Goal: Task Accomplishment & Management: Use online tool/utility

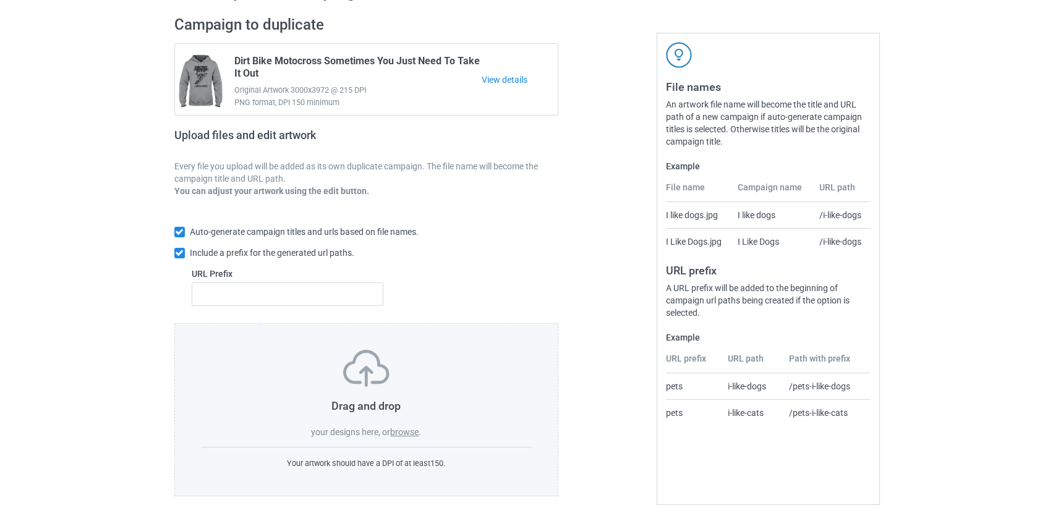
scroll to position [80, 0]
click at [416, 432] on label "browse" at bounding box center [404, 432] width 28 height 10
click at [0, 0] on input "browse" at bounding box center [0, 0] width 0 height 0
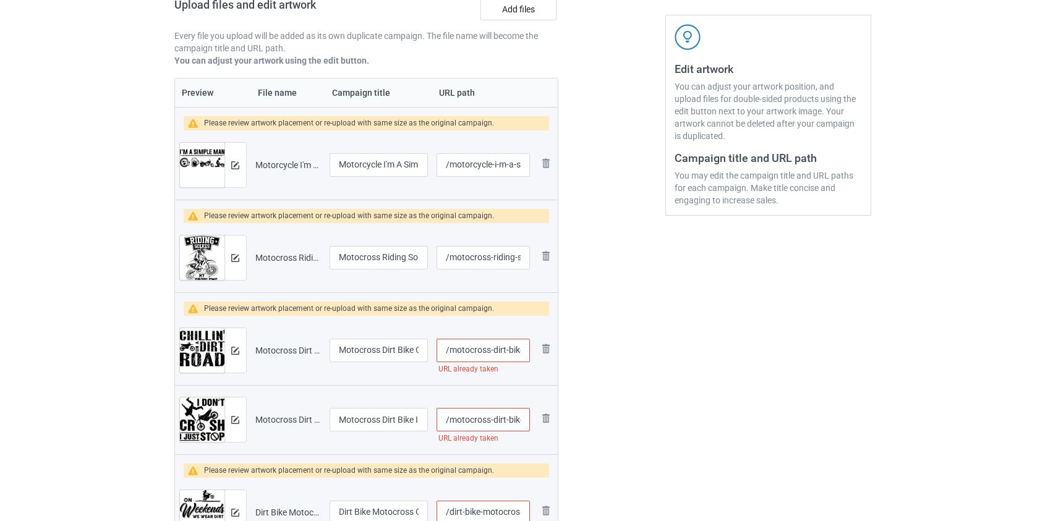
scroll to position [249, 0]
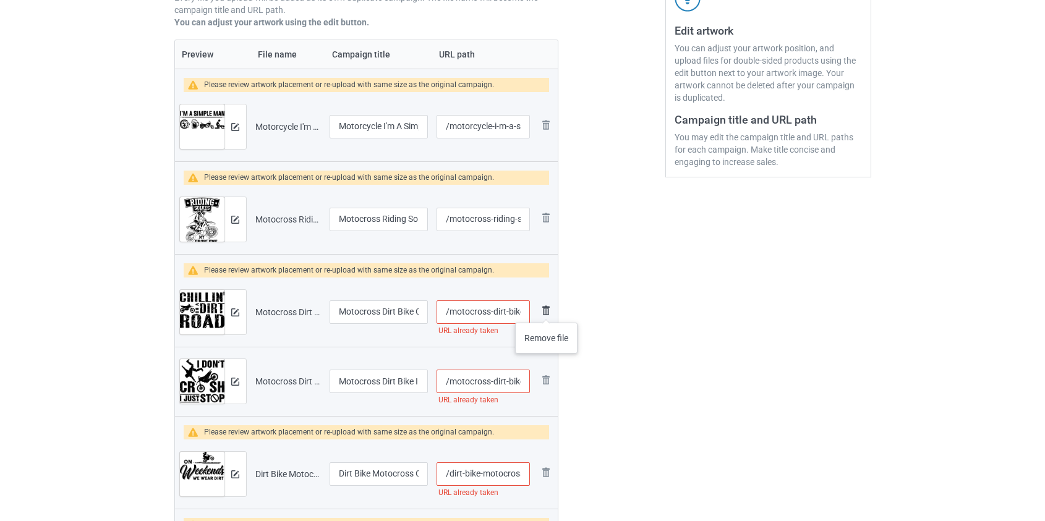
click at [547, 310] on img at bounding box center [546, 310] width 15 height 15
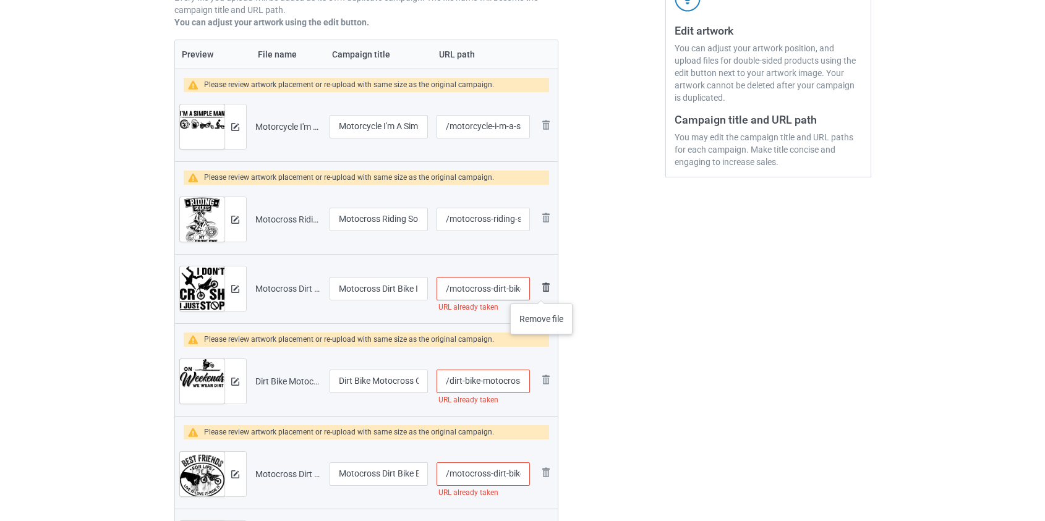
click at [542, 291] on img at bounding box center [546, 287] width 15 height 15
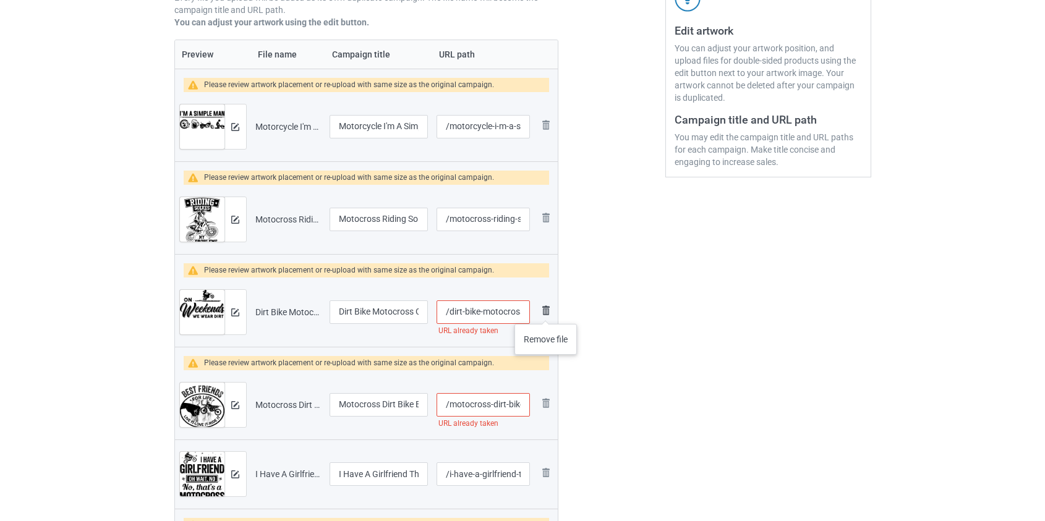
click at [546, 312] on img at bounding box center [546, 310] width 15 height 15
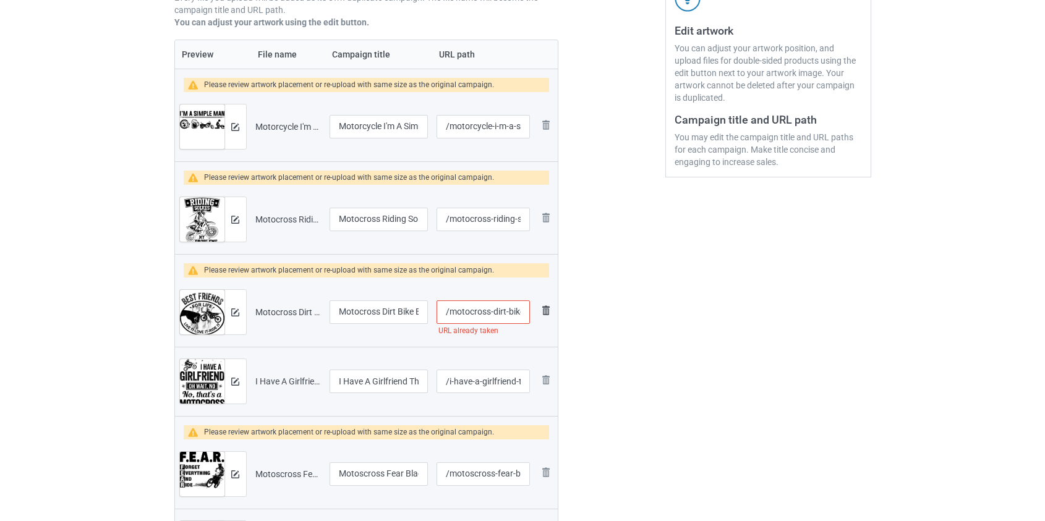
click at [551, 312] on img at bounding box center [546, 310] width 15 height 15
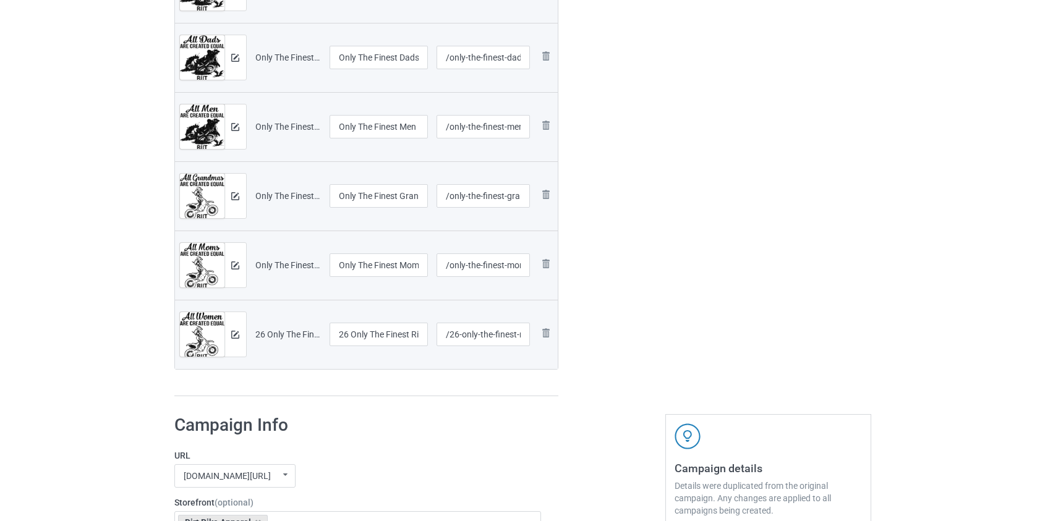
scroll to position [754, 0]
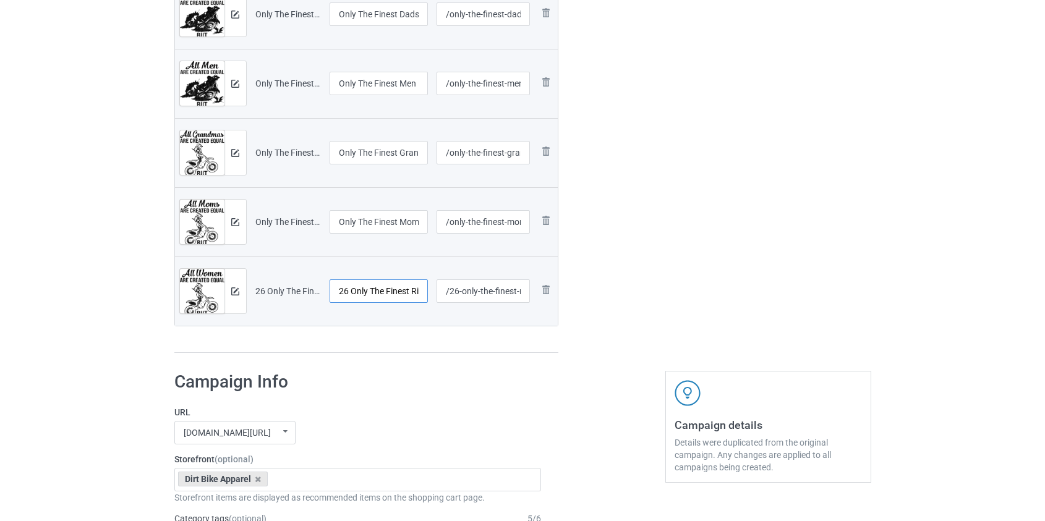
drag, startPoint x: 352, startPoint y: 289, endPoint x: 248, endPoint y: 290, distance: 103.9
click at [252, 290] on tr "Preview and edit artwork 26 Only The Finest Ride a Motocross black.png 26 Only …" at bounding box center [366, 291] width 383 height 69
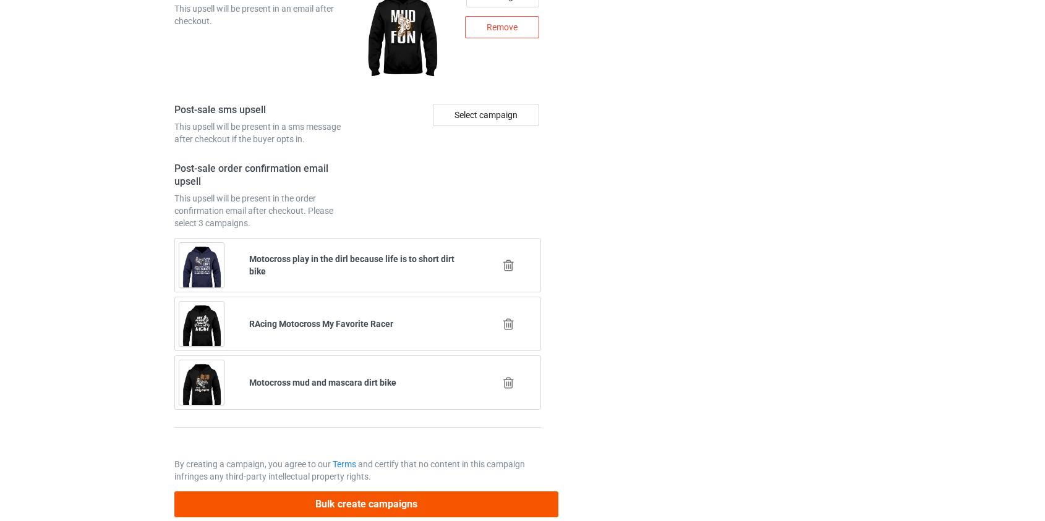
type input "Only The Finest Ride a Motocross black"
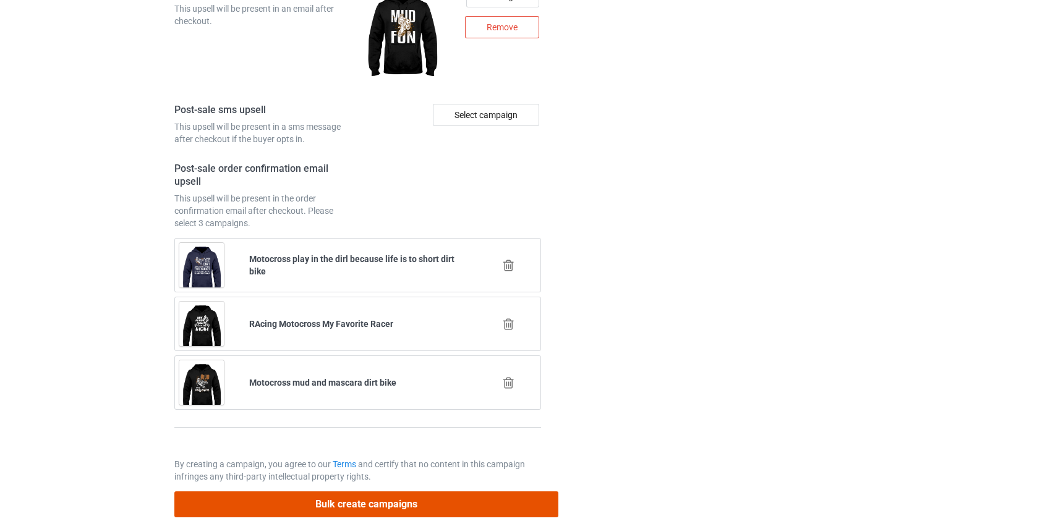
click at [331, 500] on button "Bulk create campaigns" at bounding box center [366, 504] width 385 height 25
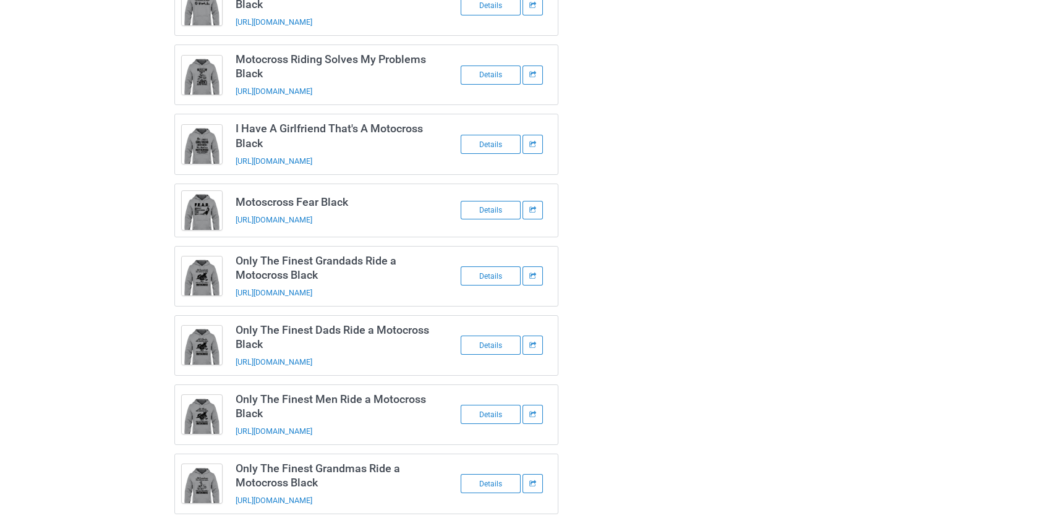
scroll to position [0, 0]
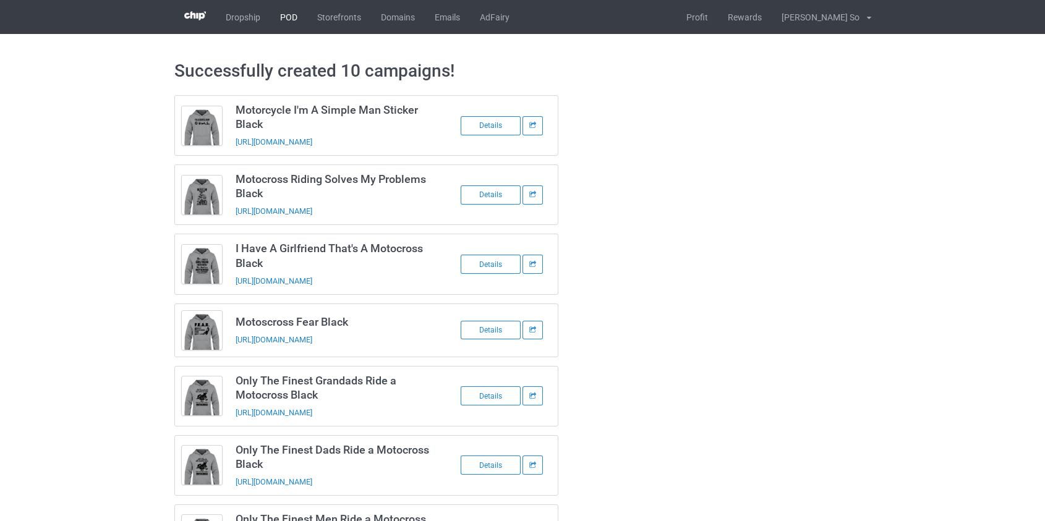
click at [290, 17] on link "POD" at bounding box center [288, 17] width 37 height 34
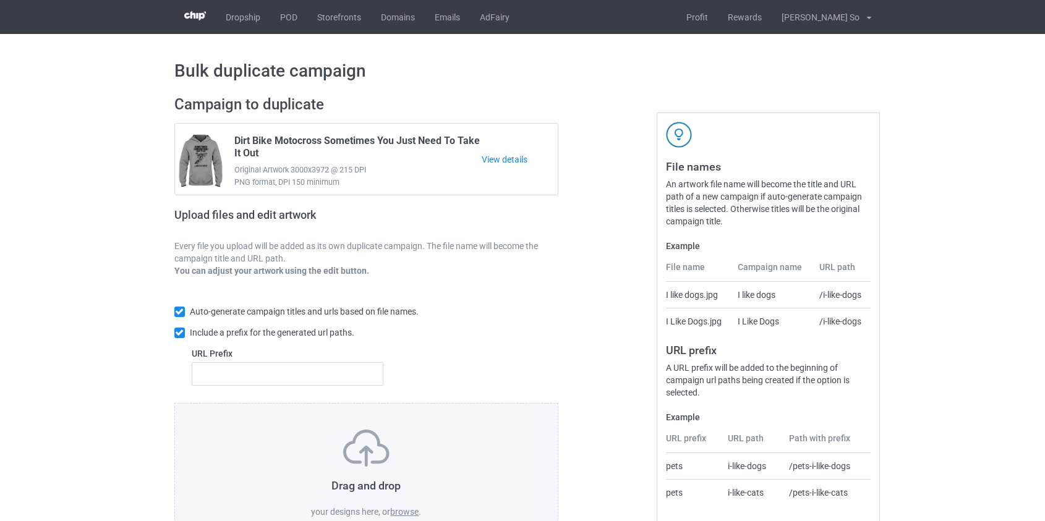
click at [412, 507] on label "browse" at bounding box center [404, 512] width 28 height 10
click at [0, 0] on input "browse" at bounding box center [0, 0] width 0 height 0
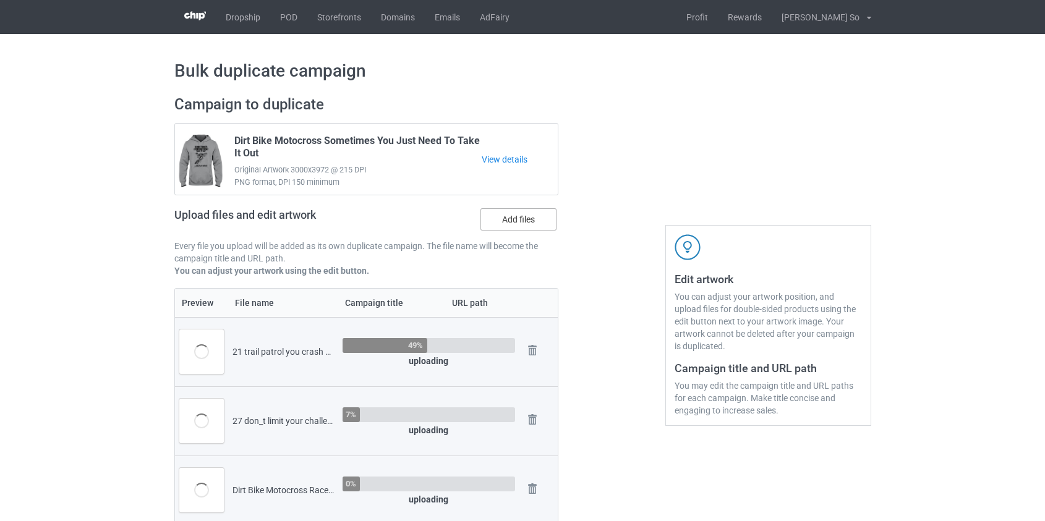
click at [529, 223] on label "Add files" at bounding box center [518, 219] width 76 height 22
click at [0, 0] on input "Add files" at bounding box center [0, 0] width 0 height 0
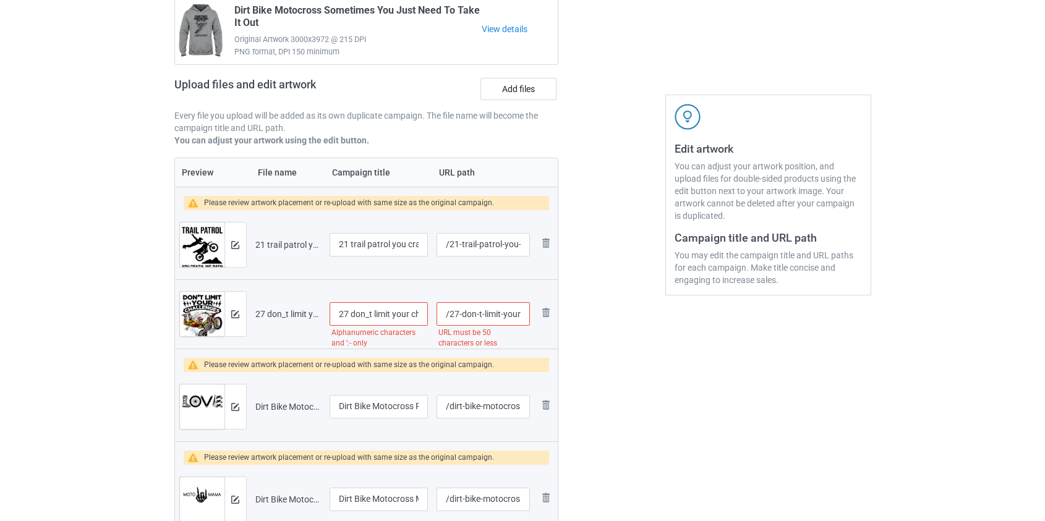
scroll to position [168, 0]
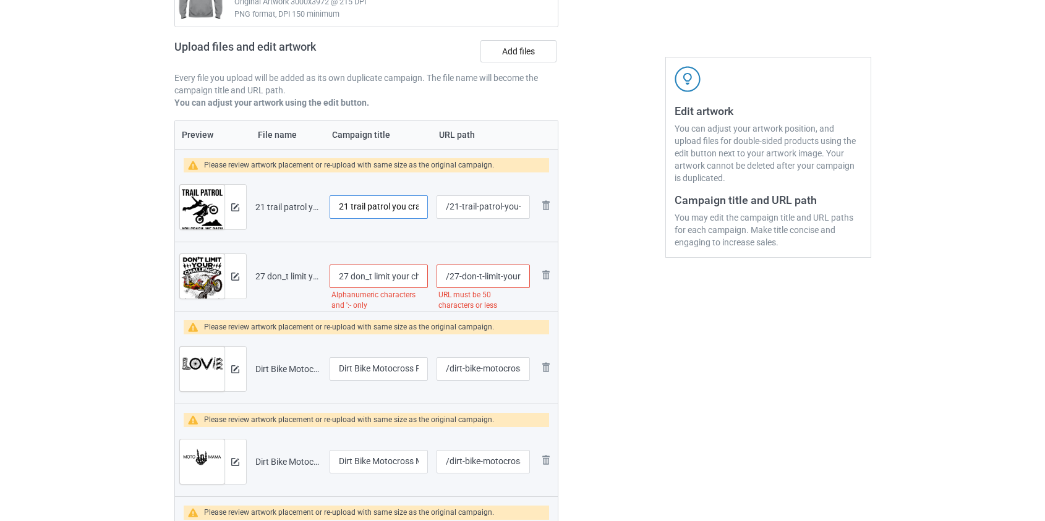
drag, startPoint x: 353, startPoint y: 201, endPoint x: 225, endPoint y: 202, distance: 128.0
click at [225, 202] on tr "Preview and edit artwork 21 trail patrol you crash we dash dirt bike.png 21 tra…" at bounding box center [366, 207] width 383 height 69
type input "Trail patrol you crash we dash dirt bike"
drag, startPoint x: 352, startPoint y: 278, endPoint x: 253, endPoint y: 275, distance: 99.6
click at [253, 275] on tr "Preview and edit artwork 27 don_t limit your challenges challenge your limits d…" at bounding box center [366, 276] width 383 height 69
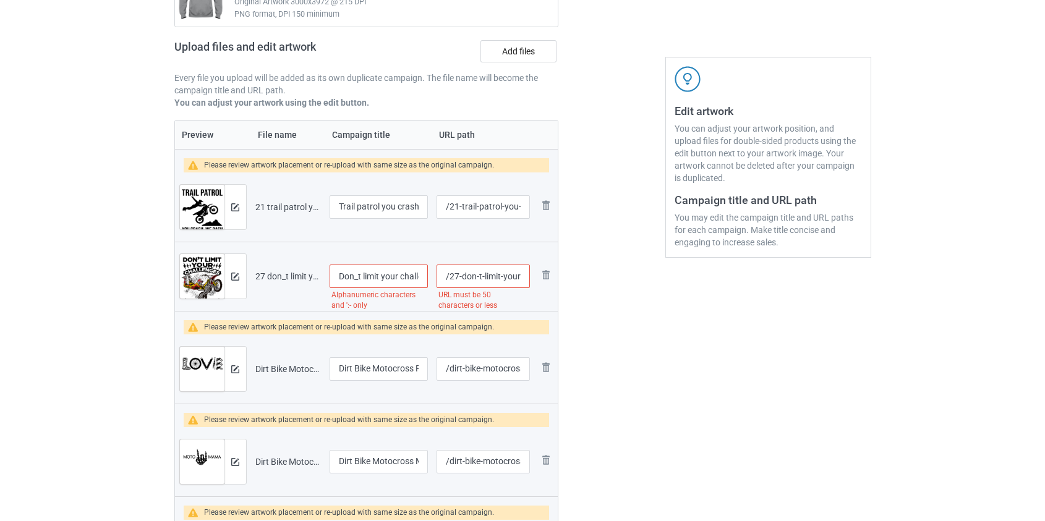
click at [356, 274] on input "Don_t limit your challenges challenge your limits dirt bike" at bounding box center [379, 276] width 99 height 23
type input "Don't limit your challenges challenge your limits dirt bike"
click at [488, 275] on input "/27-don-t-limit-your-challenges-challenge-your-limits-dirt-bike" at bounding box center [483, 276] width 93 height 23
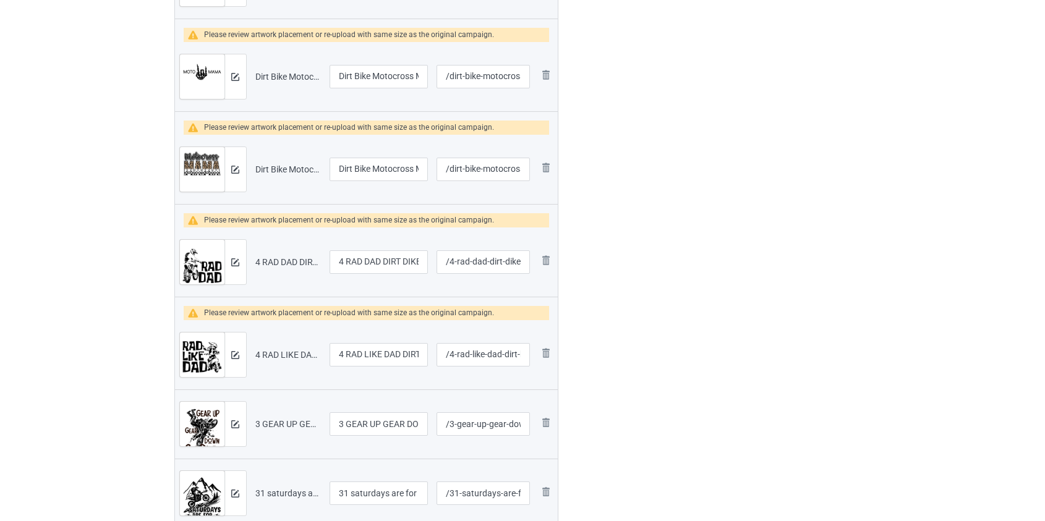
scroll to position [562, 0]
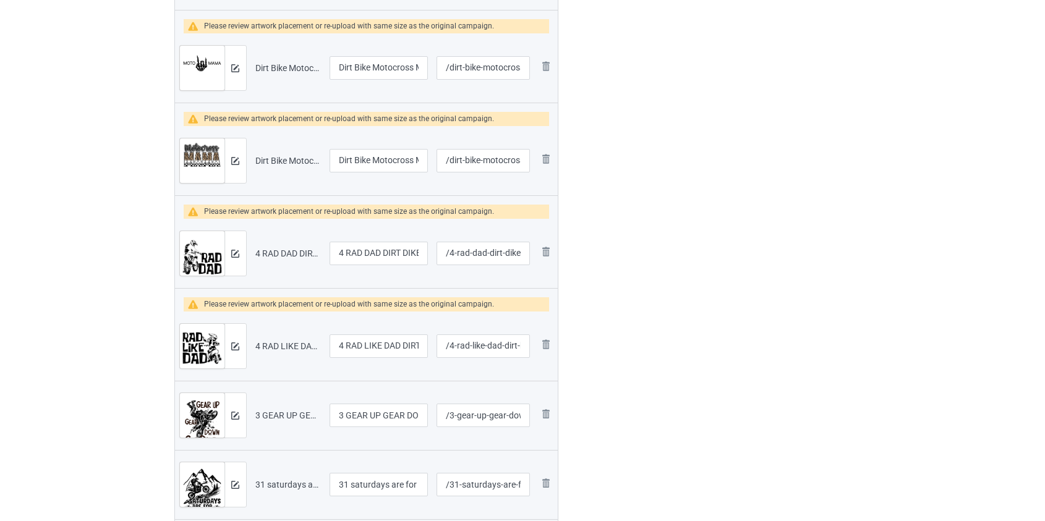
type input "/27-don-t-challenge-your-limits-dirt-bike"
drag, startPoint x: 343, startPoint y: 250, endPoint x: 254, endPoint y: 267, distance: 91.3
click at [254, 267] on tr "Preview and edit artwork 4 RAD DAD DIRT DIKE.png 4 RAD DAD DIRT DIKE /4-rad-dad…" at bounding box center [366, 253] width 383 height 69
type input "RAD DAD DIRT DIKE"
drag, startPoint x: 346, startPoint y: 343, endPoint x: 230, endPoint y: 346, distance: 115.7
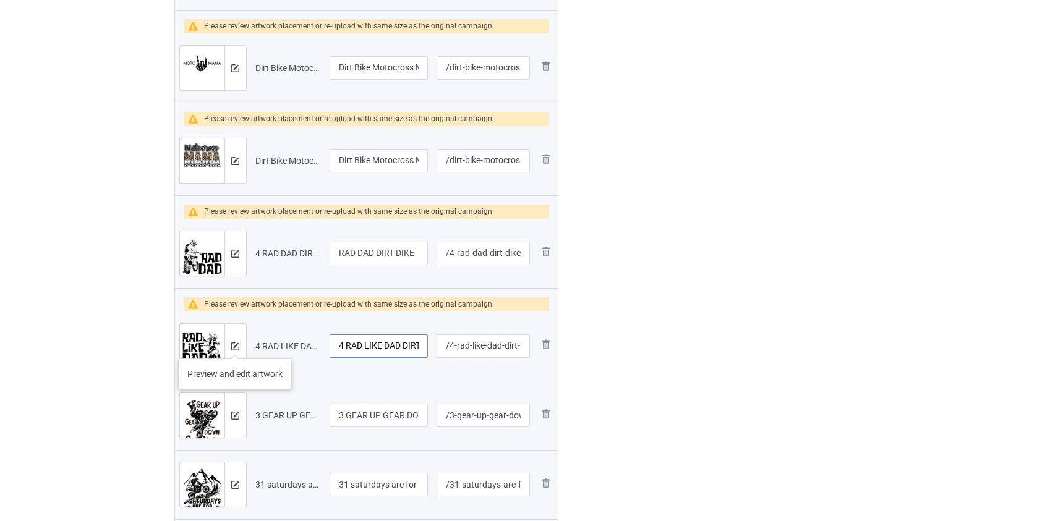
click at [230, 346] on tr "Preview and edit artwork 4 RAD LIKE DAD DIRT BIKE.png 4 RAD LIKE DAD DIRT BIKE …" at bounding box center [366, 346] width 383 height 69
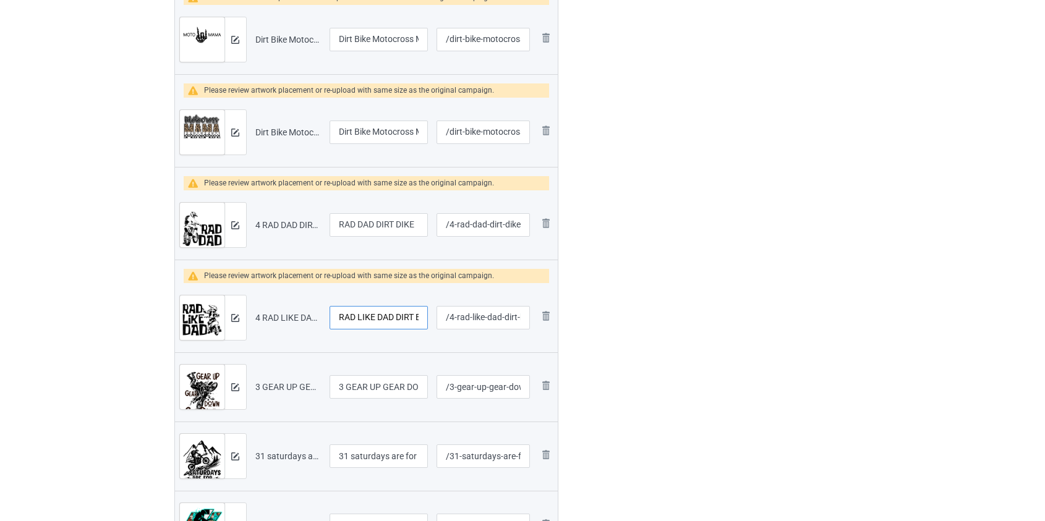
scroll to position [618, 0]
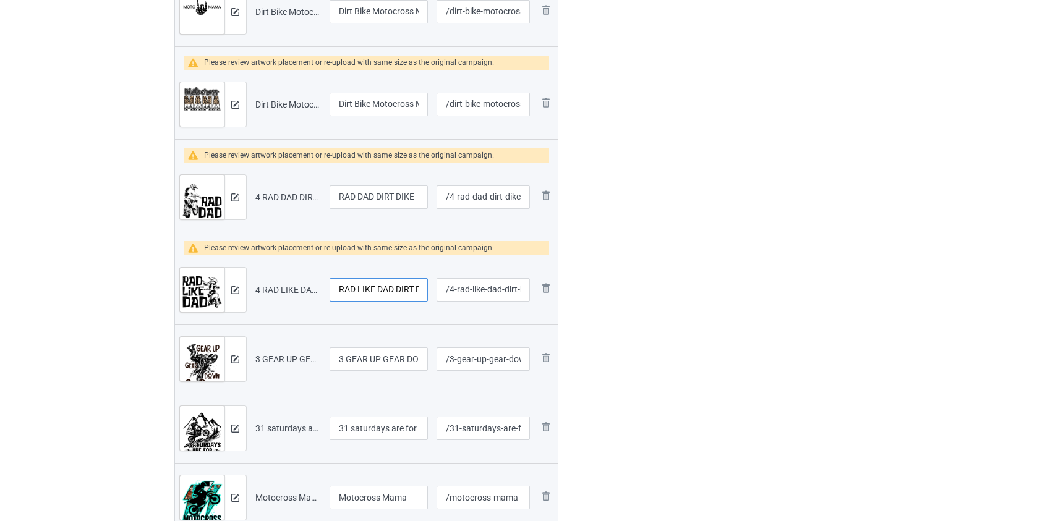
type input "RAD LIKE DAD DIRT BIKE"
drag, startPoint x: 345, startPoint y: 357, endPoint x: 257, endPoint y: 362, distance: 88.6
click at [258, 362] on tr "Preview and edit artwork 3 GEAR UP GEAR DOWN DIRT BIKE.png 3 GEAR UP GEAR DOWN …" at bounding box center [366, 359] width 383 height 69
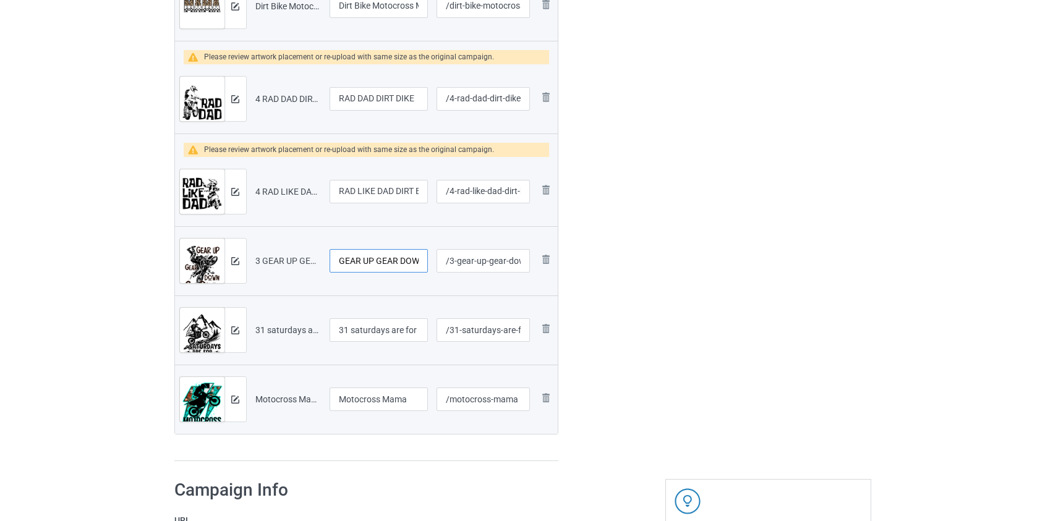
scroll to position [730, 0]
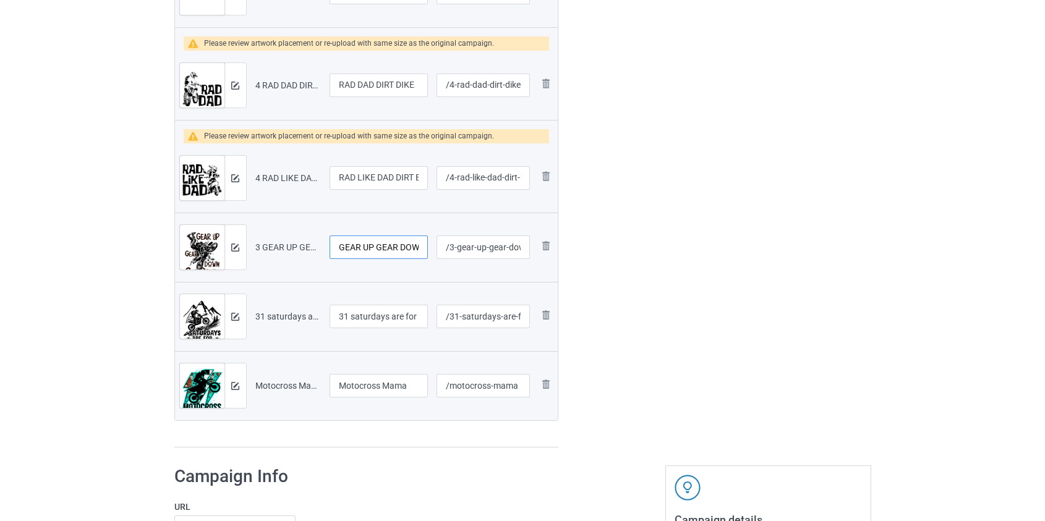
type input "GEAR UP GEAR DOWN DIRT BIKE"
drag, startPoint x: 352, startPoint y: 315, endPoint x: 250, endPoint y: 312, distance: 102.7
click at [250, 312] on tr "Preview and edit artwork 31 saturdays are for supercross motocross.png 31 satur…" at bounding box center [366, 316] width 383 height 69
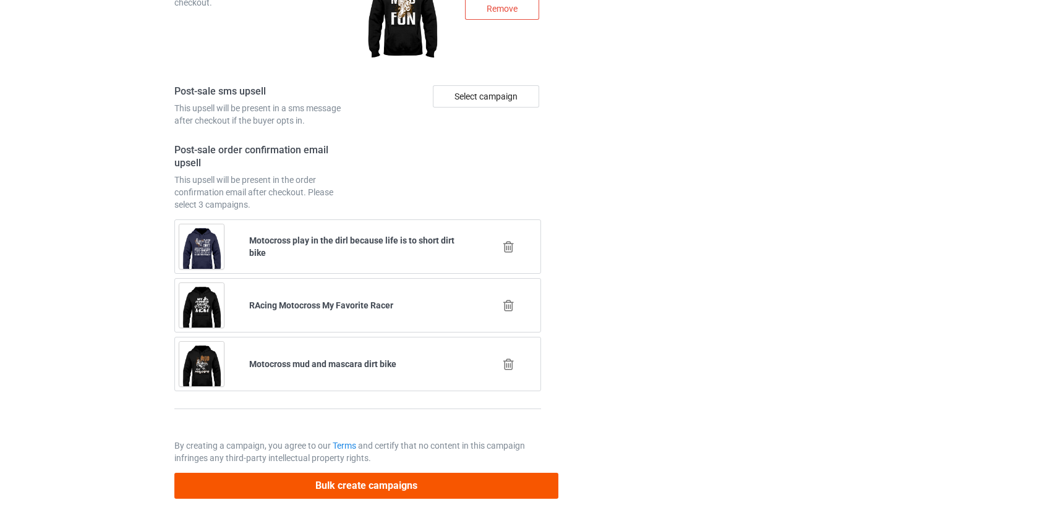
type input "Saturdays are for supercross motocross"
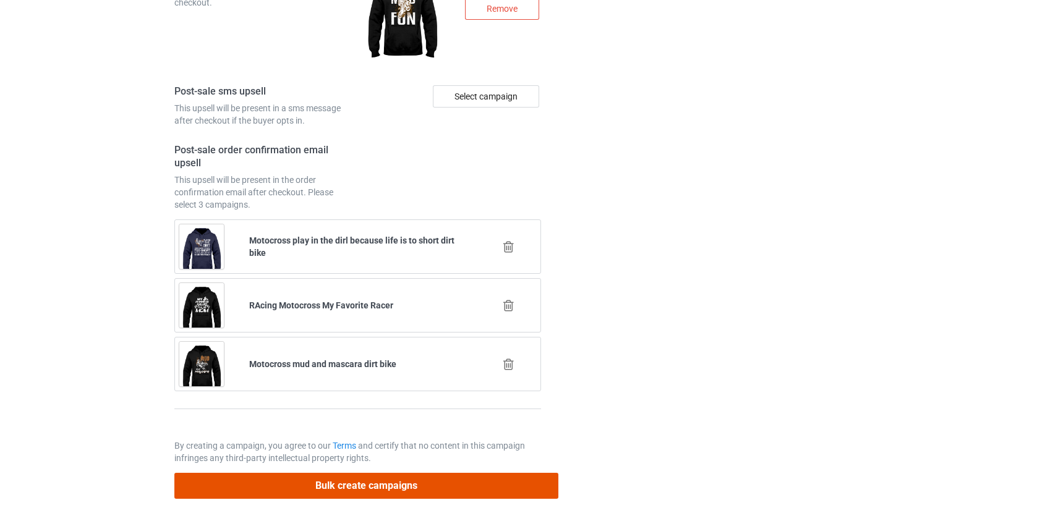
click at [347, 482] on button "Bulk create campaigns" at bounding box center [366, 485] width 385 height 25
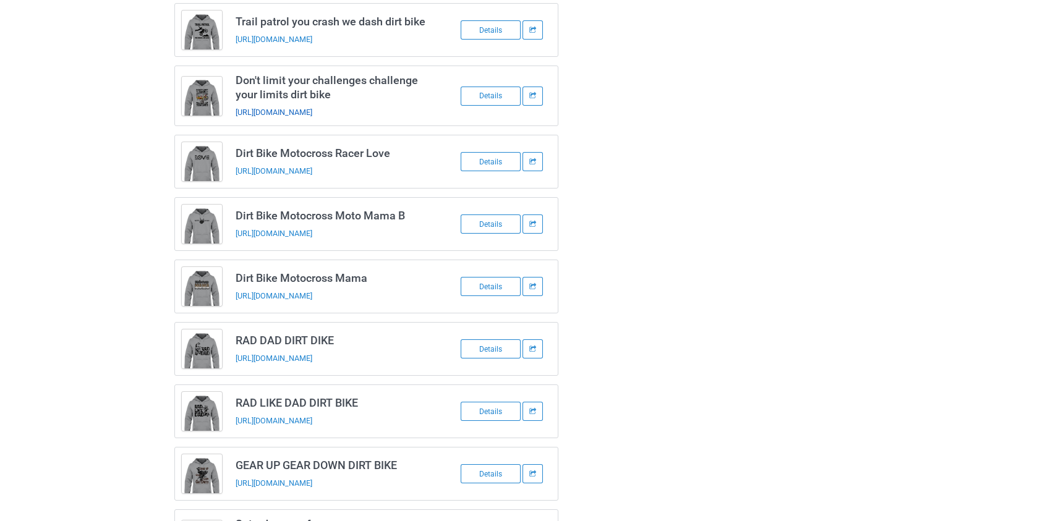
scroll to position [0, 0]
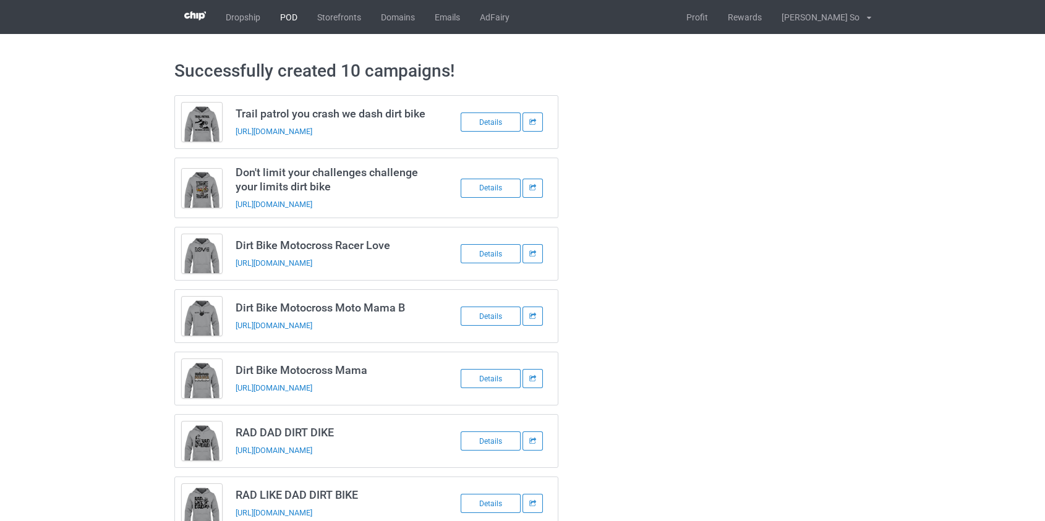
click at [284, 12] on link "POD" at bounding box center [288, 17] width 37 height 34
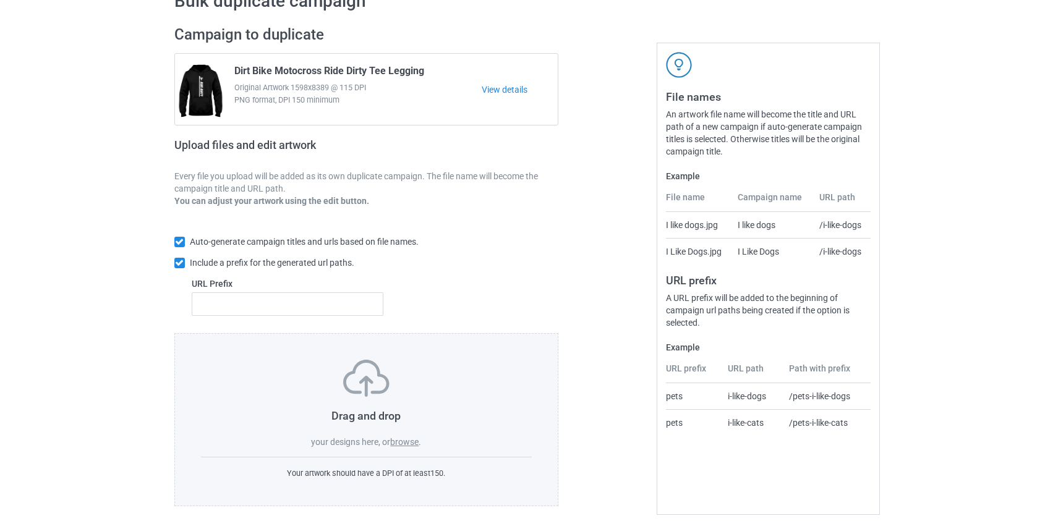
scroll to position [80, 0]
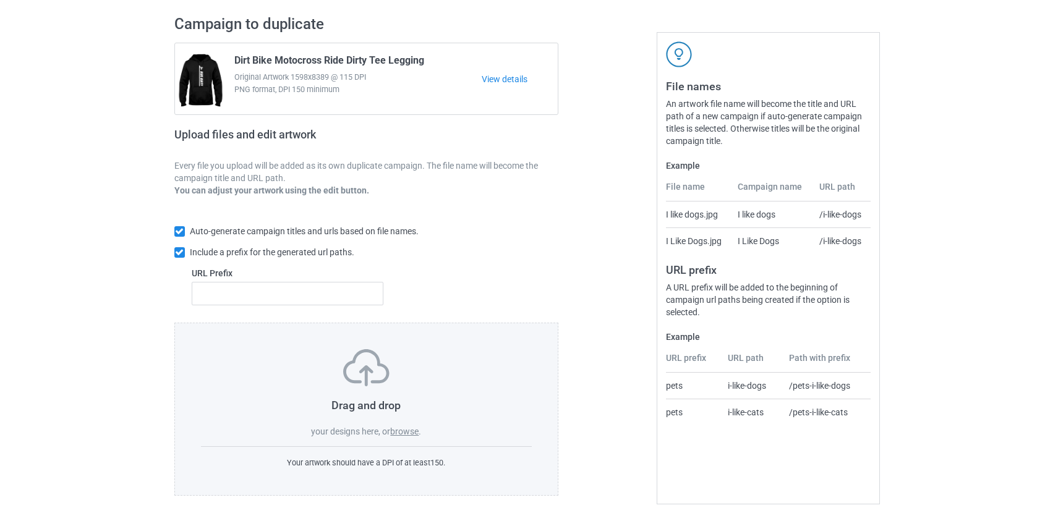
click at [405, 432] on label "browse" at bounding box center [404, 432] width 28 height 10
click at [0, 0] on input "browse" at bounding box center [0, 0] width 0 height 0
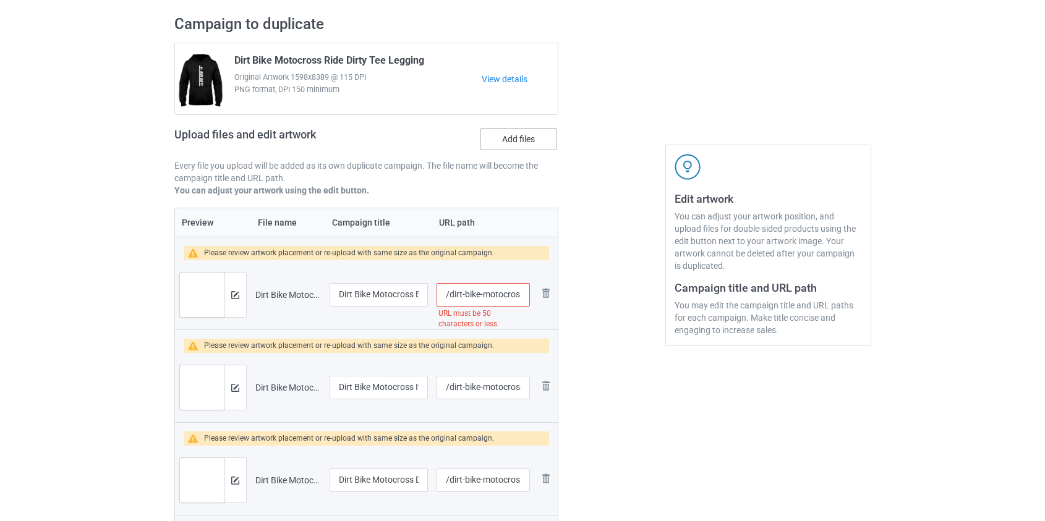
click at [537, 132] on label "Add files" at bounding box center [518, 139] width 76 height 22
click at [0, 0] on input "Add files" at bounding box center [0, 0] width 0 height 0
click at [493, 296] on input "/dirt-bike-motocross-braaap-braaap-braaap-braaap-day" at bounding box center [483, 294] width 93 height 23
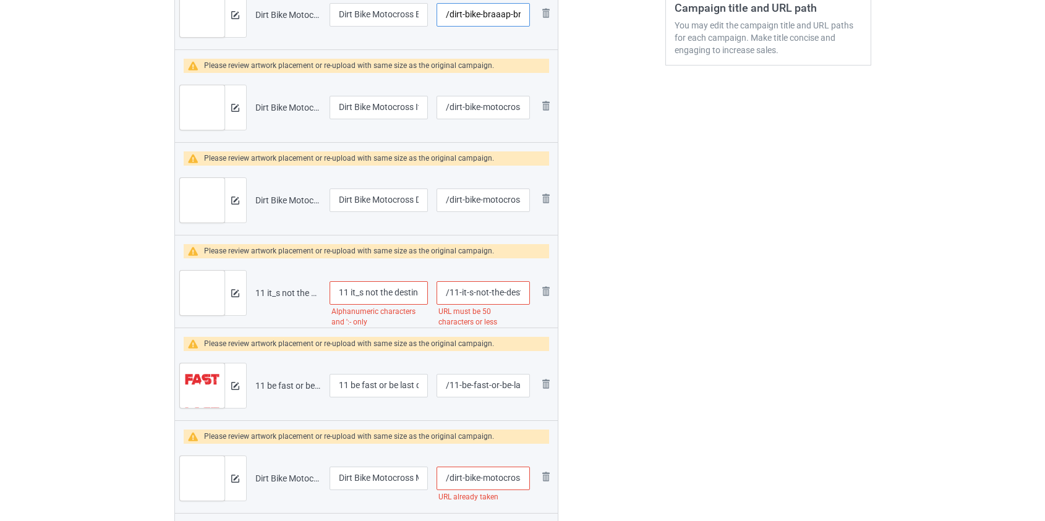
scroll to position [361, 0]
type input "/dirt-bike-braaap-braaap-braaap-braaap-day"
drag, startPoint x: 350, startPoint y: 287, endPoint x: 171, endPoint y: 316, distance: 181.7
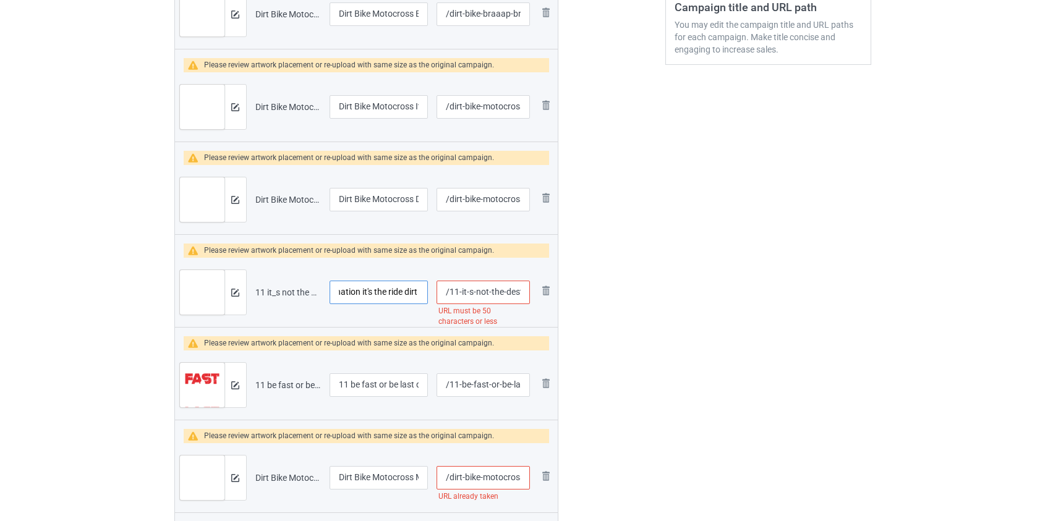
type input "It's not the destination it's the ride dirt bike"
click at [518, 287] on input "/11-it-s-not-the-destination-it-s-the-ride-dirt-bike" at bounding box center [483, 292] width 93 height 23
click at [516, 287] on input "/11-it-s-not-the-destination-it-s-the-ride-dirt-bike" at bounding box center [483, 292] width 93 height 23
type input "/11-it-s-not-the-it-s-the-ride-dirt-bike"
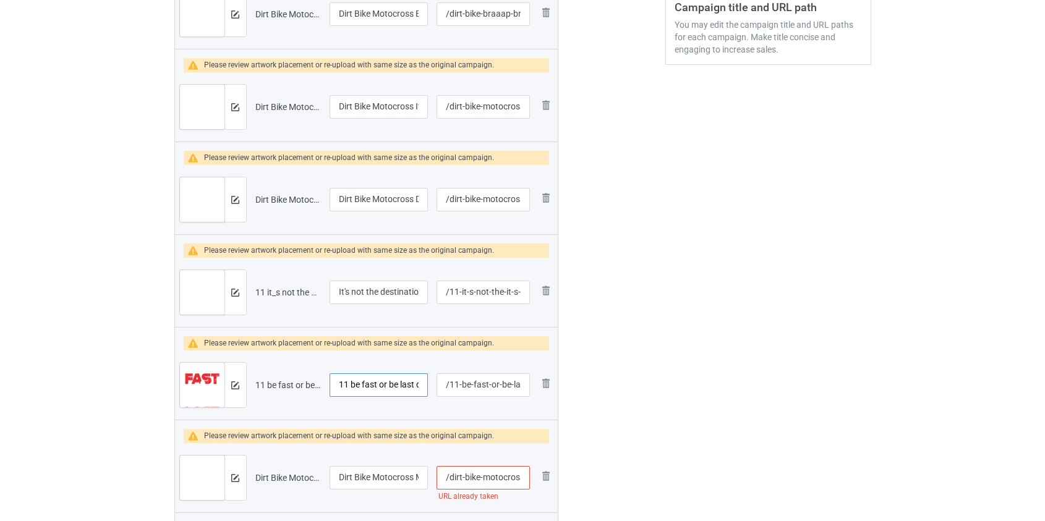
drag, startPoint x: 353, startPoint y: 383, endPoint x: 121, endPoint y: 396, distance: 232.2
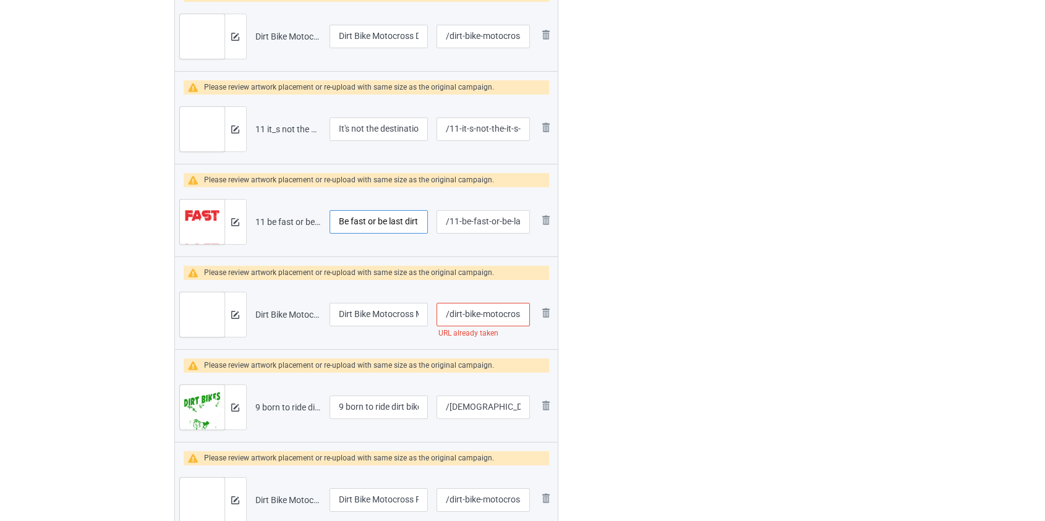
scroll to position [530, 0]
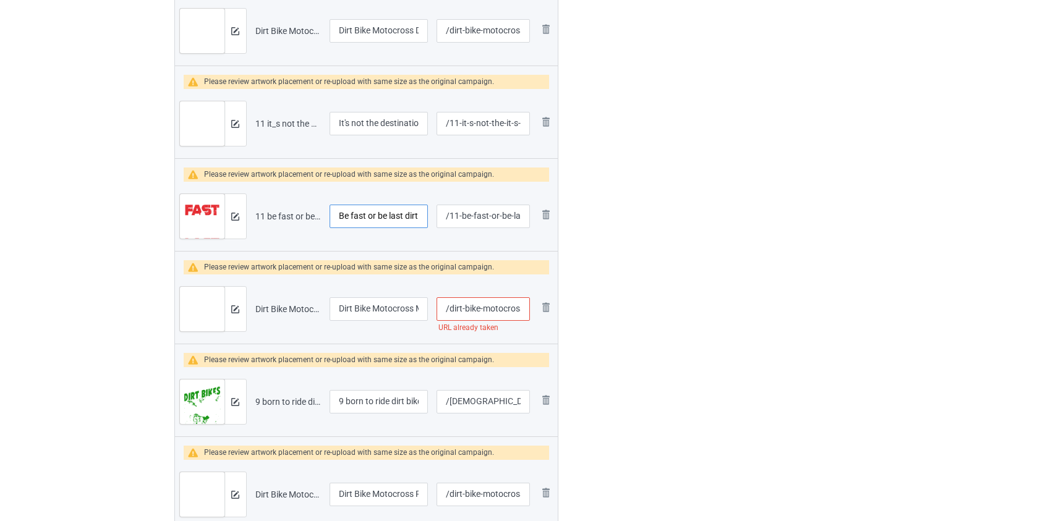
type input "Be fast or be last dirt bike"
click at [497, 309] on input "/dirt-bike-motocross-mama" at bounding box center [483, 308] width 93 height 23
type input "/dirt-bike-mama"
drag, startPoint x: 348, startPoint y: 402, endPoint x: 258, endPoint y: 406, distance: 89.8
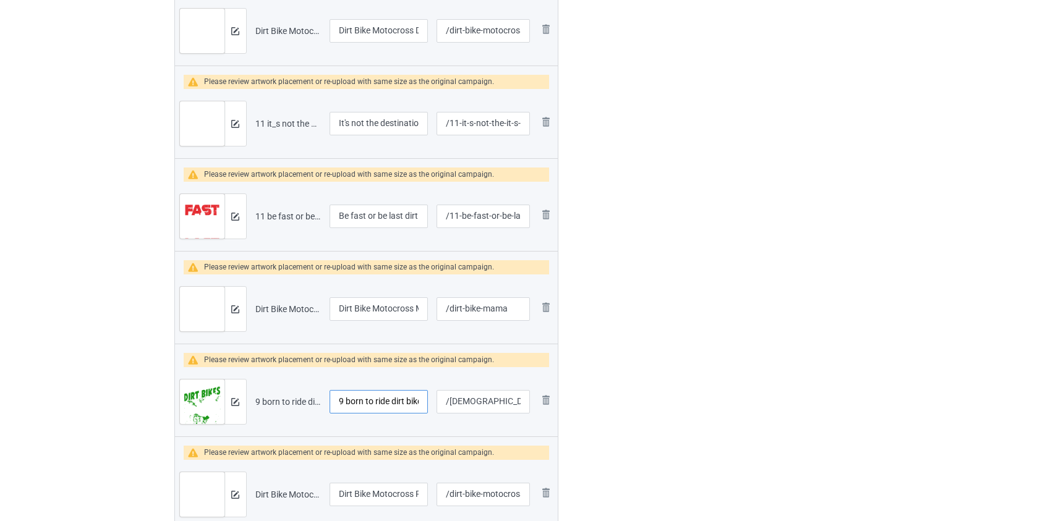
click at [258, 406] on tr "Preview and edit artwork 9 born to ride dirt bikes forced to go to school.png 9…" at bounding box center [366, 401] width 383 height 69
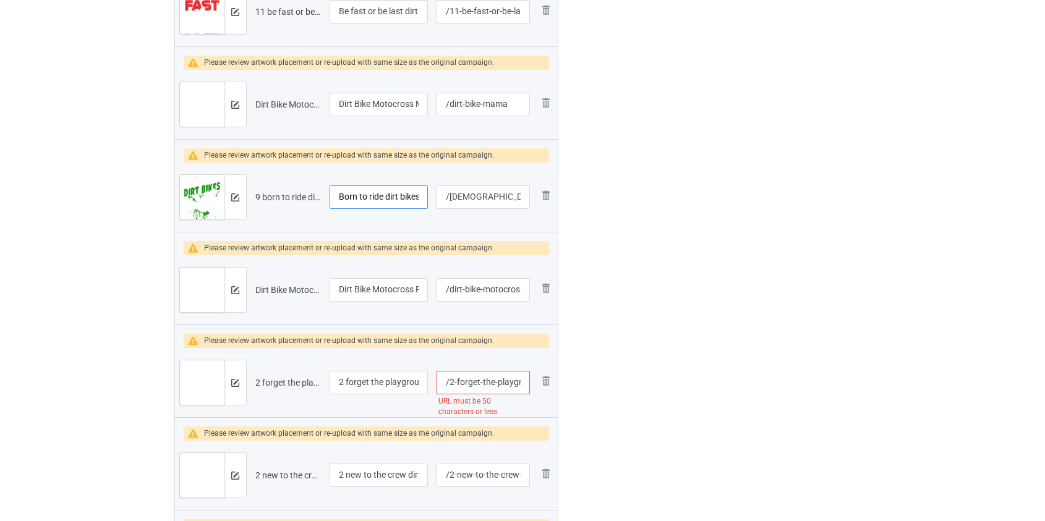
scroll to position [754, 0]
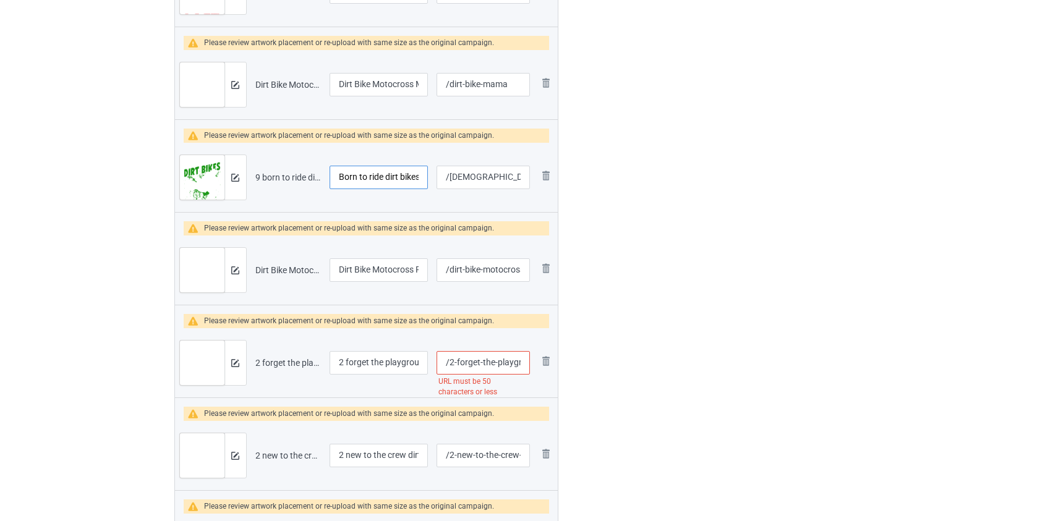
type input "Born to ride dirt bikes forced to go to school"
drag, startPoint x: 349, startPoint y: 362, endPoint x: 204, endPoint y: 375, distance: 145.9
click at [204, 375] on tr "Preview and edit artwork 2 forget the playground take me to the track dirt bike…" at bounding box center [366, 362] width 383 height 69
type input "Forget the playground take me to the track dirt bike"
click at [454, 359] on input "/2-forget-the-playground-take-me-to-the-track-dirt-bike" at bounding box center [483, 362] width 93 height 23
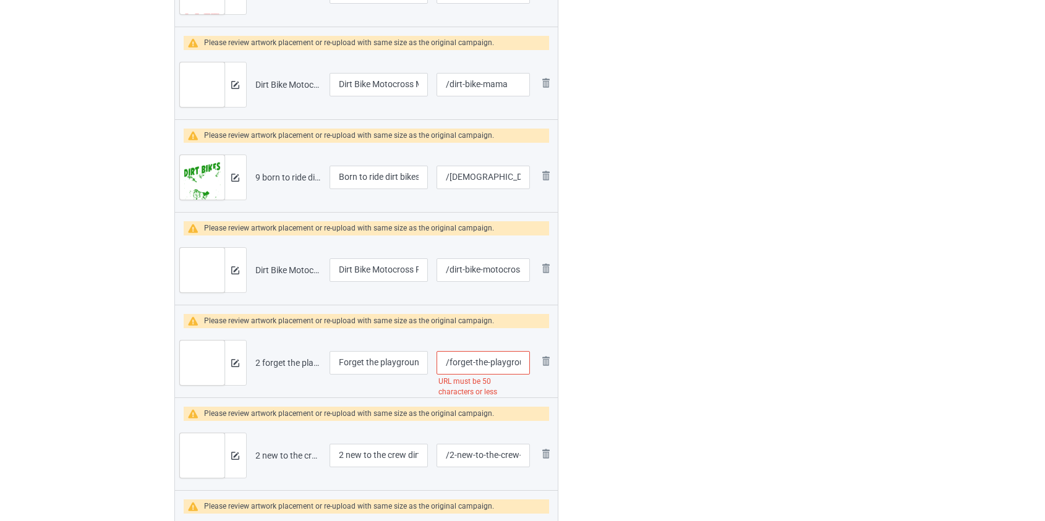
click at [501, 362] on input "/forget-the-playground-take-me-to-the-track-dirt-bike" at bounding box center [483, 362] width 93 height 23
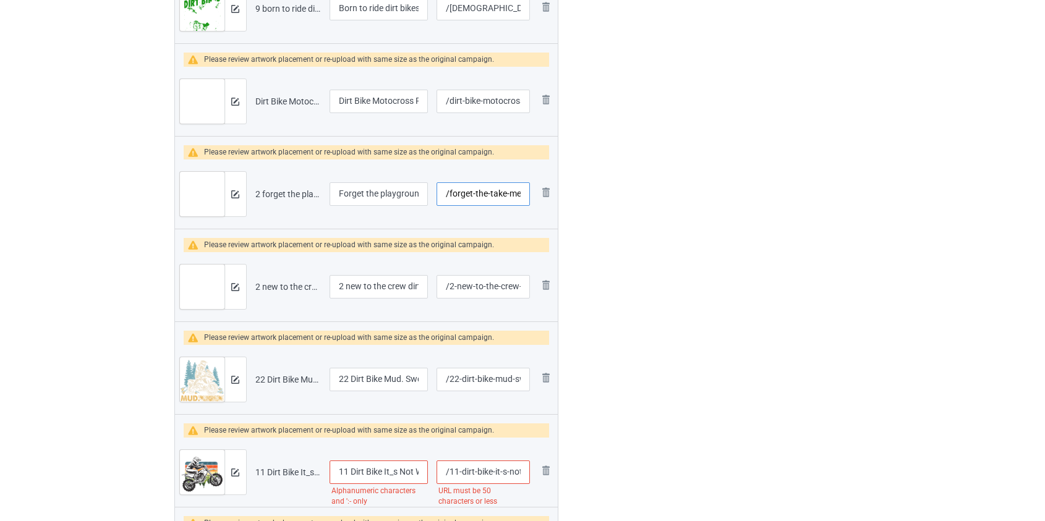
type input "/forget-the-take-me-to-the-track-dirt-bike"
drag, startPoint x: 352, startPoint y: 289, endPoint x: 273, endPoint y: 284, distance: 78.6
click at [273, 284] on tr "Preview and edit artwork 2 new to the crew dirt bike.png 2 new to the crew dirt…" at bounding box center [366, 286] width 383 height 69
type input "New to the crew dirt bike"
drag, startPoint x: 352, startPoint y: 375, endPoint x: 189, endPoint y: 391, distance: 164.1
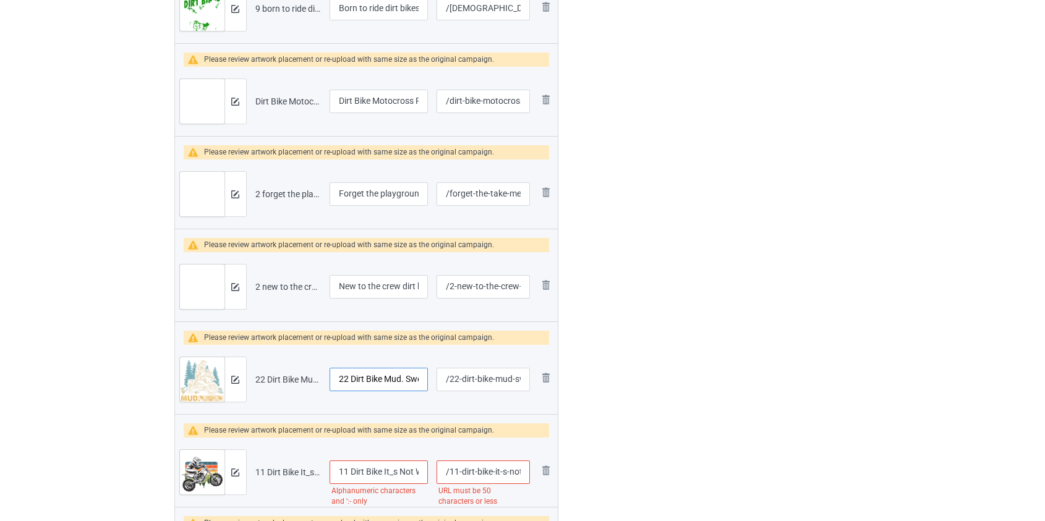
click at [192, 395] on tr "Preview and edit artwork 22 Dirt Bike Mud. Sweat. Gears..png 22 Dirt Bike Mud. …" at bounding box center [366, 379] width 383 height 69
type input "Dirt Bike Mud. Sweat. Gears."
drag, startPoint x: 351, startPoint y: 470, endPoint x: 162, endPoint y: 470, distance: 189.2
click at [383, 470] on input "Dirt Bike It_s Not What You Ride It_s How You Ride It" at bounding box center [379, 472] width 99 height 23
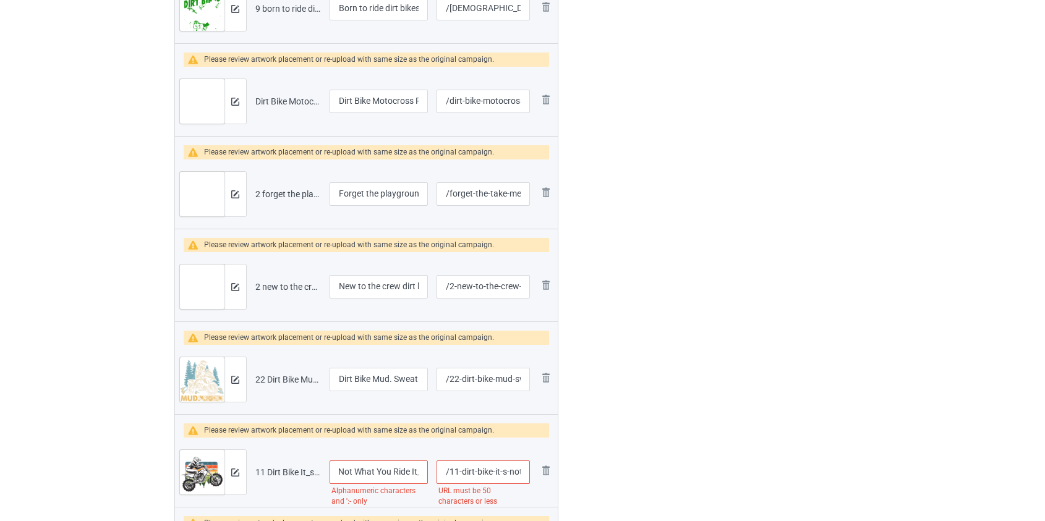
scroll to position [0, 55]
type input "Dirt Bike It's Not What You Ride It's How You Ride It"
click at [514, 471] on input "/11-dirt-bike-it-s-not-what-you-ride-it-s-how-you-ride-it" at bounding box center [483, 472] width 93 height 23
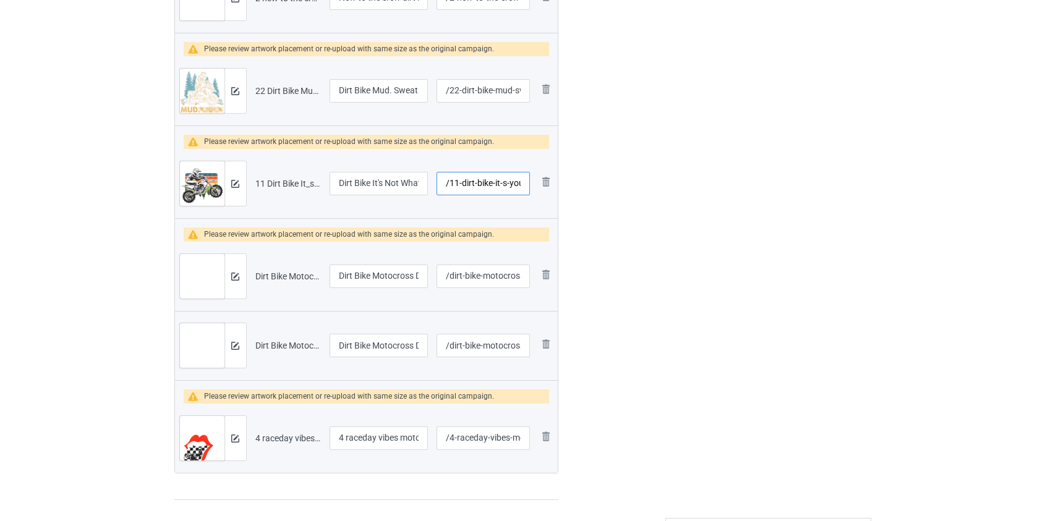
scroll to position [1261, 0]
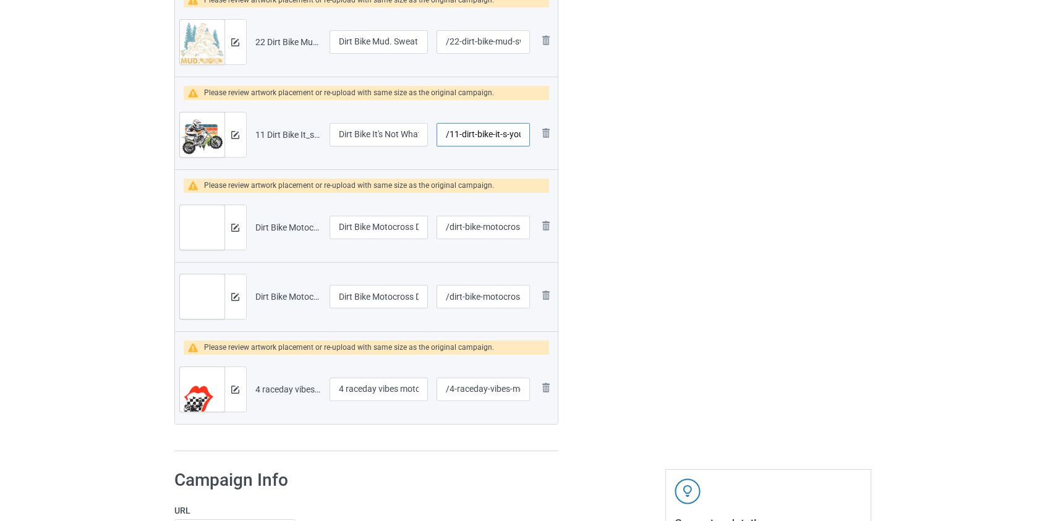
type input "/11-dirt-bike-it-s-you-ride-it-s-how-you-ride-it"
drag, startPoint x: 349, startPoint y: 386, endPoint x: 202, endPoint y: 375, distance: 147.0
click at [202, 375] on tr "Preview and edit artwork 4 raceday vibes motocross.png 4 raceday vibes motocros…" at bounding box center [366, 389] width 383 height 69
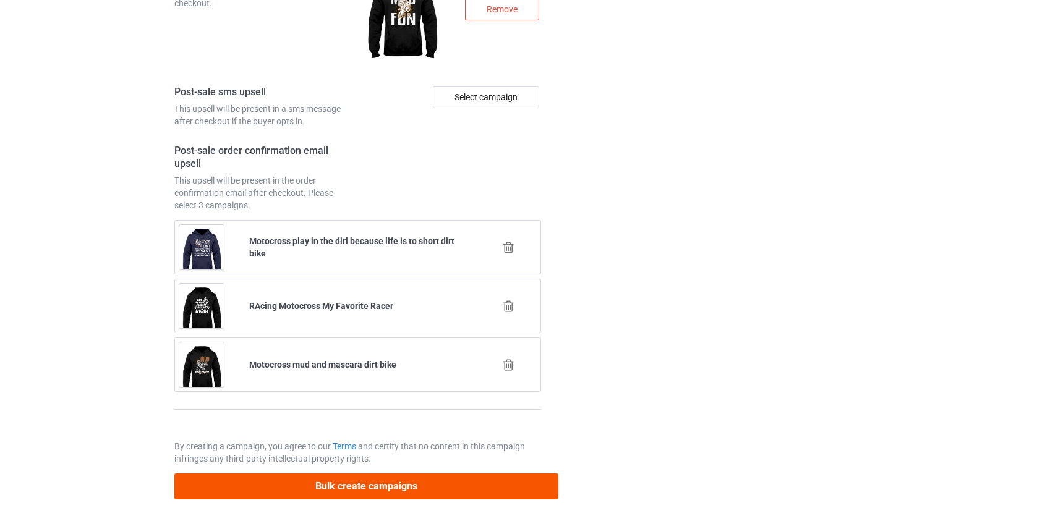
type input "Raceday vibes motocross"
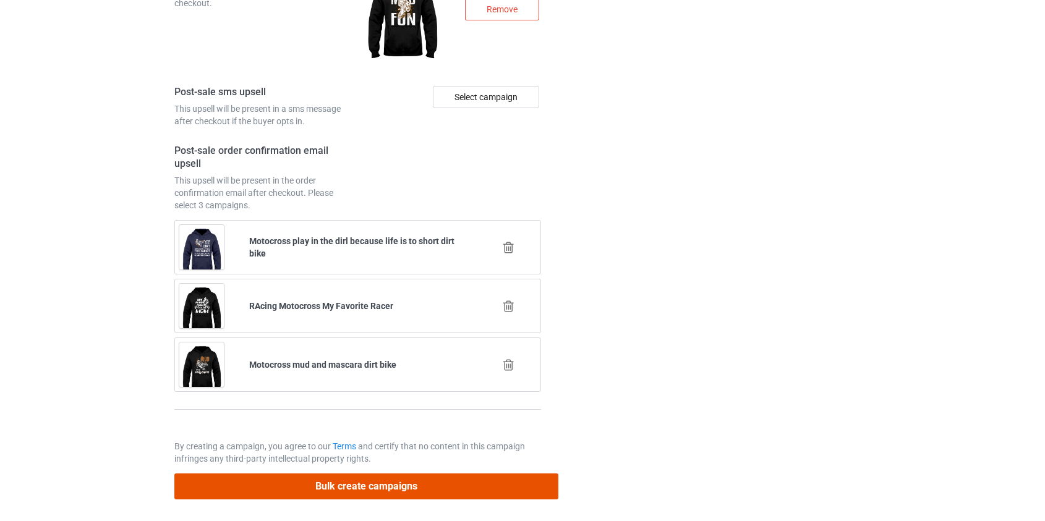
click at [290, 480] on button "Bulk create campaigns" at bounding box center [366, 486] width 385 height 25
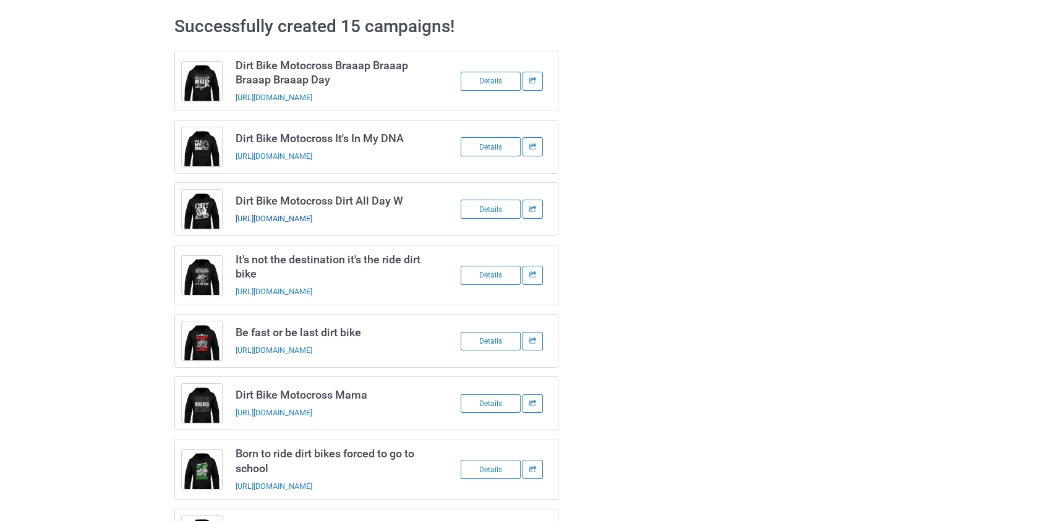
scroll to position [0, 0]
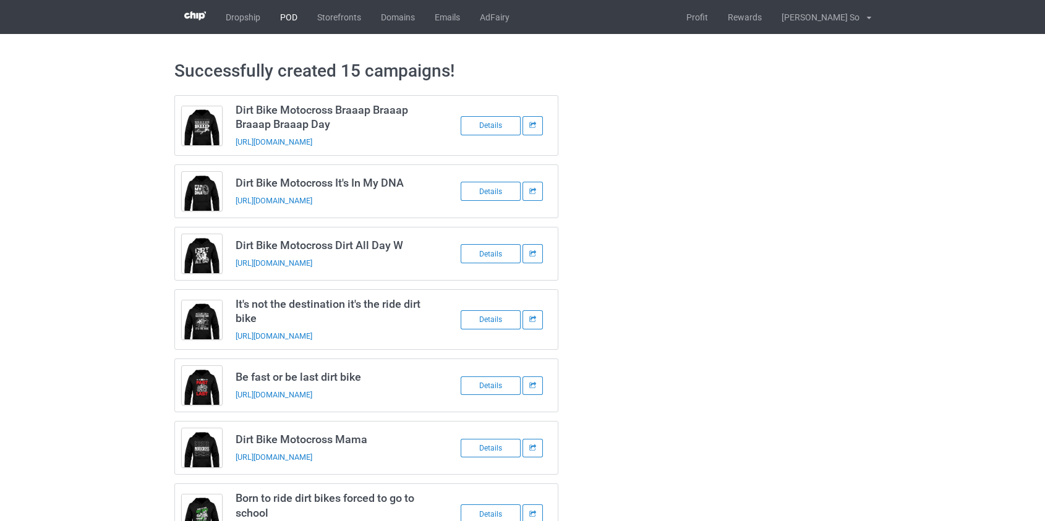
click at [290, 18] on link "POD" at bounding box center [288, 17] width 37 height 34
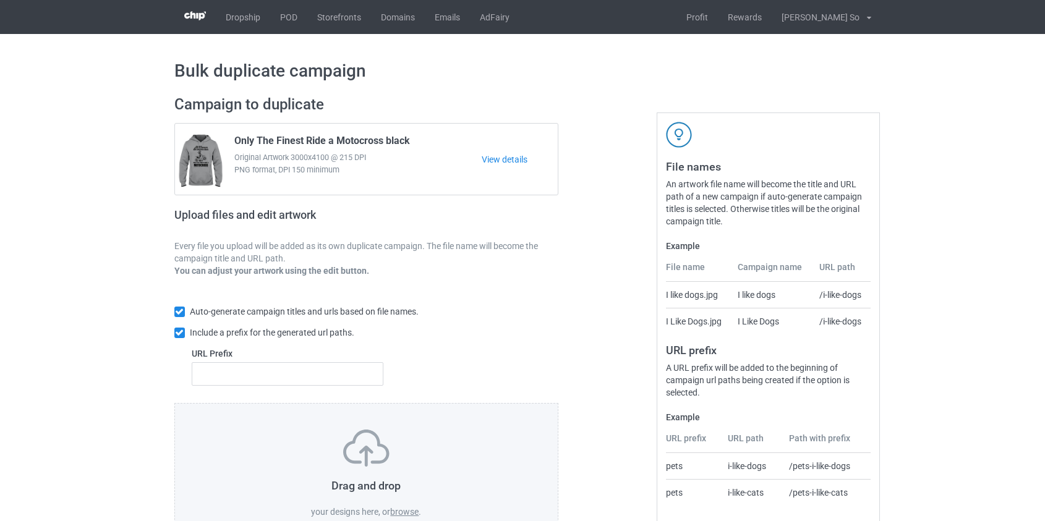
click at [409, 513] on label "browse" at bounding box center [404, 512] width 28 height 10
click at [0, 0] on input "browse" at bounding box center [0, 0] width 0 height 0
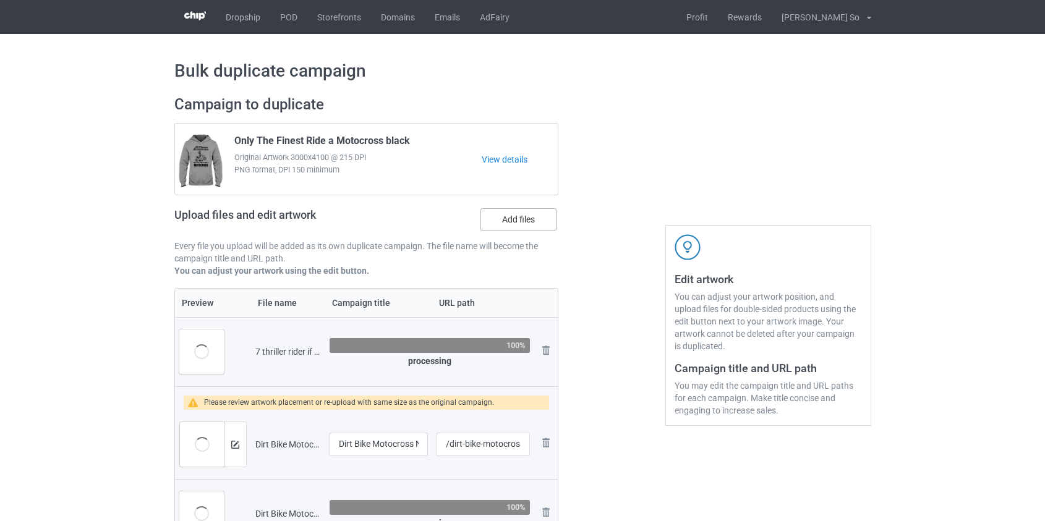
click at [519, 220] on label "Add files" at bounding box center [518, 219] width 76 height 22
click at [0, 0] on input "Add files" at bounding box center [0, 0] width 0 height 0
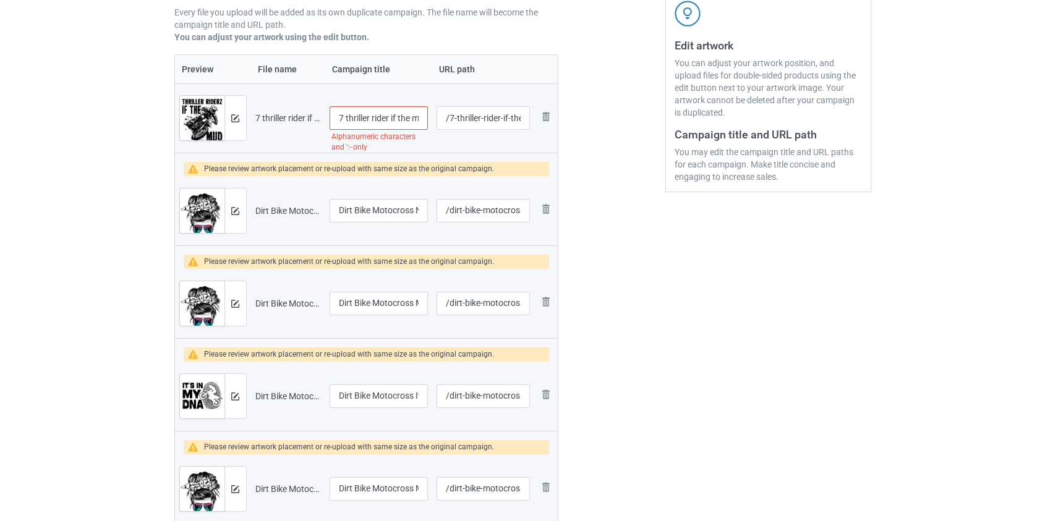
scroll to position [56, 0]
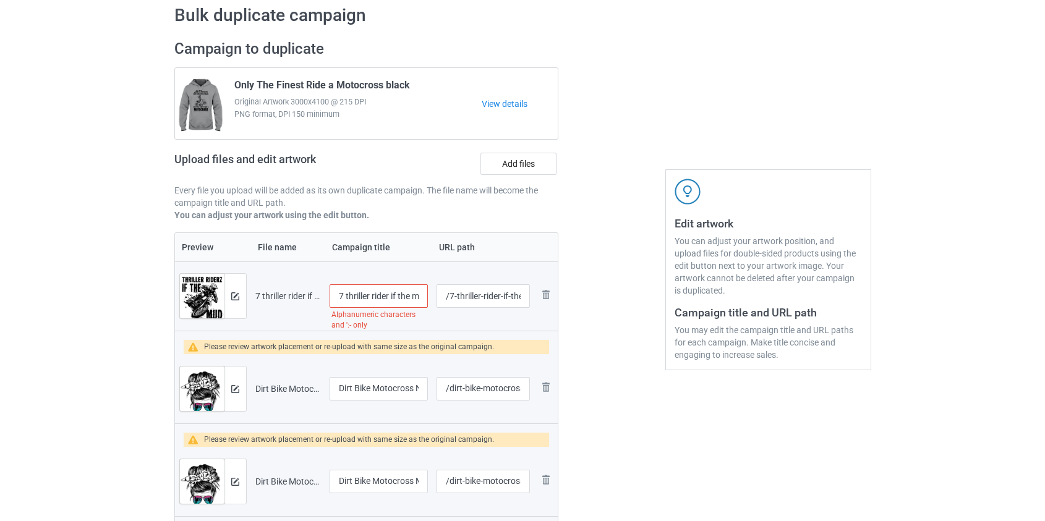
drag, startPoint x: 349, startPoint y: 293, endPoint x: 276, endPoint y: 286, distance: 73.3
click at [276, 286] on tr "Preview and edit artwork 7 thriller rider if the mud ain_t flying dirt bike.png…" at bounding box center [366, 296] width 383 height 69
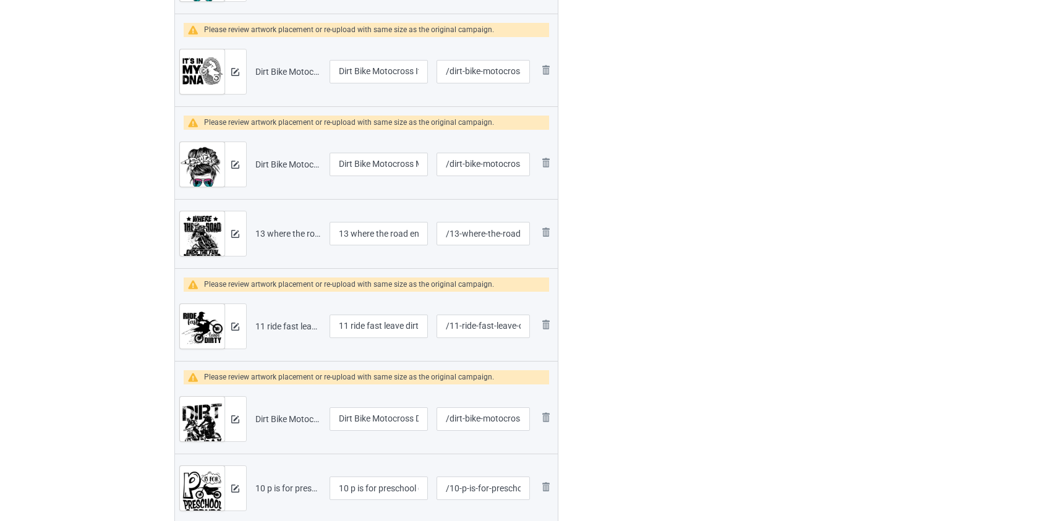
scroll to position [562, 0]
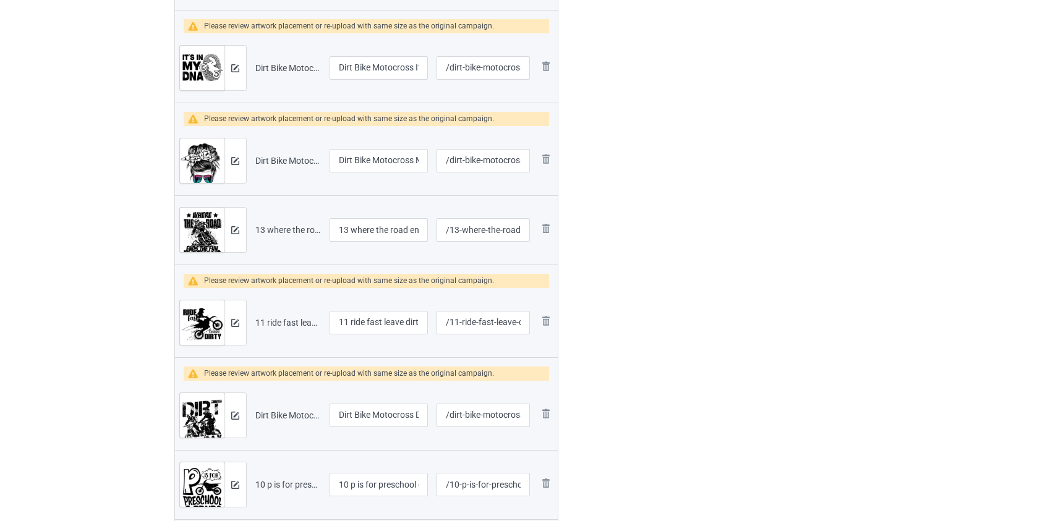
type input "Thriller rider if the mud ain't flying dirt bike"
drag, startPoint x: 356, startPoint y: 229, endPoint x: 195, endPoint y: 237, distance: 161.6
click at [195, 237] on tr "Preview and edit artwork 13 where the road ends the fun begins dirt bike.png 13…" at bounding box center [366, 229] width 383 height 69
type input "Where the road ends the fun begins dirt bike"
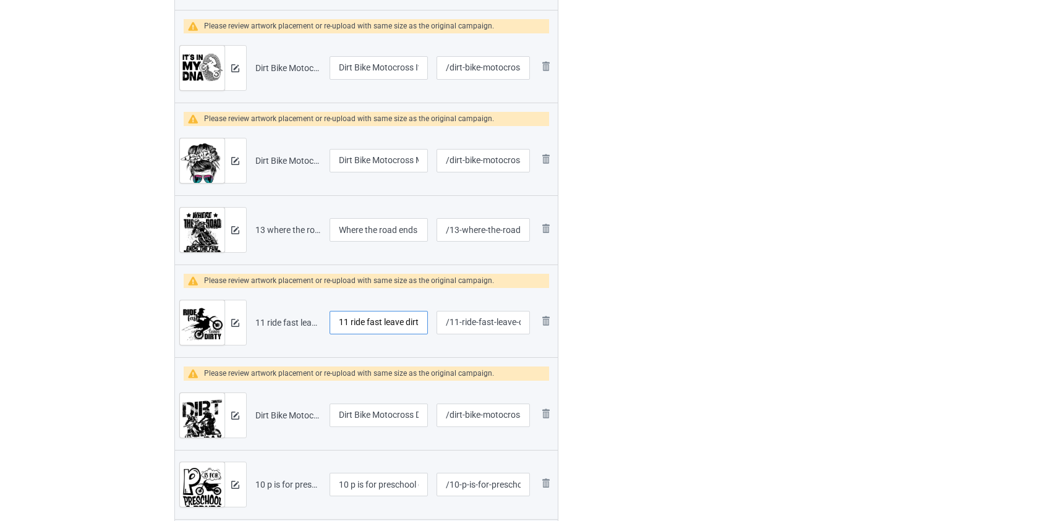
drag, startPoint x: 352, startPoint y: 322, endPoint x: 208, endPoint y: 317, distance: 144.8
click at [208, 317] on tr "Preview and edit artwork 11 ride fast leave dirty dirt bike.png 11 ride fast le…" at bounding box center [366, 322] width 383 height 69
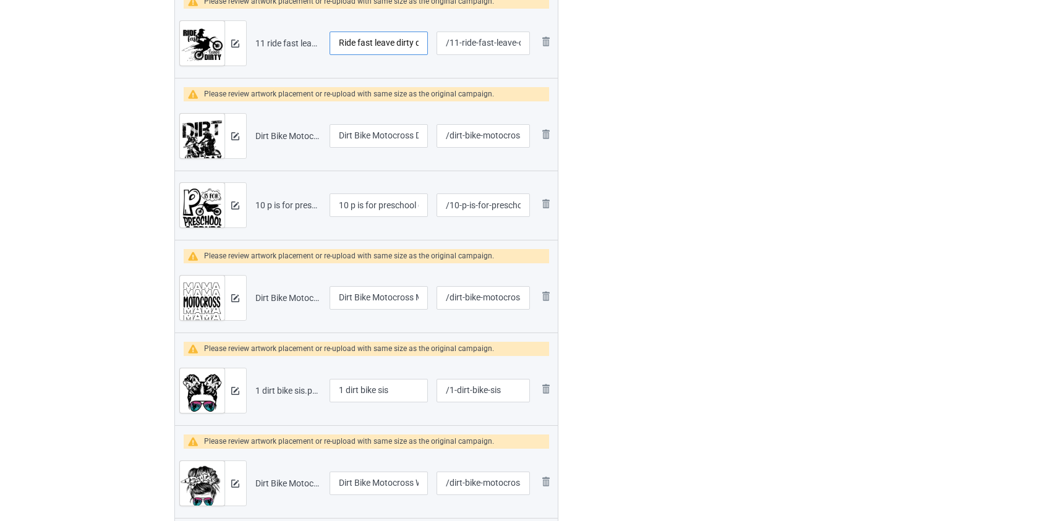
scroll to position [843, 0]
type input "Ride fast leave dirty dirt bike"
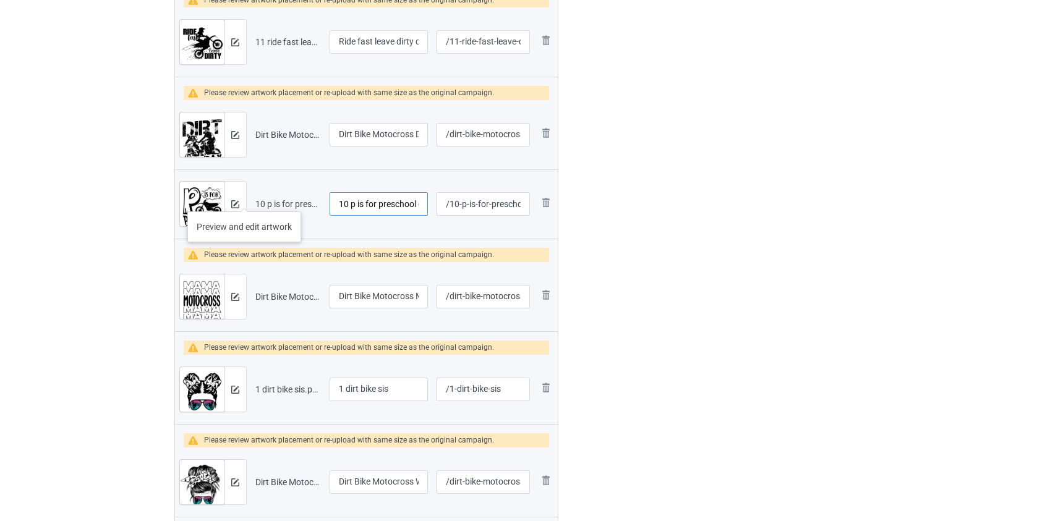
drag, startPoint x: 353, startPoint y: 202, endPoint x: 228, endPoint y: 199, distance: 124.9
click at [228, 199] on tr "Preview and edit artwork 10 p is for preschool dirt bike.png 10 p is for presch…" at bounding box center [366, 203] width 383 height 69
type input "P is for preschool dirt bike"
drag, startPoint x: 351, startPoint y: 386, endPoint x: 280, endPoint y: 388, distance: 70.5
click at [280, 388] on tr "Preview and edit artwork 1 dirt bike sis.png 1 dirt bike sis /1-dirt-bike-sis R…" at bounding box center [366, 389] width 383 height 69
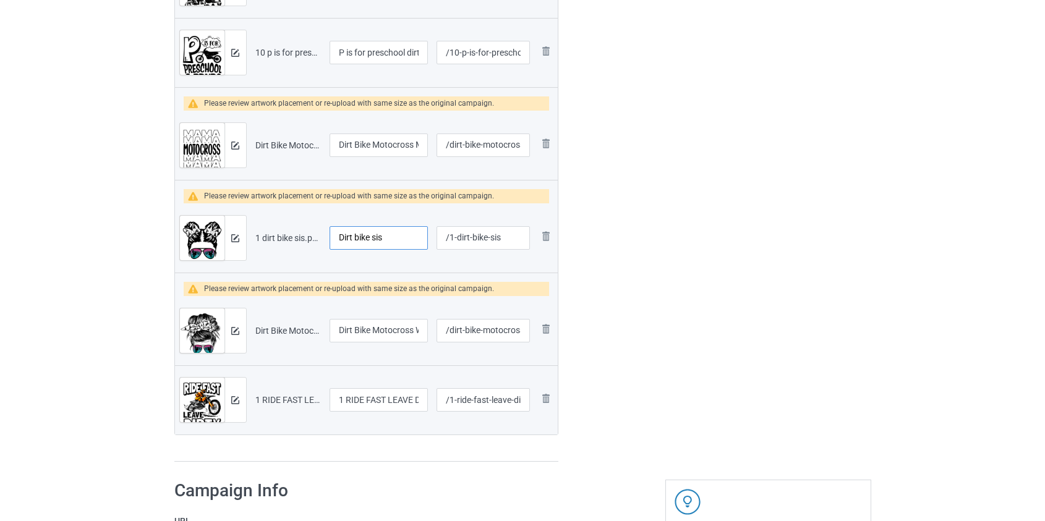
scroll to position [1012, 0]
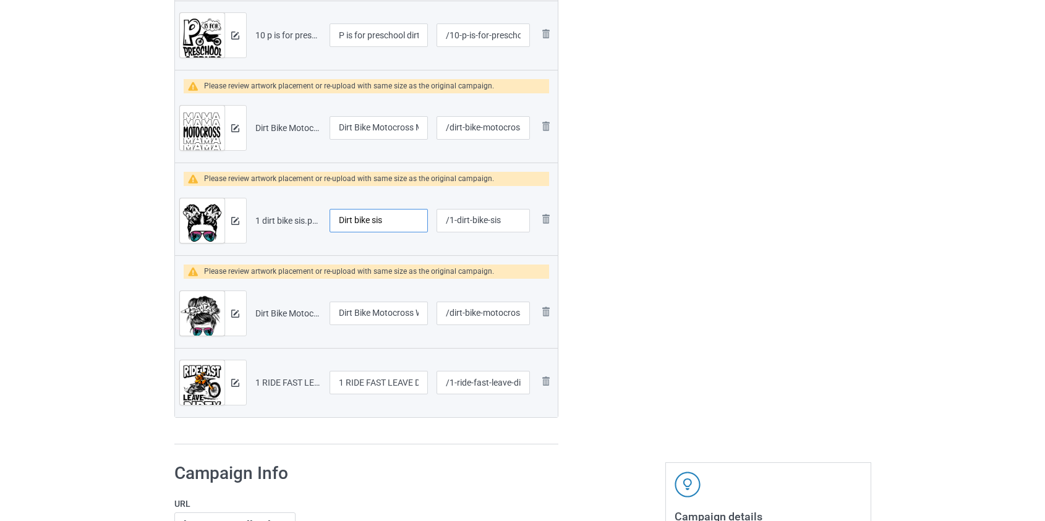
type input "Dirt bike sis"
drag, startPoint x: 346, startPoint y: 381, endPoint x: 162, endPoint y: 383, distance: 183.6
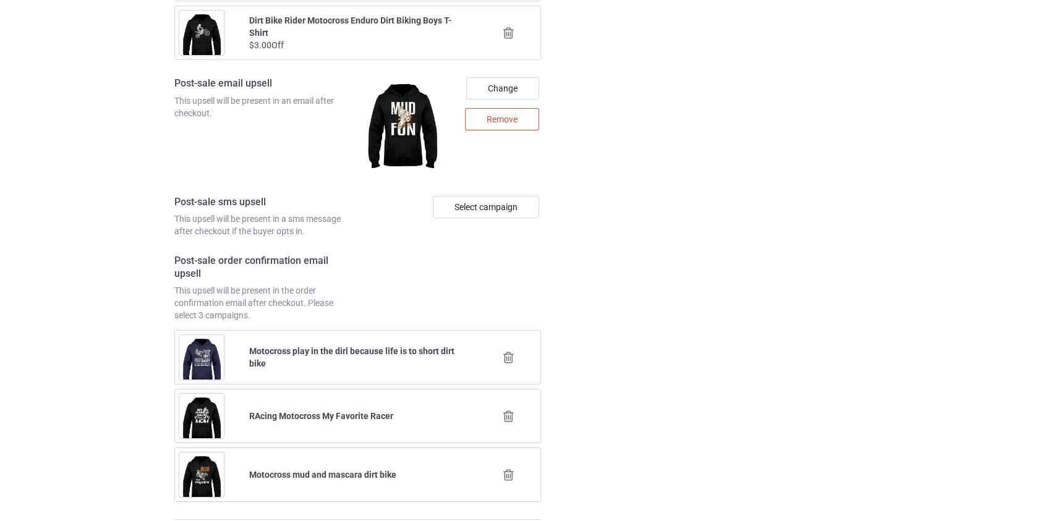
scroll to position [2751, 0]
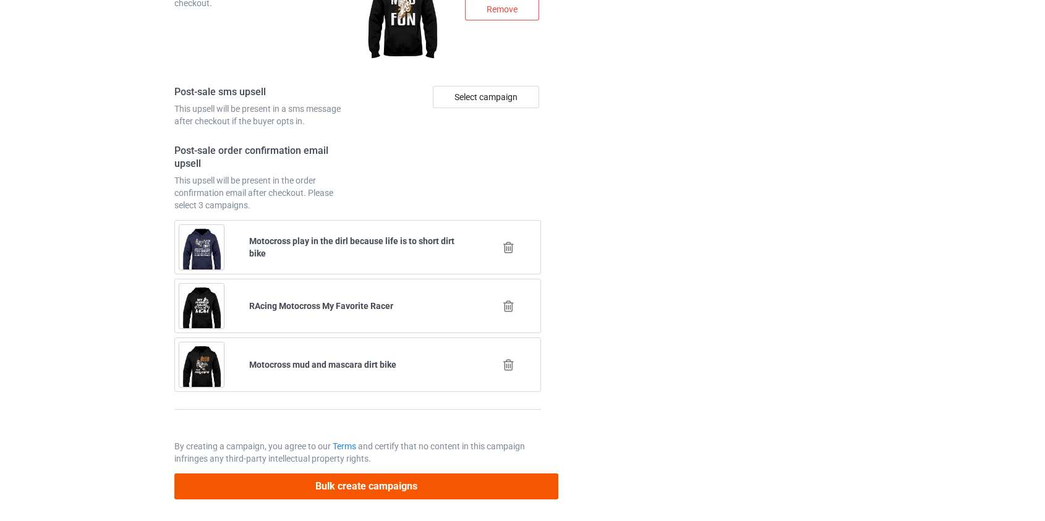
type input "RIDE FAST LEAVE DIRTY DIKE BIKE"
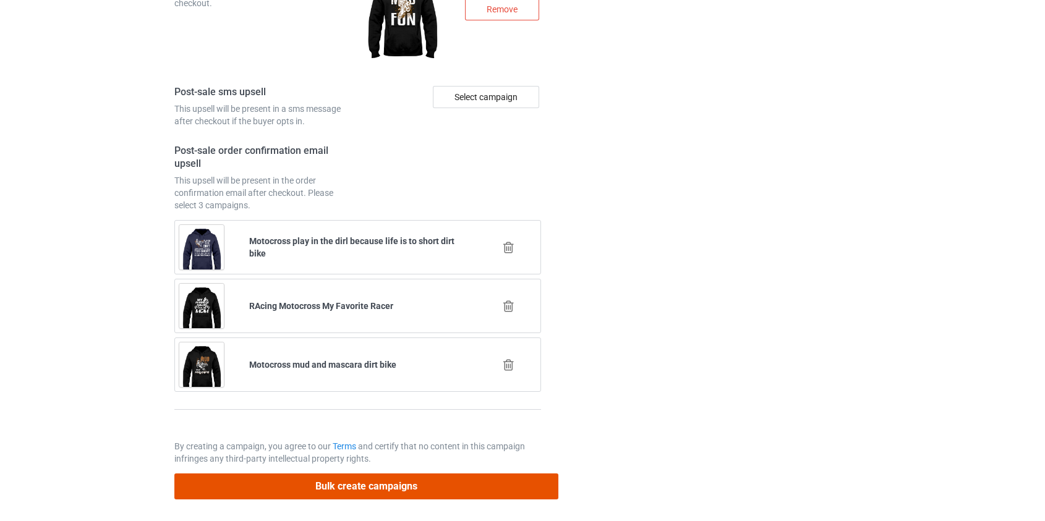
click at [369, 484] on button "Bulk create campaigns" at bounding box center [366, 486] width 385 height 25
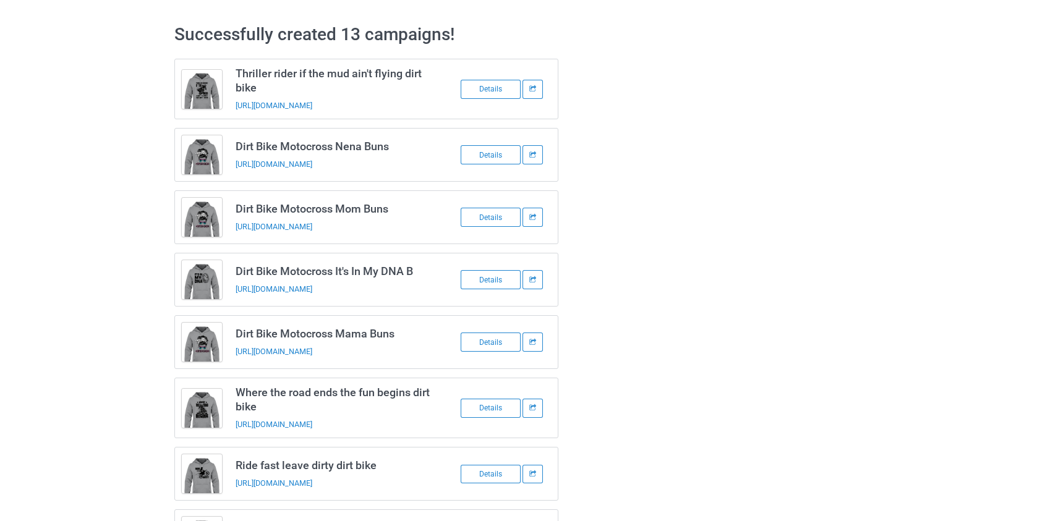
scroll to position [0, 0]
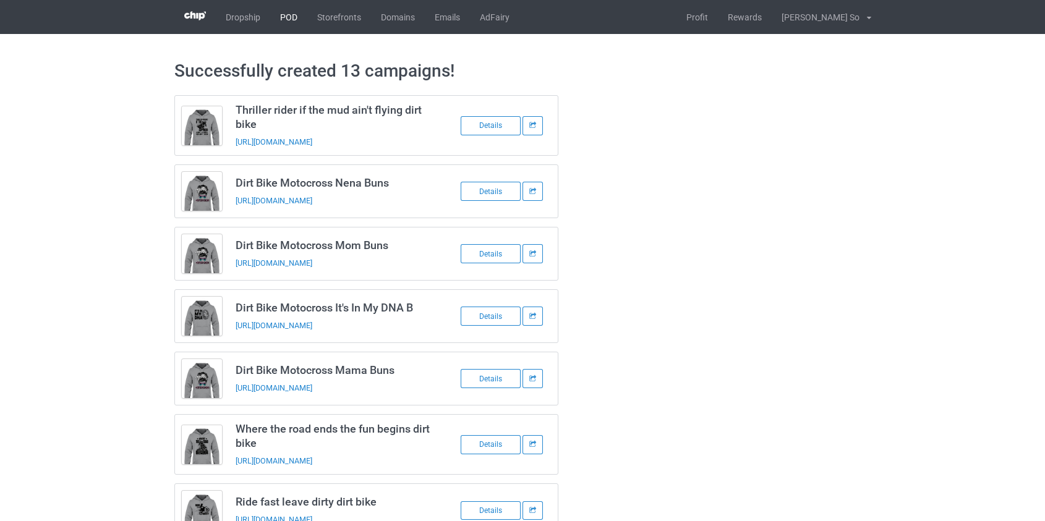
click at [284, 11] on link "POD" at bounding box center [288, 17] width 37 height 34
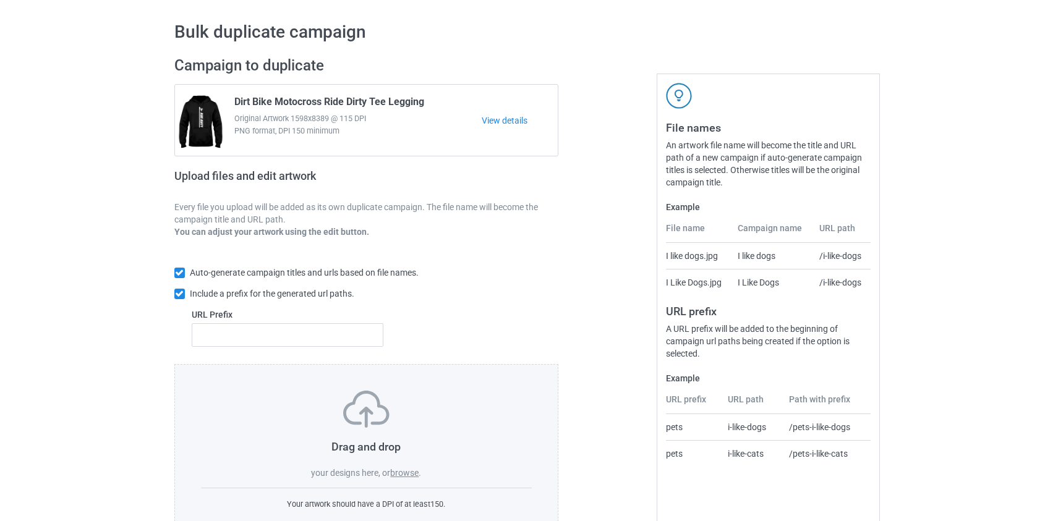
scroll to position [80, 0]
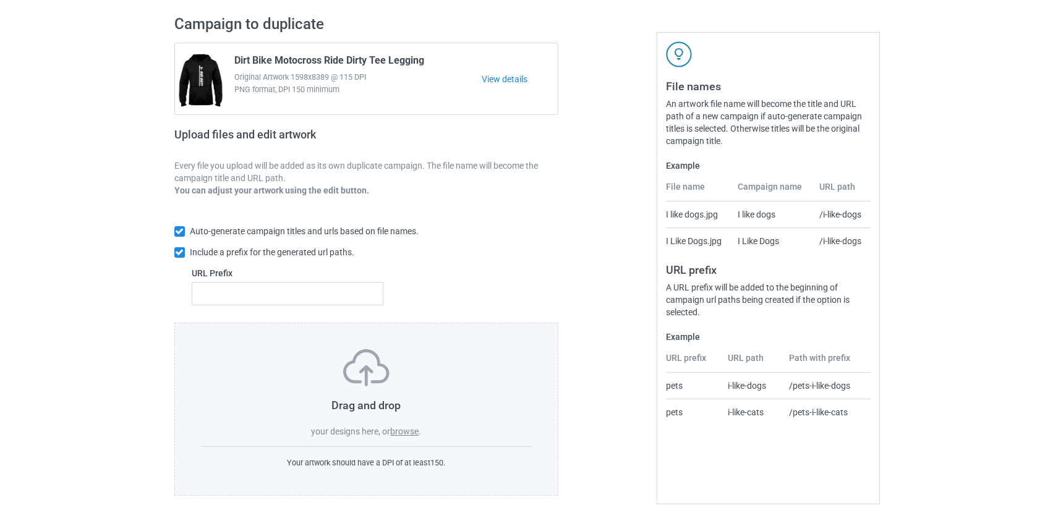
click at [404, 434] on label "browse" at bounding box center [404, 432] width 28 height 10
click at [0, 0] on input "browse" at bounding box center [0, 0] width 0 height 0
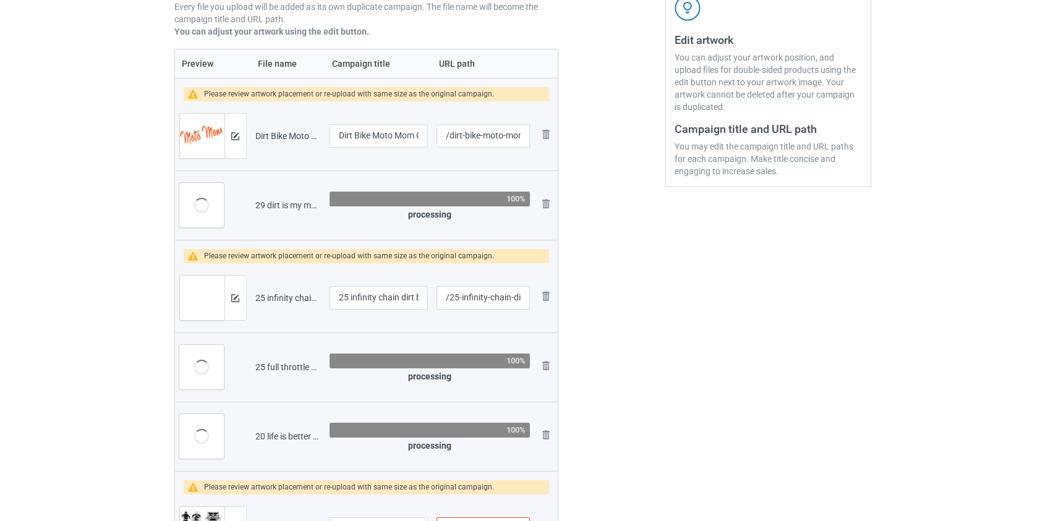
scroll to position [0, 0]
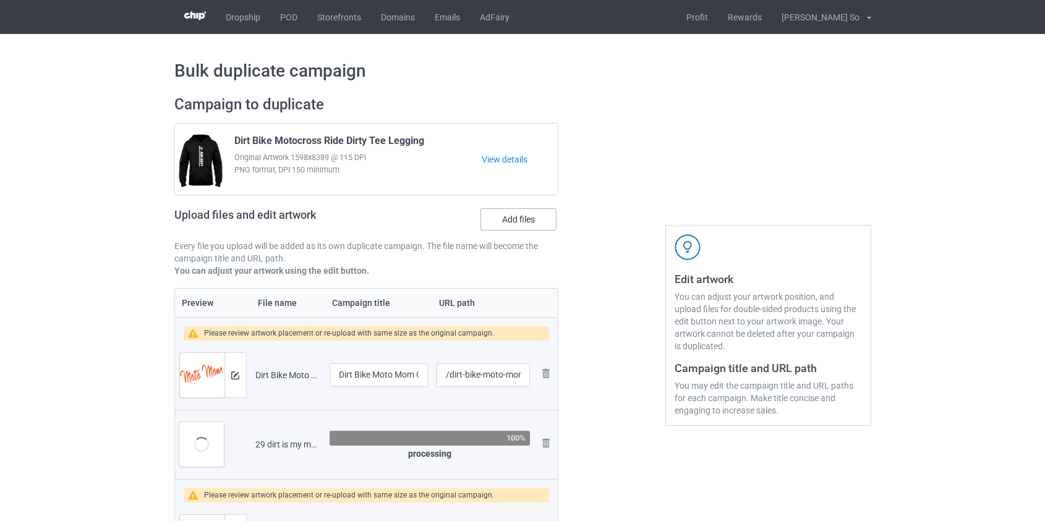
click at [514, 216] on label "Add files" at bounding box center [518, 219] width 76 height 22
click at [0, 0] on input "Add files" at bounding box center [0, 0] width 0 height 0
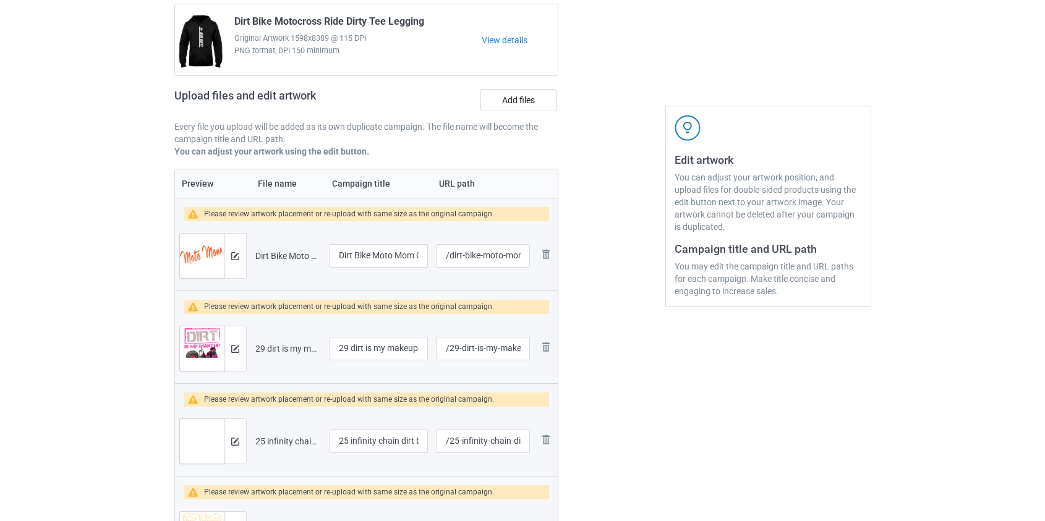
scroll to position [224, 0]
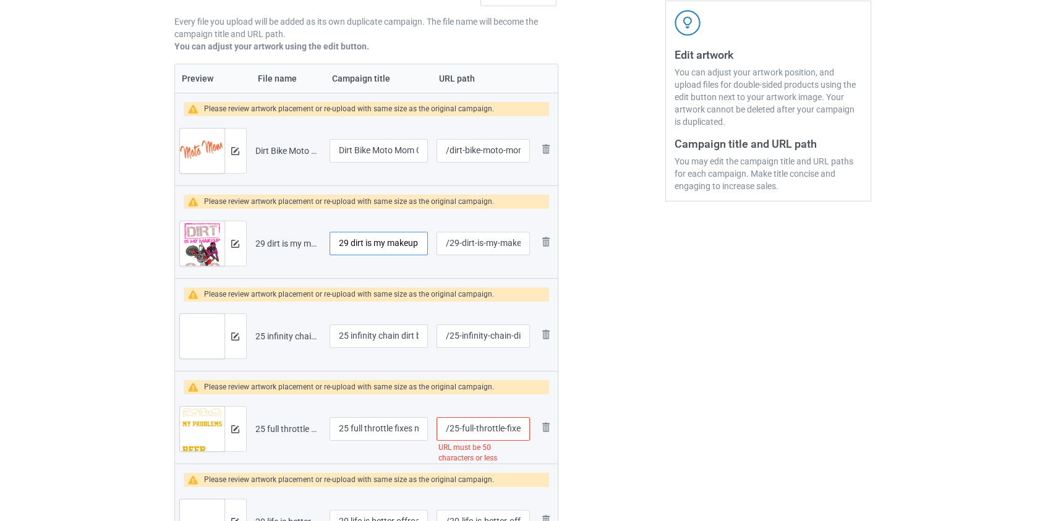
drag, startPoint x: 349, startPoint y: 244, endPoint x: 257, endPoint y: 239, distance: 91.6
click at [258, 241] on tr "Preview and edit artwork 29 dirt is my makeup gas is my perfumume dirt bike.png…" at bounding box center [366, 243] width 383 height 69
type input "Dirt is my makeup gas is my perfumume dirt bike"
drag, startPoint x: 352, startPoint y: 335, endPoint x: 157, endPoint y: 333, distance: 194.8
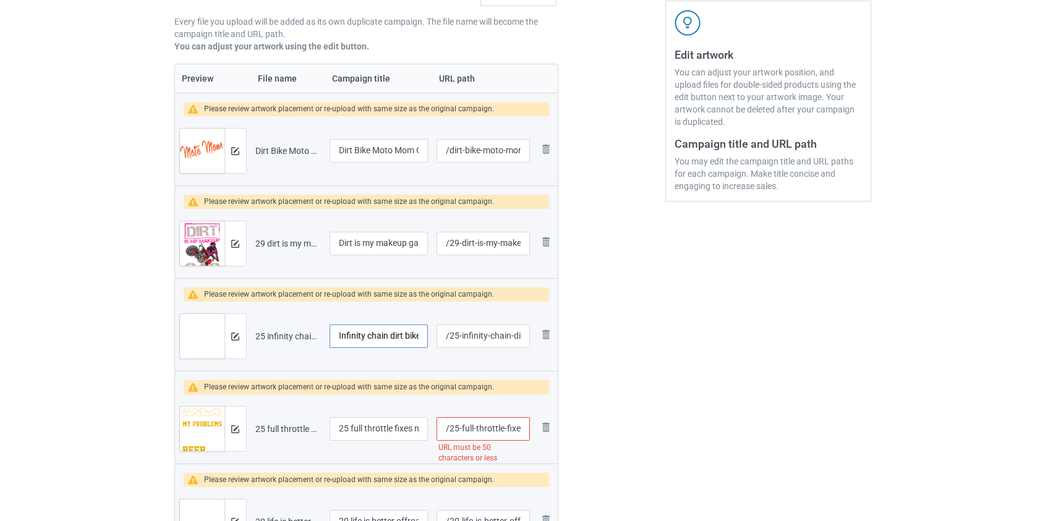
type input "Infinity chain dirt bike"
drag, startPoint x: 354, startPoint y: 428, endPoint x: 208, endPoint y: 420, distance: 145.5
click at [208, 420] on tr "Preview and edit artwork 25 full throttle fixes most of my problem beer dirt bi…" at bounding box center [366, 428] width 383 height 69
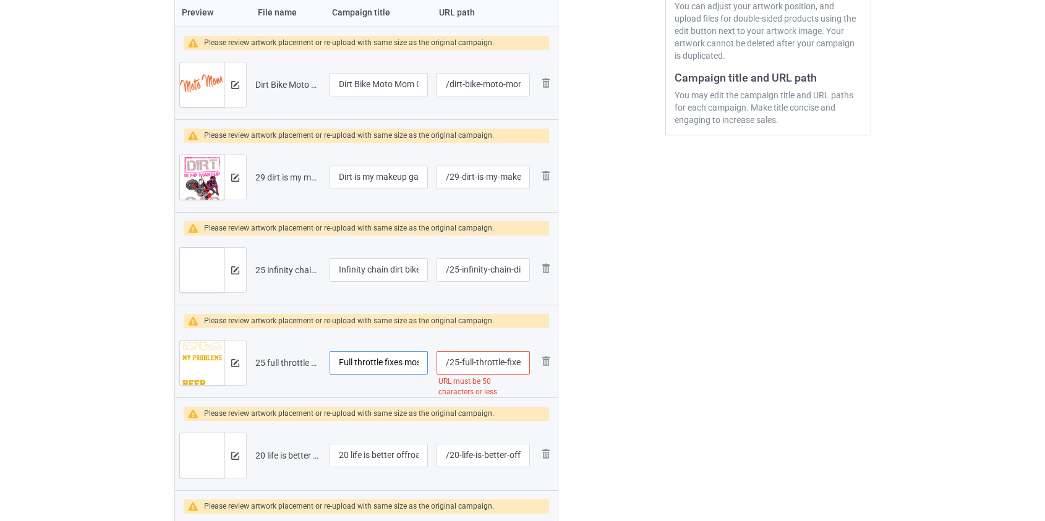
scroll to position [450, 0]
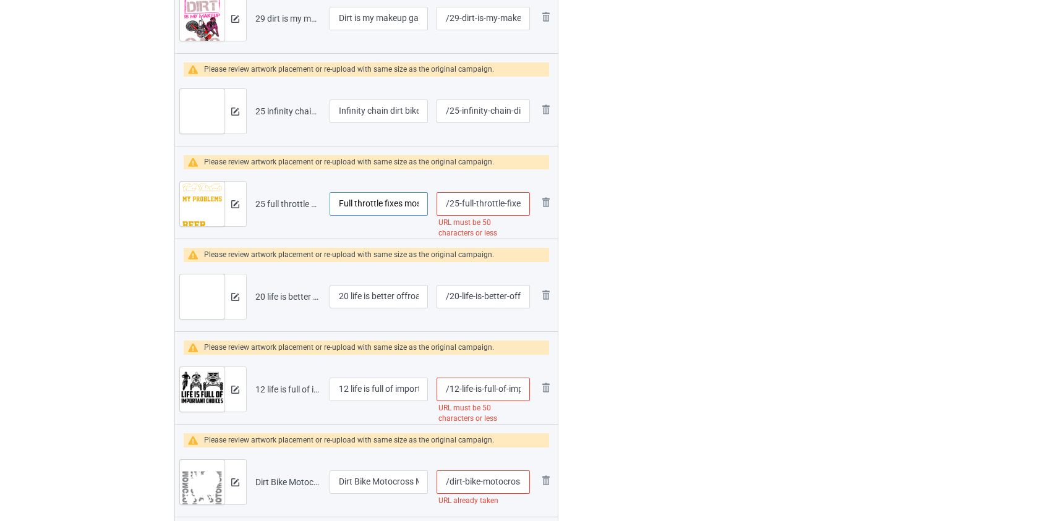
type input "Full throttle fixes most of my problem beer dirt bike"
drag, startPoint x: 352, startPoint y: 293, endPoint x: 229, endPoint y: 304, distance: 124.1
click at [229, 304] on tr "Preview and edit artwork 20 life is better offroad dirt bike.png 20 life is bet…" at bounding box center [366, 296] width 383 height 69
type input "Life is better offroad dirt bike"
click at [488, 203] on input "/25-full-throttle-fixes-most-of-my-problem-beer-dirt-bike" at bounding box center [483, 203] width 93 height 23
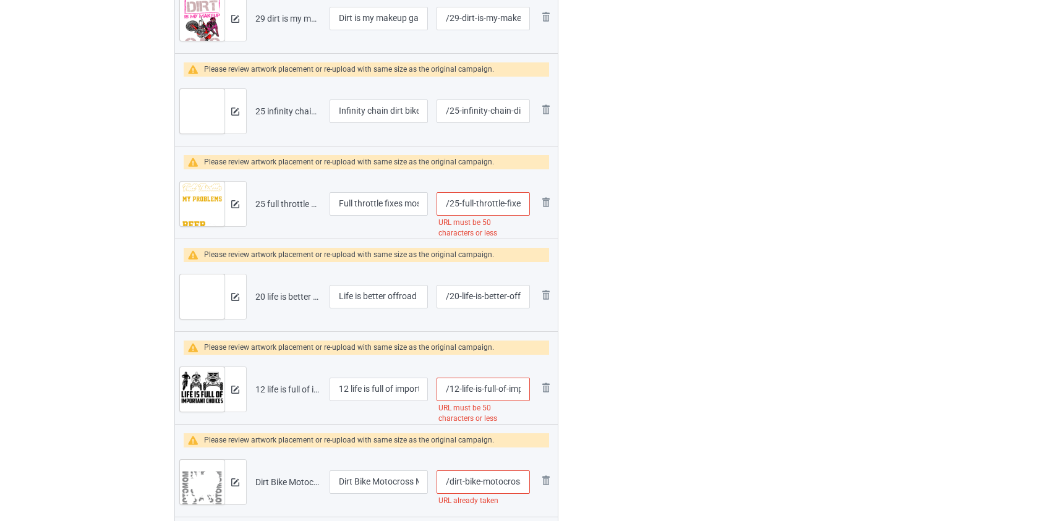
click at [488, 203] on input "/25-full-throttle-fixes-most-of-my-problem-beer-dirt-bike" at bounding box center [483, 203] width 93 height 23
type input "/25-full-fixes-most-of-my-problem-beer-dirt-bike"
drag, startPoint x: 352, startPoint y: 385, endPoint x: 185, endPoint y: 381, distance: 166.4
click at [185, 381] on tr "Preview and edit artwork 12 life is full of important choices dirt bike atv utv…" at bounding box center [366, 389] width 383 height 69
type input "Life is full of important choices dirt bike atv utv"
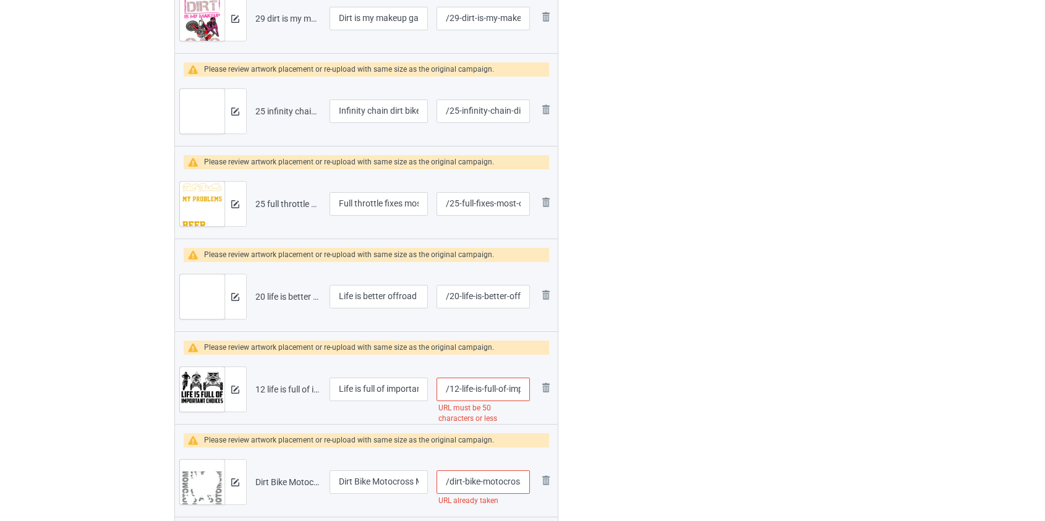
click at [490, 389] on input "/12-life-is-full-of-important-choices-dirt-bike-atv-utv" at bounding box center [483, 389] width 93 height 23
click at [467, 390] on input "/12-life-is-full-of-important-choices-dirt-bike-atv-utv" at bounding box center [483, 389] width 93 height 23
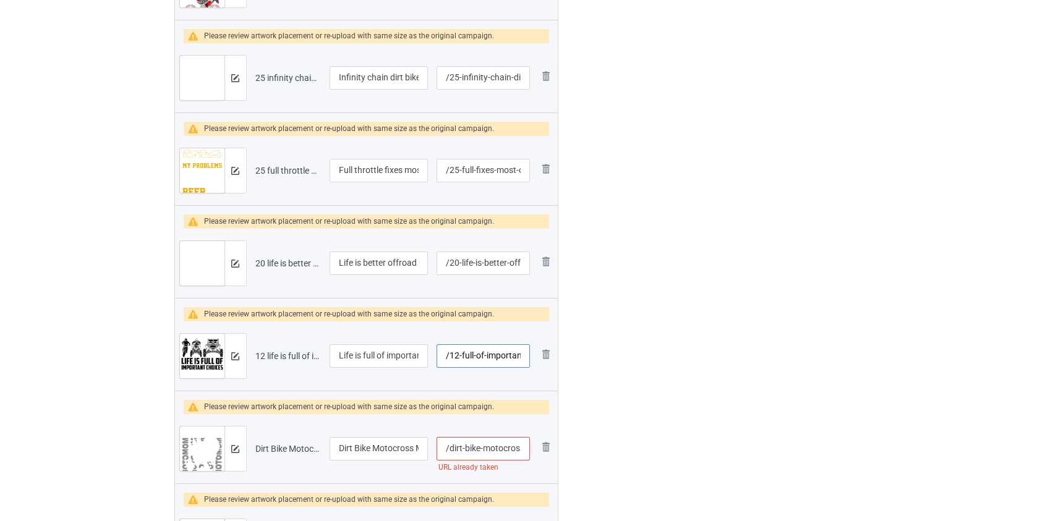
scroll to position [562, 0]
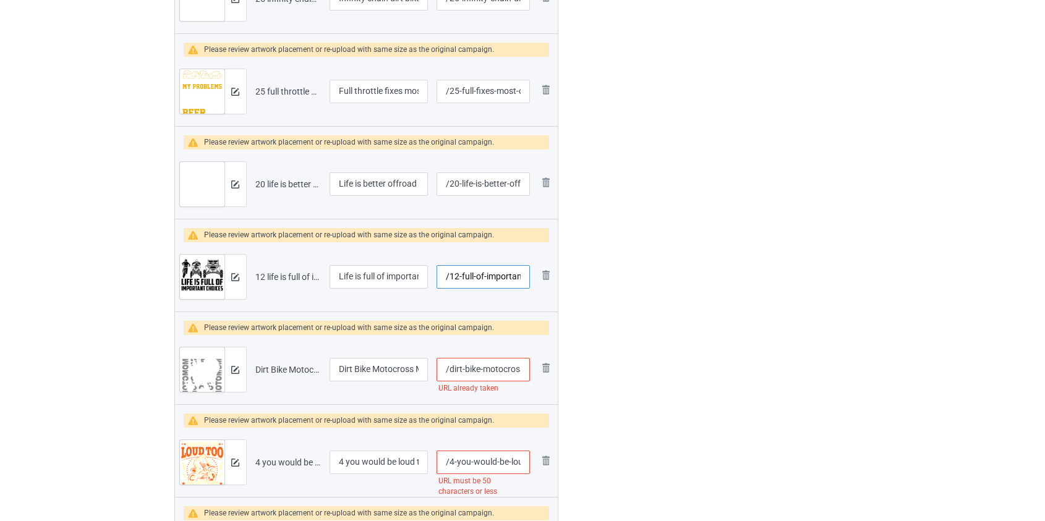
type input "/12-full-of-important-choices-dirt-bike-atv-utv"
click at [473, 371] on input "/dirt-bike-motocross-motomom-we-don-t-do" at bounding box center [483, 369] width 93 height 23
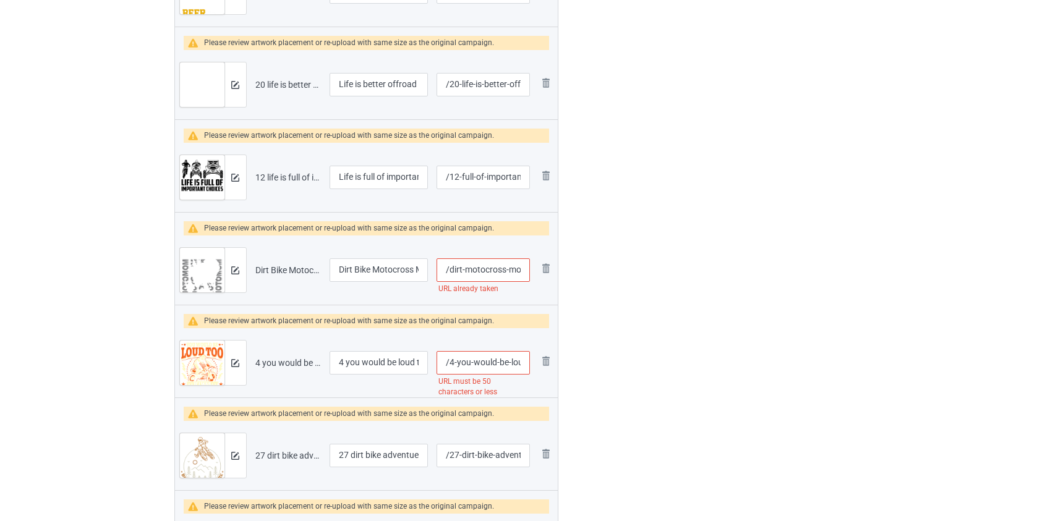
scroll to position [674, 0]
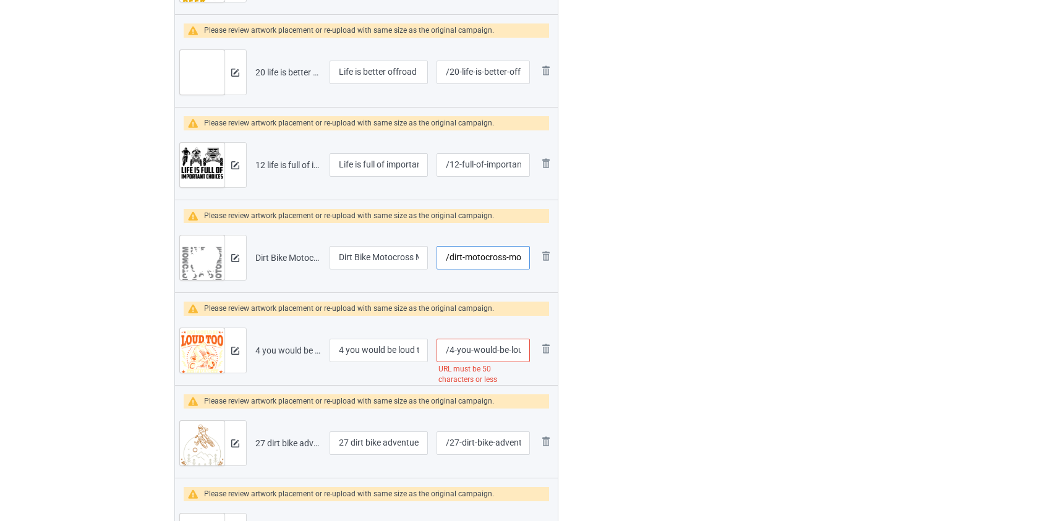
type input "/dirt-motocross-motomom-we-don-t-do"
drag, startPoint x: 351, startPoint y: 346, endPoint x: 84, endPoint y: 364, distance: 267.7
type input "You would be loud too if i was riding you dirt bike"
click at [482, 349] on input "/4-you-would-be-loud-too-if-i-was-riding-you-dirt-bike" at bounding box center [483, 350] width 93 height 23
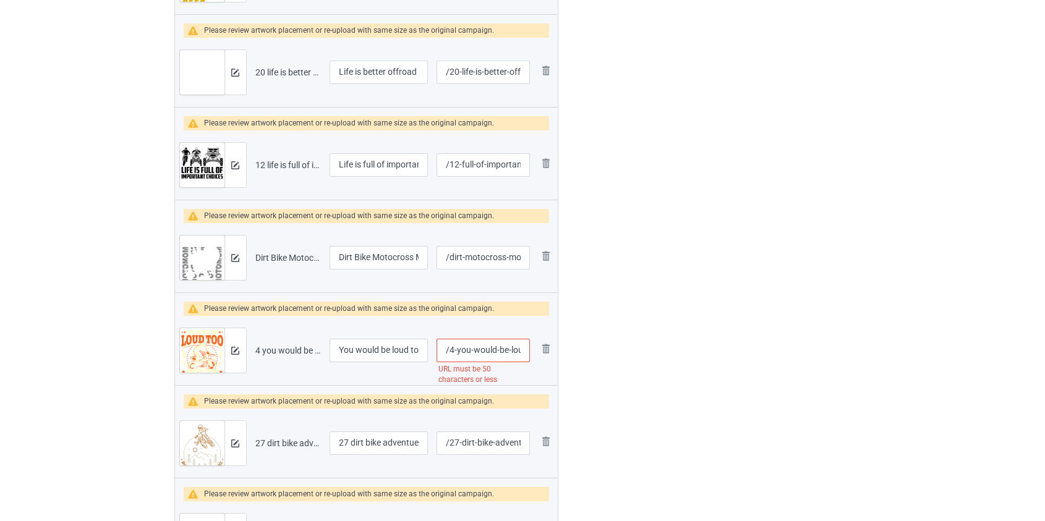
click at [482, 349] on input "/4-you-would-be-loud-too-if-i-was-riding-you-dirt-bike" at bounding box center [483, 350] width 93 height 23
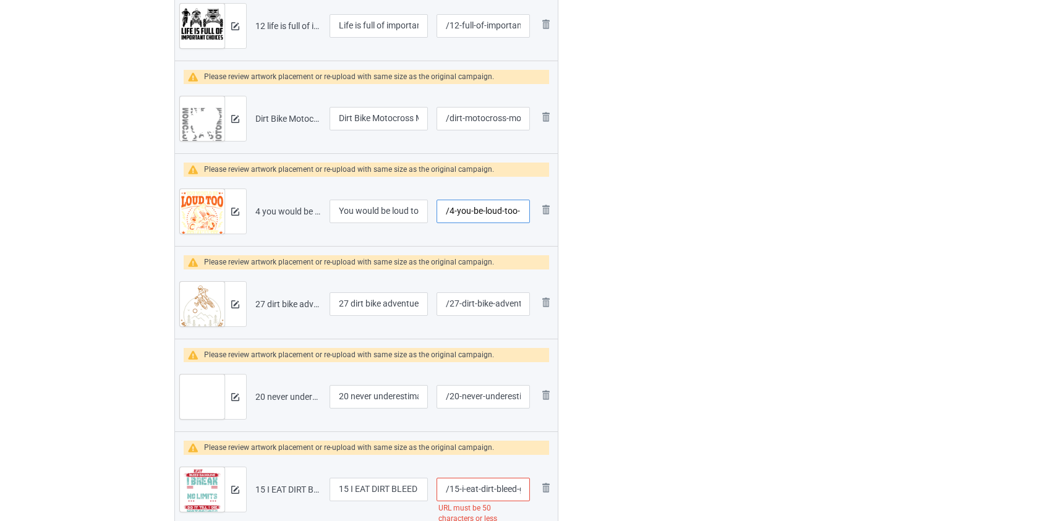
scroll to position [843, 0]
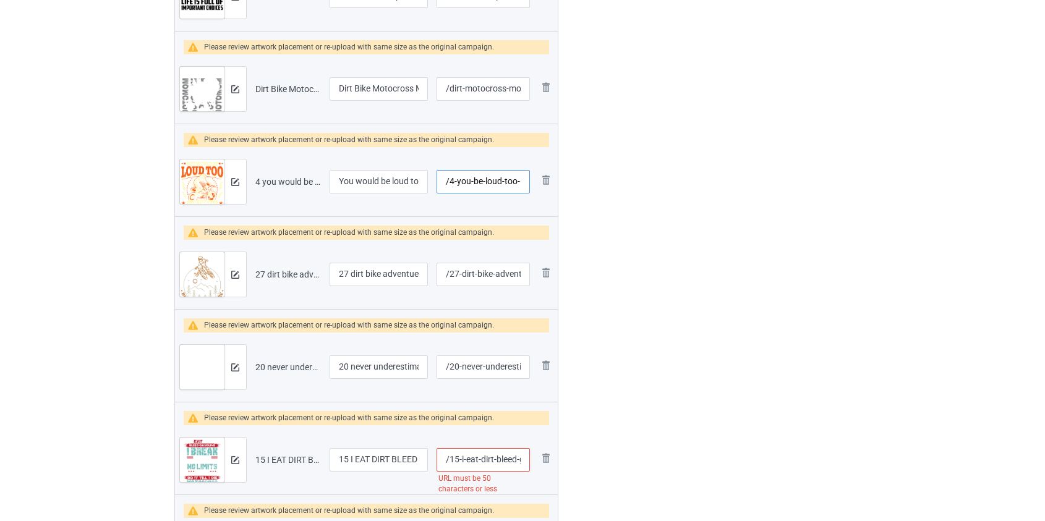
type input "/4-you-be-loud-too-if-i-was-riding-you-dirt-bike"
drag, startPoint x: 354, startPoint y: 272, endPoint x: 119, endPoint y: 302, distance: 236.9
type input "Dirt bike adventue"
drag, startPoint x: 353, startPoint y: 366, endPoint x: 226, endPoint y: 362, distance: 126.8
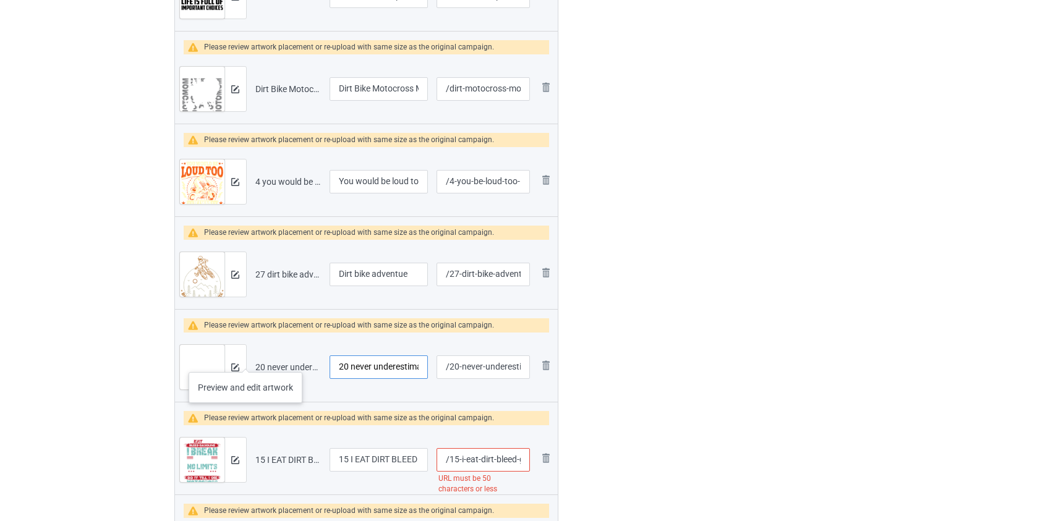
click at [226, 362] on tr "Preview and edit artwork 20 never underestimate old guy on a dirt bike.png 20 n…" at bounding box center [366, 367] width 383 height 69
type input "Never underestimate old guy on a dirt bike"
drag, startPoint x: 348, startPoint y: 458, endPoint x: 265, endPoint y: 458, distance: 83.5
click at [265, 458] on tr "Preview and edit artwork 15 I EAT DIRT BLEED GASOLINE I BREAK BONES FULL THROTT…" at bounding box center [366, 459] width 383 height 69
type input "I EAT DIRT BLEED GASOLINE I BREAK BONES FULL THROTTLE DIRT BIKE"
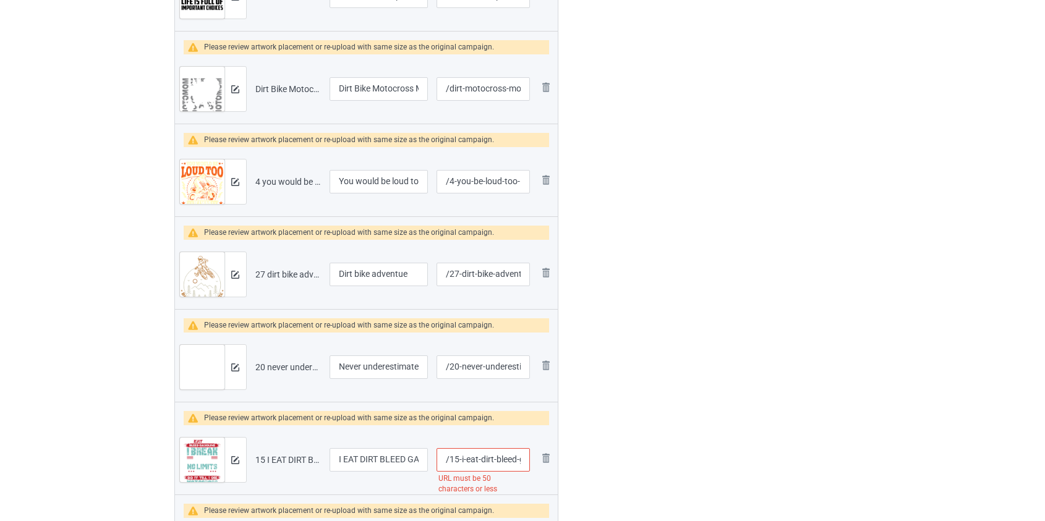
click at [503, 459] on input "/15-i-eat-dirt-bleed-gasoline-i-break-bones-full-throttle-dirt-bike" at bounding box center [483, 459] width 93 height 23
click at [502, 458] on input "/15-i-eat-dirt-bleed-gasoline-i-break-bones-full-throttle-dirt-bike" at bounding box center [483, 459] width 93 height 23
click at [500, 458] on input "/15-i-eat-dirt-bleed-gasoline-i-break-bones-full-throttle-dirt-bike" at bounding box center [483, 459] width 93 height 23
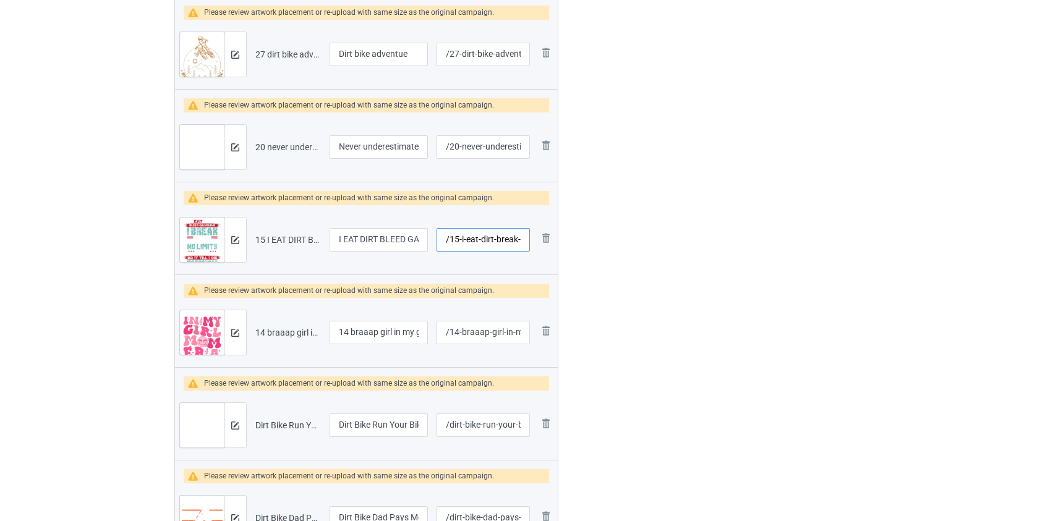
scroll to position [1068, 0]
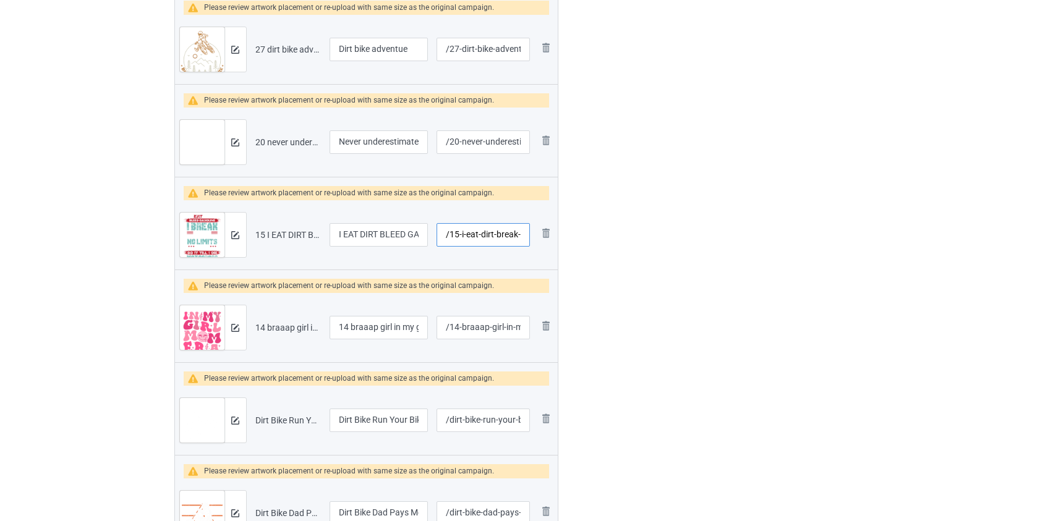
type input "/15-i-eat-dirt-break-bones-full-throttle-dirt-bike"
drag, startPoint x: 354, startPoint y: 327, endPoint x: 219, endPoint y: 328, distance: 134.8
click at [219, 328] on tr "Preview and edit artwork 14 braaap girl in my girl dirt bike.png 14 braaap girl…" at bounding box center [366, 327] width 383 height 69
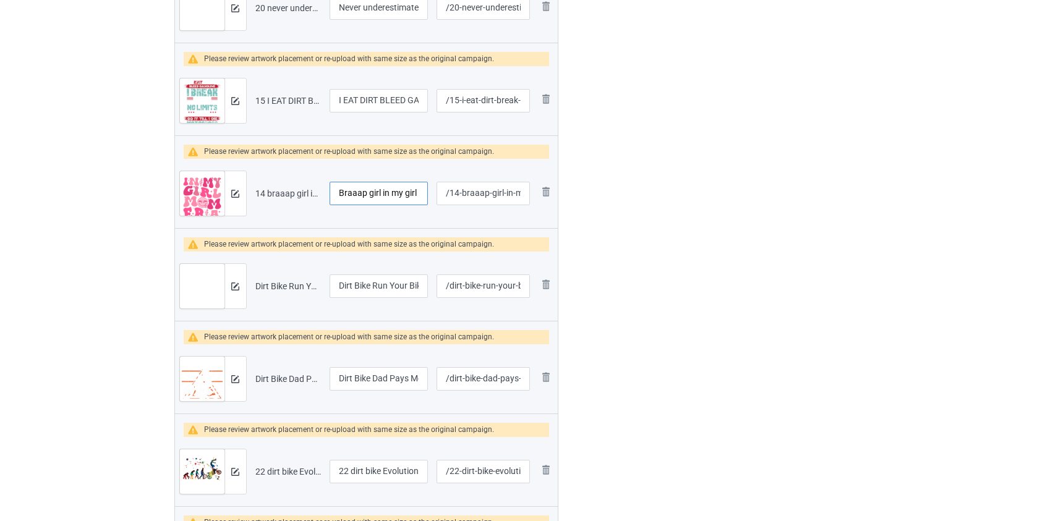
scroll to position [1237, 0]
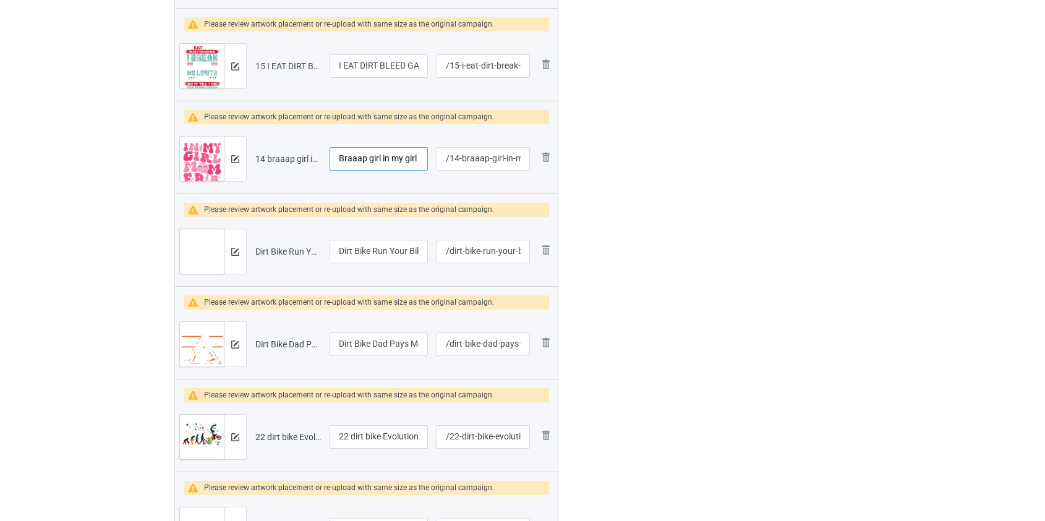
type input "Braaap girl in my girl dirt bike"
drag, startPoint x: 354, startPoint y: 433, endPoint x: 210, endPoint y: 432, distance: 144.7
click at [210, 432] on tr "Preview and edit artwork 22 dirt bike Evolution.png 22 dirt bike Evolution /22-…" at bounding box center [366, 437] width 383 height 69
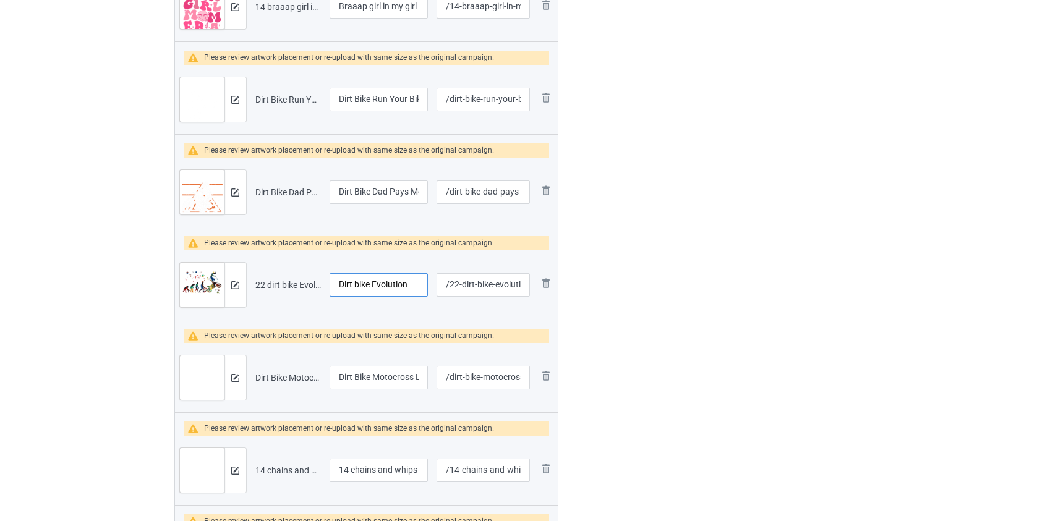
scroll to position [1405, 0]
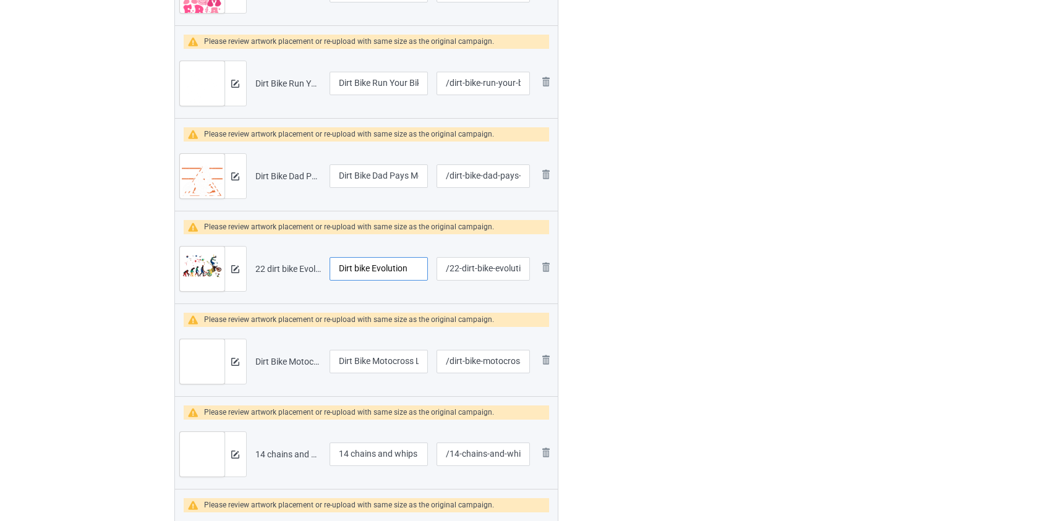
type input "Dirt bike Evolution"
drag, startPoint x: 352, startPoint y: 451, endPoint x: 284, endPoint y: 451, distance: 68.0
click at [284, 451] on tr "Preview and edit artwork 14 chains and whips excite me dirt bike.png 14 chains …" at bounding box center [366, 454] width 383 height 69
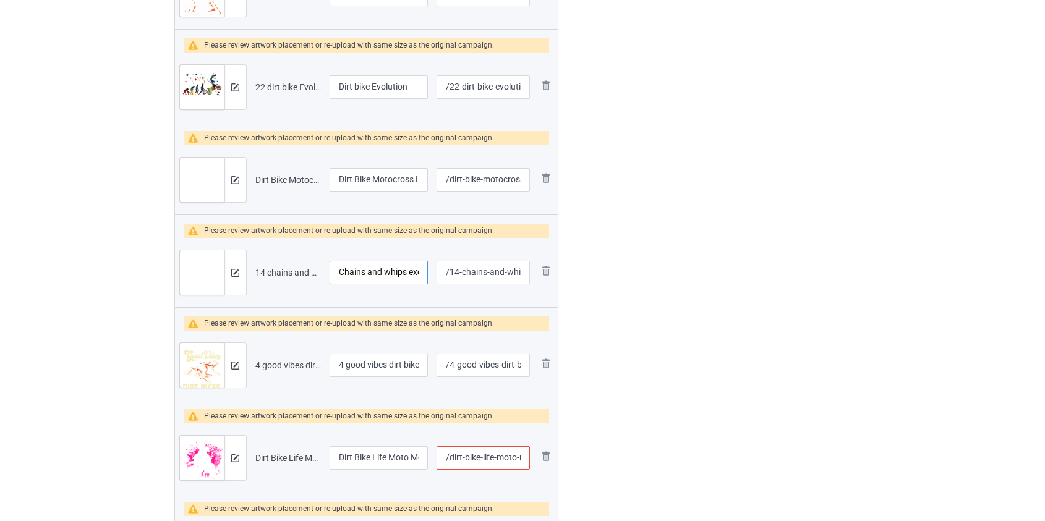
scroll to position [1630, 0]
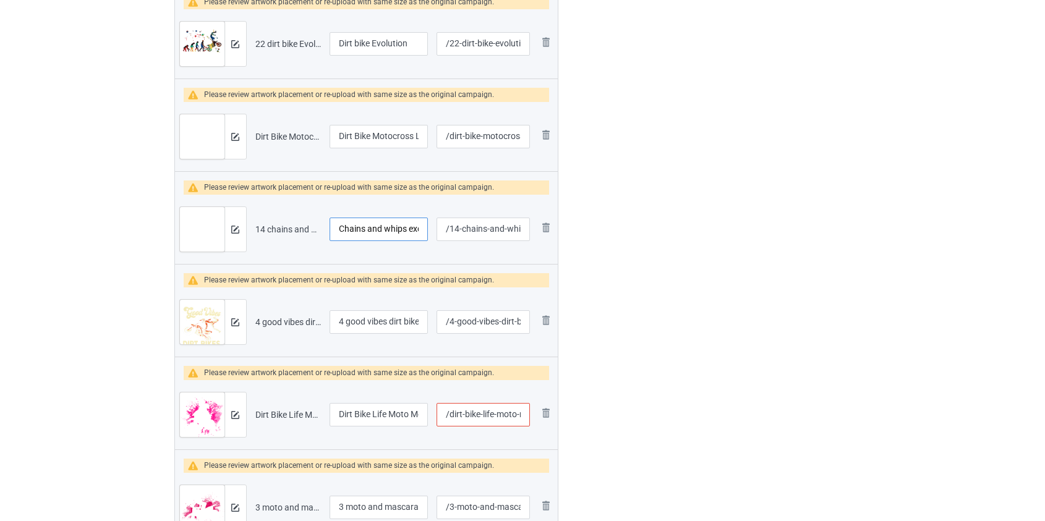
type input "Chains and whips excite me dirt bike"
drag, startPoint x: 349, startPoint y: 322, endPoint x: 195, endPoint y: 342, distance: 154.7
click at [195, 342] on tr "Preview and edit artwork 4 good vibes dirt bike.png 4 good vibes dirt bike /4-g…" at bounding box center [366, 322] width 383 height 69
type input "Good vibes dirt bike"
click at [498, 414] on input "/dirt-bike-life-moto-mom" at bounding box center [483, 414] width 93 height 23
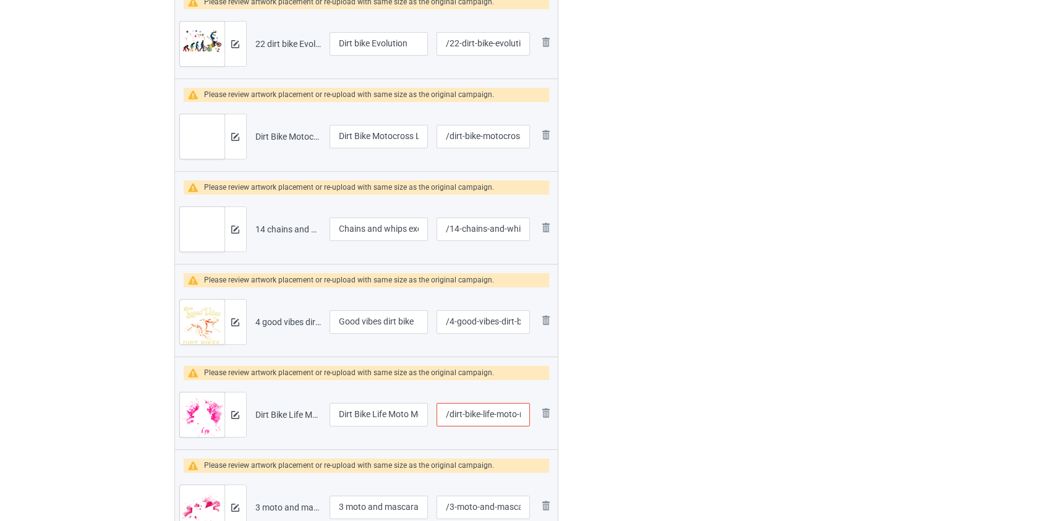
click at [498, 414] on input "/dirt-bike-life-moto-mom" at bounding box center [483, 414] width 93 height 23
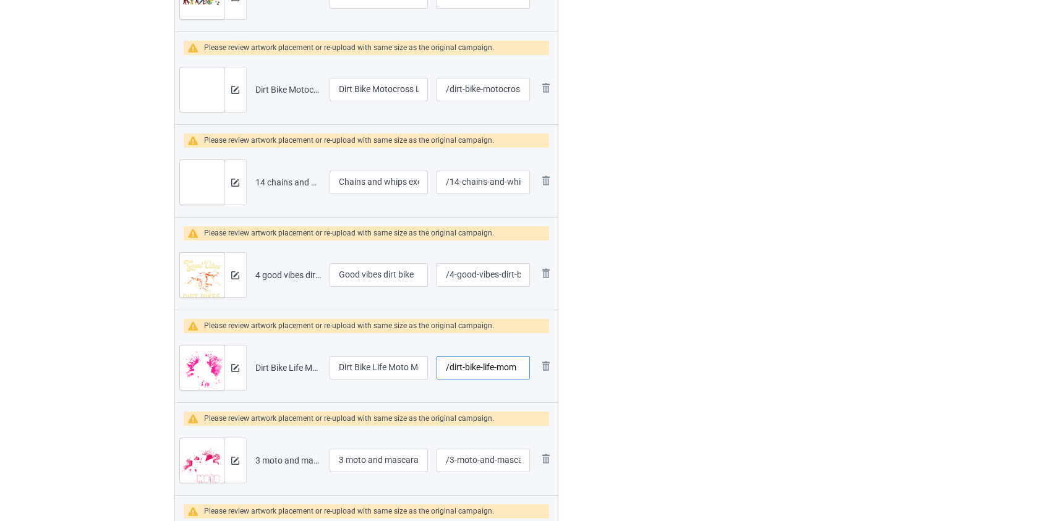
scroll to position [1799, 0]
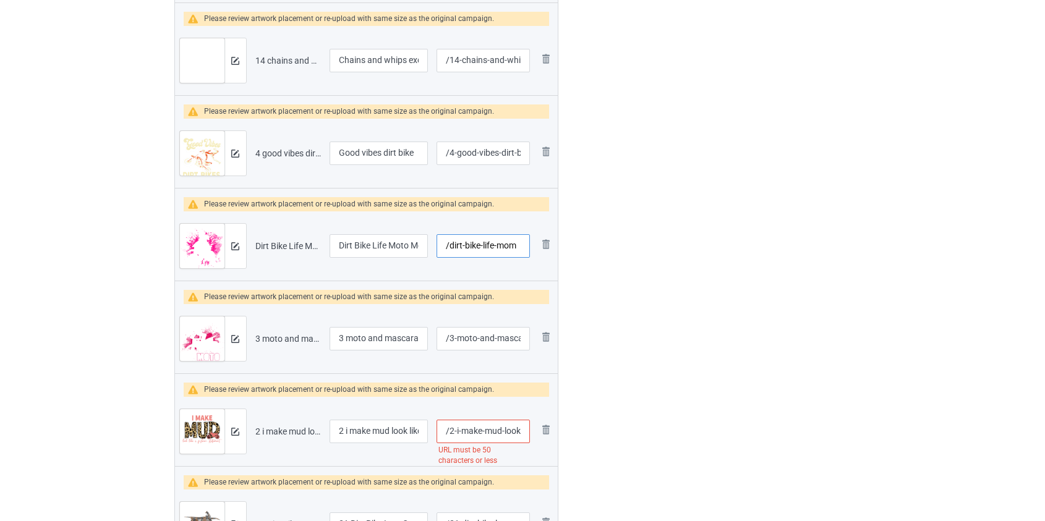
type input "/dirt-bike-life-mom"
drag, startPoint x: 354, startPoint y: 337, endPoint x: 142, endPoint y: 354, distance: 212.7
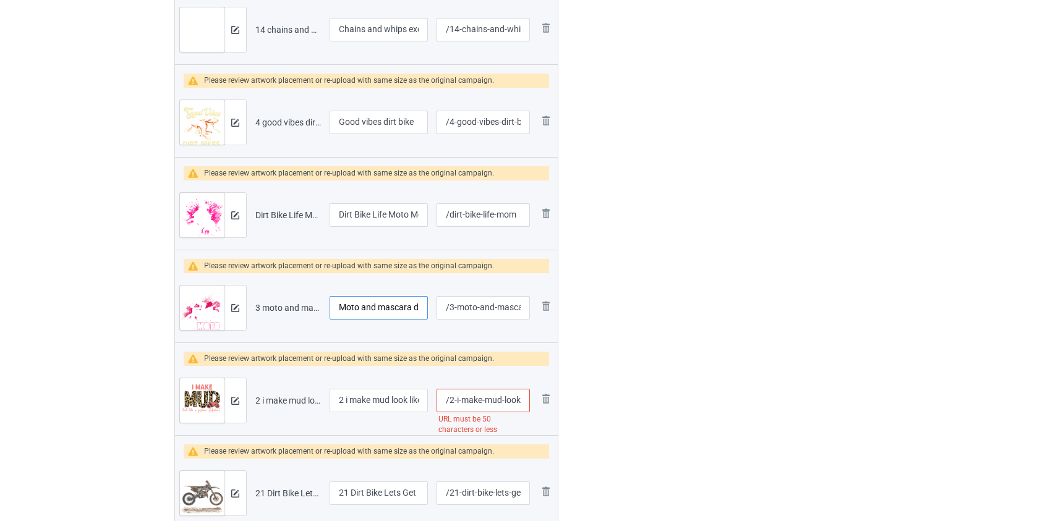
scroll to position [1855, 0]
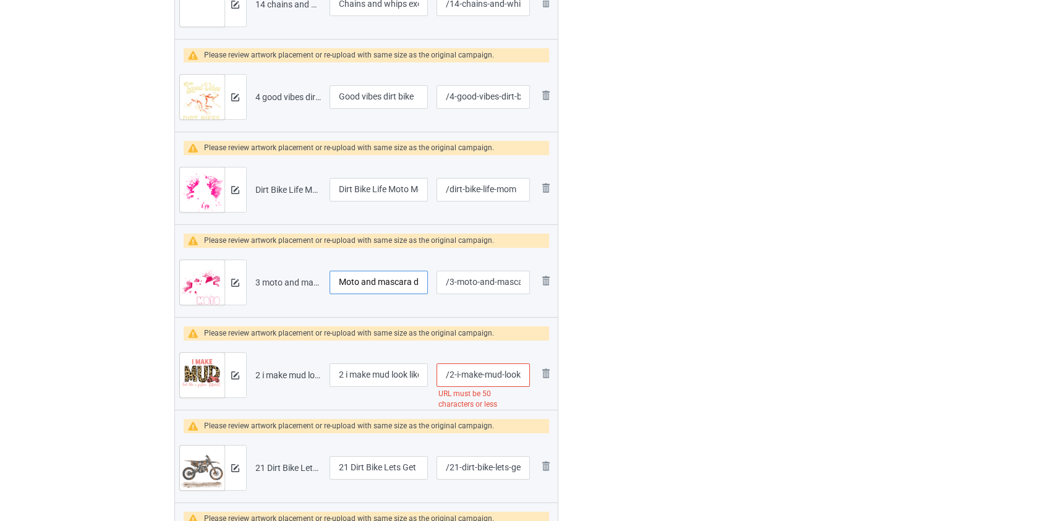
type input "Moto and mascara dirt bike"
drag, startPoint x: 347, startPoint y: 377, endPoint x: 254, endPoint y: 375, distance: 93.4
click at [254, 375] on tr "Preview and edit artwork 2 i make mud look like a fashion statement dirt bike.p…" at bounding box center [366, 375] width 383 height 69
type input "I make mud look like a fashion statement dirt bike"
drag, startPoint x: 462, startPoint y: 375, endPoint x: 448, endPoint y: 377, distance: 14.3
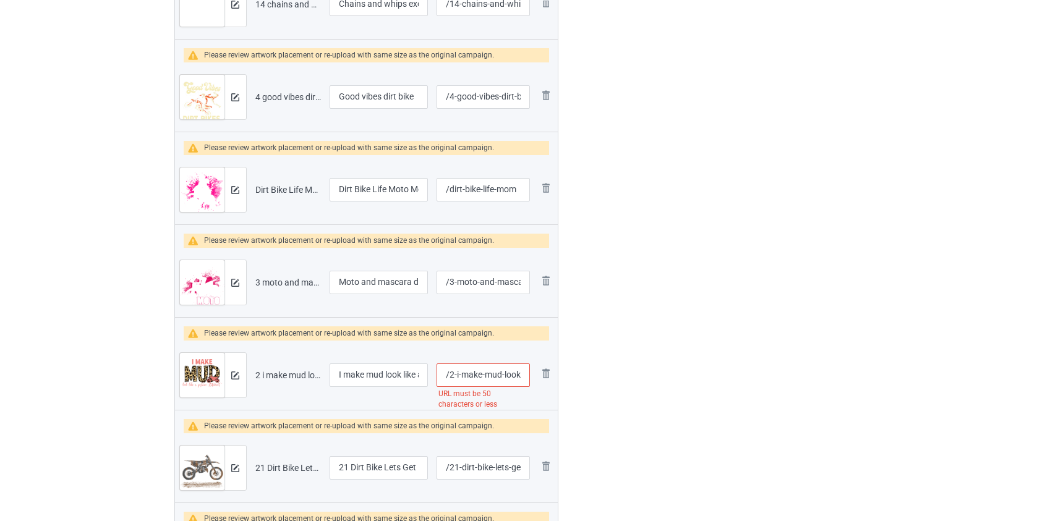
click at [448, 377] on input "/2-i-make-mud-look-like-a-fashion-statement-dirt-bike" at bounding box center [483, 375] width 93 height 23
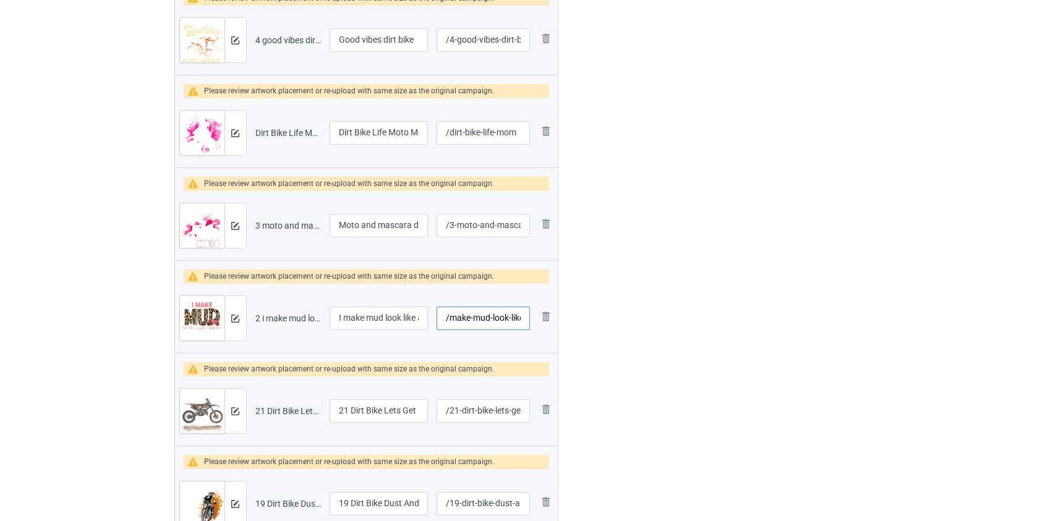
scroll to position [2023, 0]
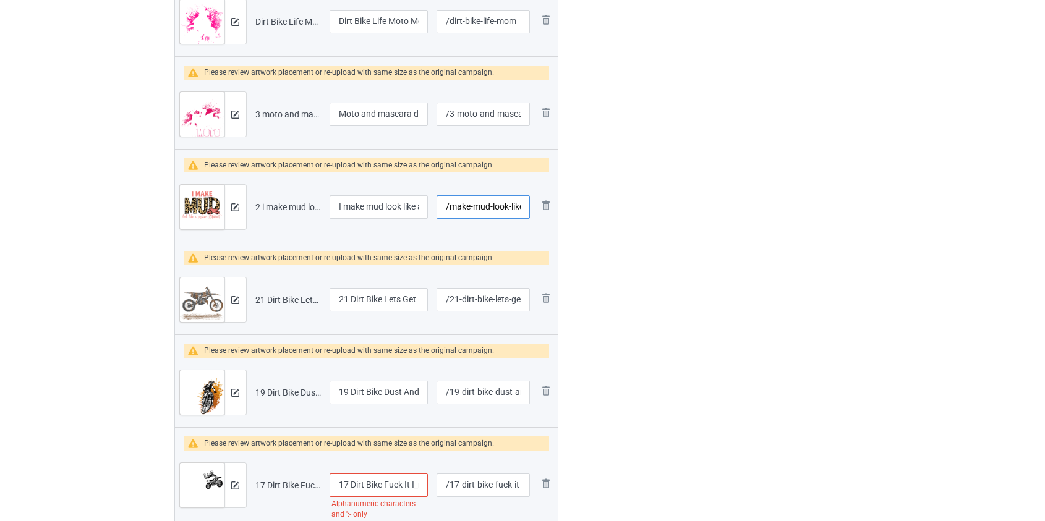
type input "/make-mud-look-like-a-fashion-statement-dirt-bike"
drag, startPoint x: 350, startPoint y: 294, endPoint x: 198, endPoint y: 315, distance: 152.9
click at [199, 315] on tr "Preview and edit artwork 21 Dirt Bike Lets Get Dirty.png 21 Dirt Bike Lets Get …" at bounding box center [366, 299] width 383 height 69
type input "Dirt Bike Lets Get Dirty"
drag, startPoint x: 350, startPoint y: 391, endPoint x: 221, endPoint y: 420, distance: 132.6
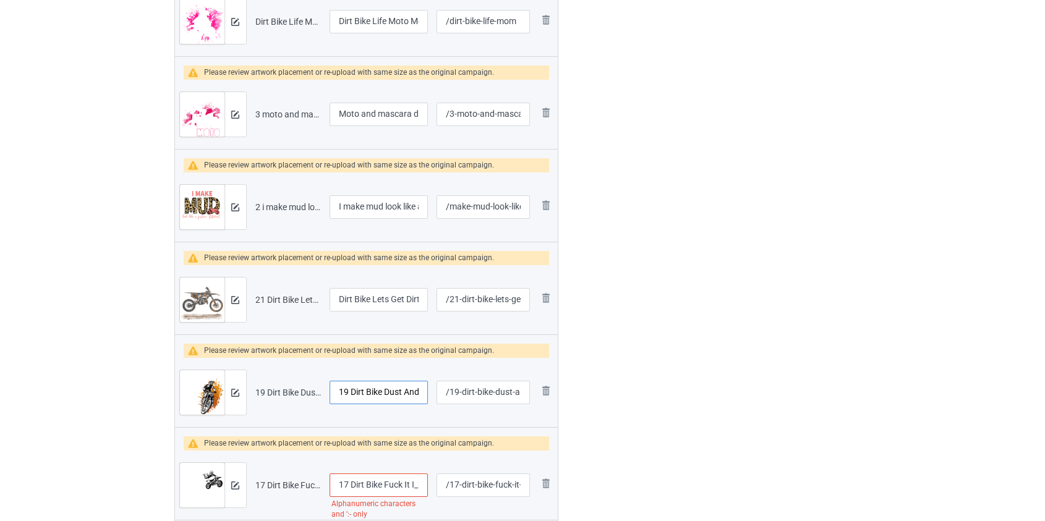
click at [221, 420] on tr "Preview and edit artwork 19 Dirt Bike Dust And Dirt.png 19 Dirt Bike Dust And D…" at bounding box center [366, 392] width 383 height 69
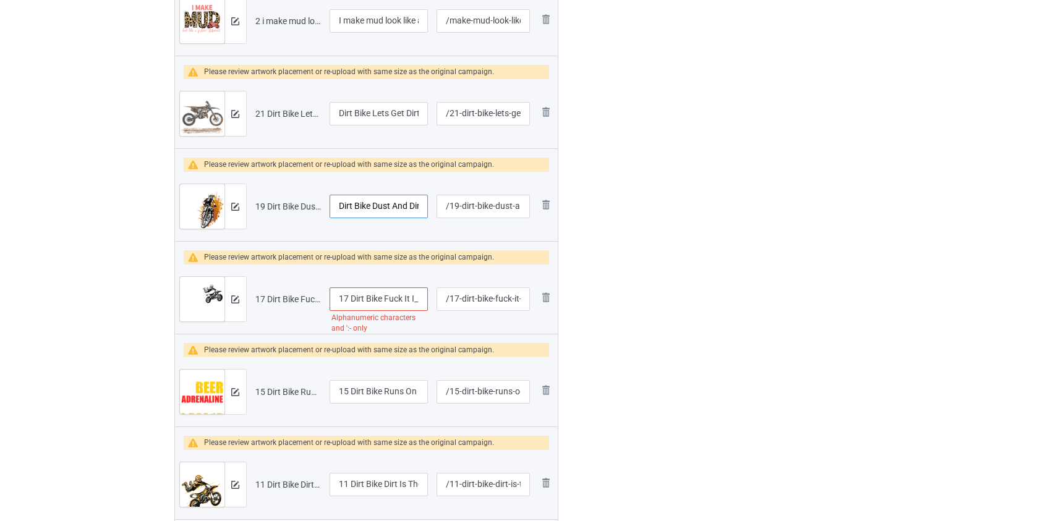
scroll to position [2248, 0]
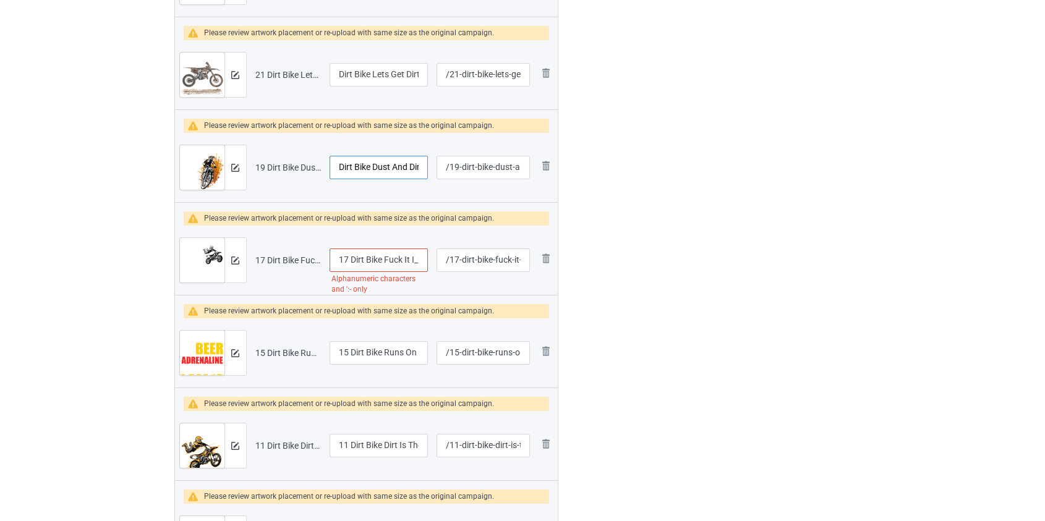
type input "Dirt Bike Dust And Dirt"
drag, startPoint x: 349, startPoint y: 256, endPoint x: 173, endPoint y: 296, distance: 180.1
click at [174, 296] on table "Preview File name Campaign title URL path Please review artwork placement or re…" at bounding box center [366, 25] width 385 height 3971
type input "Dirt Bike Fuck It I'm Going Braaap"
drag, startPoint x: 351, startPoint y: 342, endPoint x: 145, endPoint y: 370, distance: 208.4
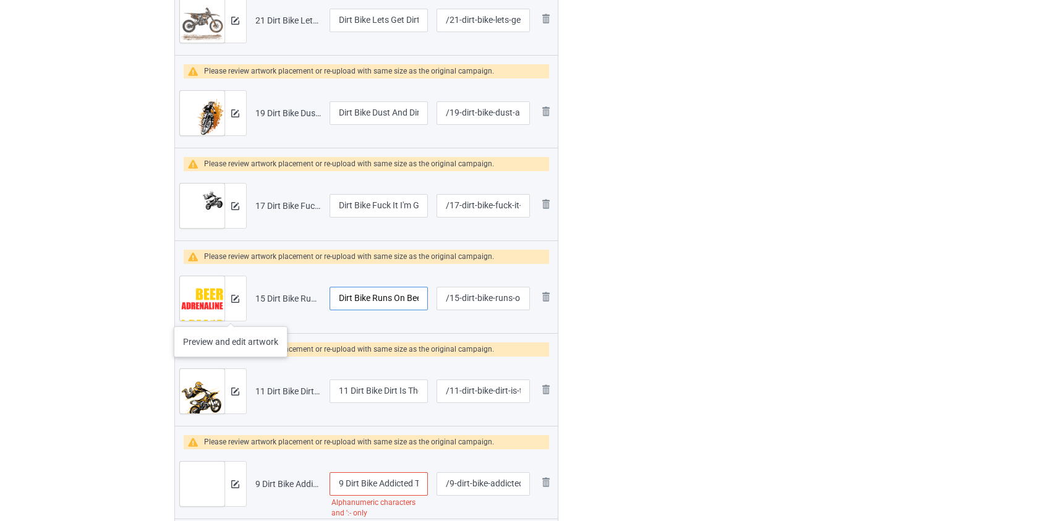
scroll to position [2417, 0]
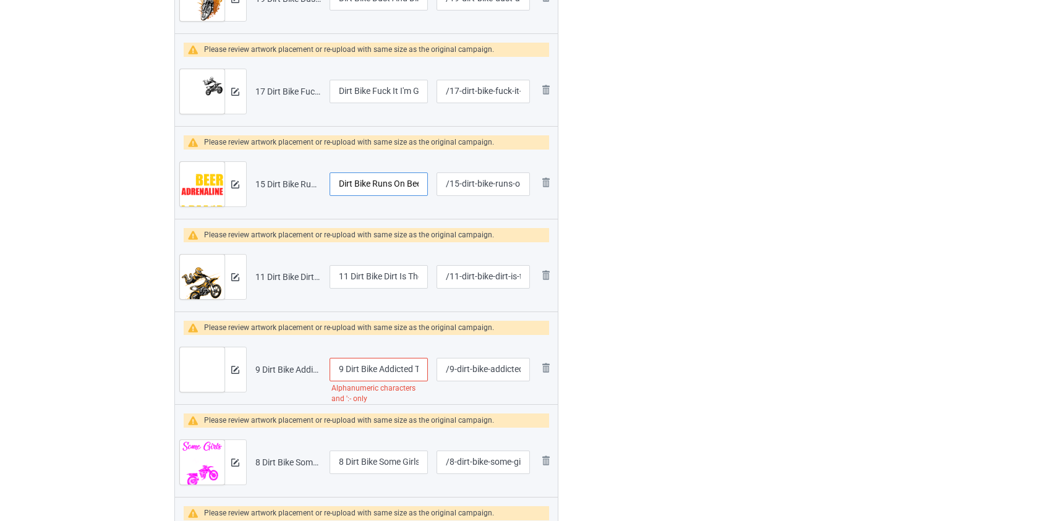
type input "Dirt Bike Runs On Beer Adrenaline And Braaap"
drag, startPoint x: 351, startPoint y: 279, endPoint x: 158, endPoint y: 309, distance: 195.2
type input "Dirt Bike Dirt Is The New Snow"
drag, startPoint x: 344, startPoint y: 373, endPoint x: 241, endPoint y: 371, distance: 103.9
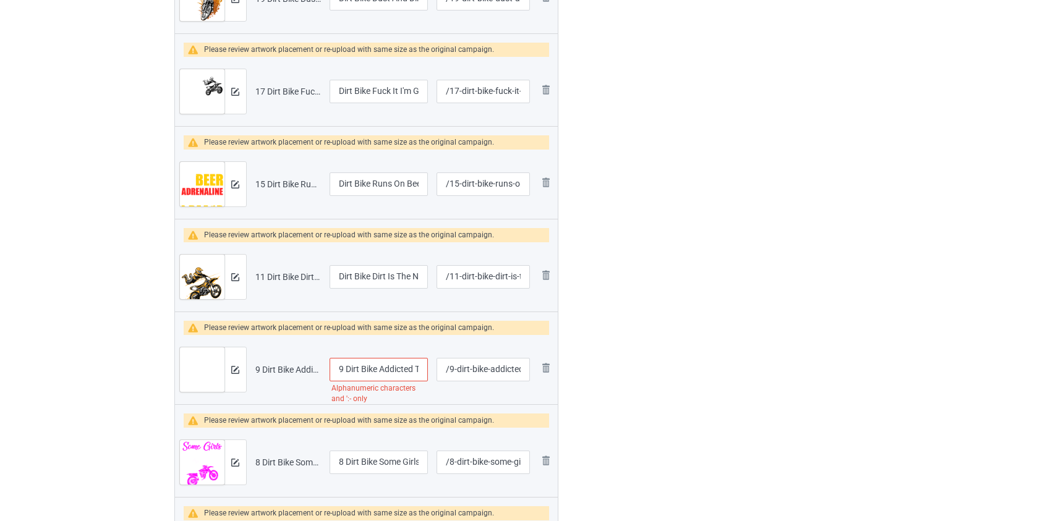
click at [241, 371] on tr "Preview and edit artwork 9 Dirt Bike Addicted To Dirt Let_s Ride.png 9 Dirt Bik…" at bounding box center [366, 369] width 383 height 69
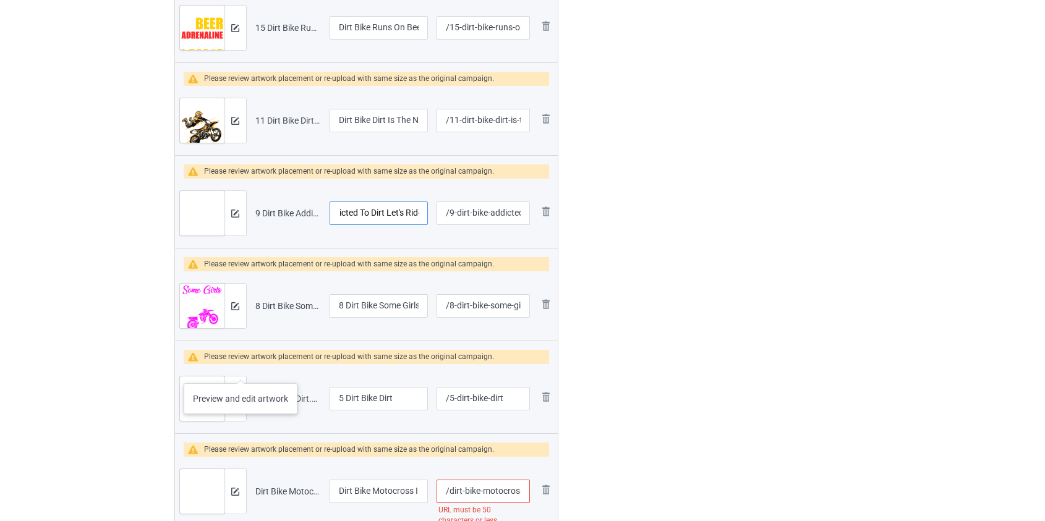
scroll to position [2585, 0]
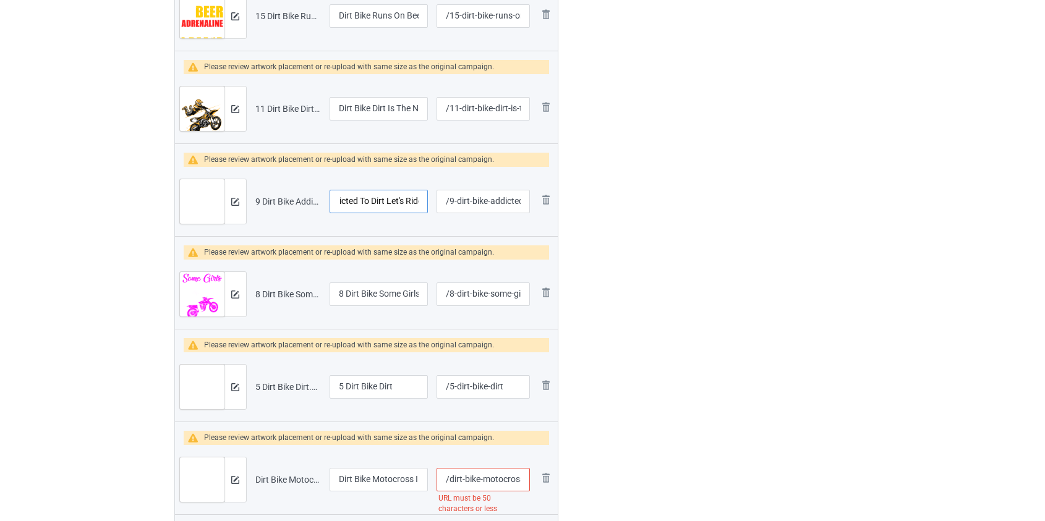
type input "Dirt Bike Addicted To Dirt Let's Ride"
drag, startPoint x: 344, startPoint y: 290, endPoint x: 228, endPoint y: 304, distance: 117.0
click at [228, 304] on tr "Preview and edit artwork 8 Dirt Bike Some Girls Go Riding.png 8 Dirt Bike Some …" at bounding box center [366, 294] width 383 height 69
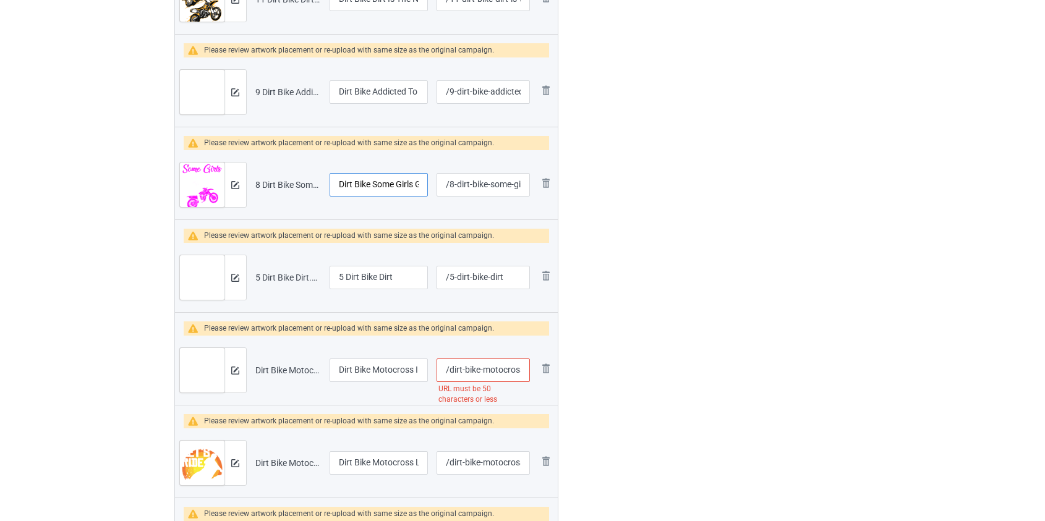
scroll to position [2698, 0]
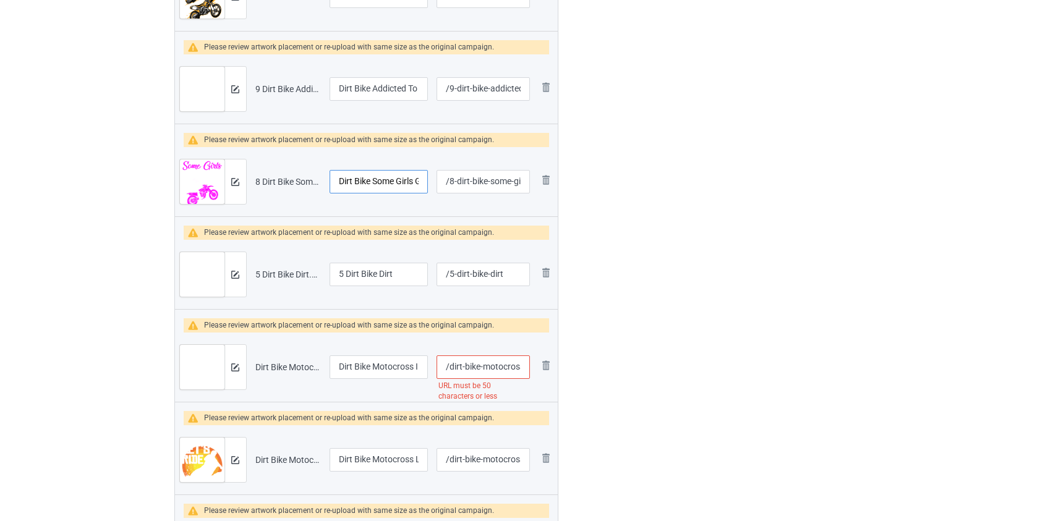
type input "Dirt Bike Some Girls Go Riding"
drag, startPoint x: 346, startPoint y: 272, endPoint x: 212, endPoint y: 295, distance: 136.1
click at [212, 295] on tr "Preview and edit artwork 5 Dirt Bike Dirt.png 5 Dirt Bike Dirt /5-dirt-bike-dir…" at bounding box center [366, 274] width 383 height 69
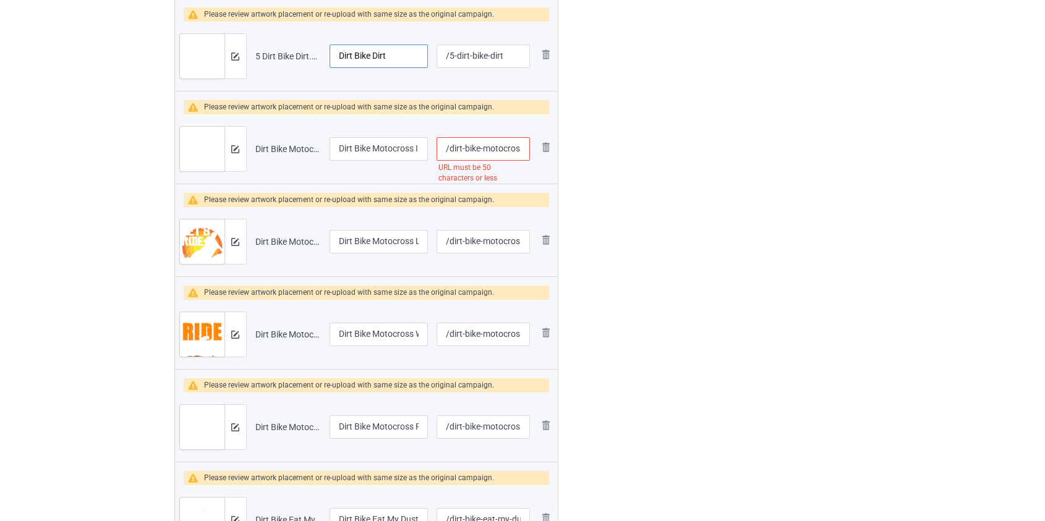
scroll to position [2923, 0]
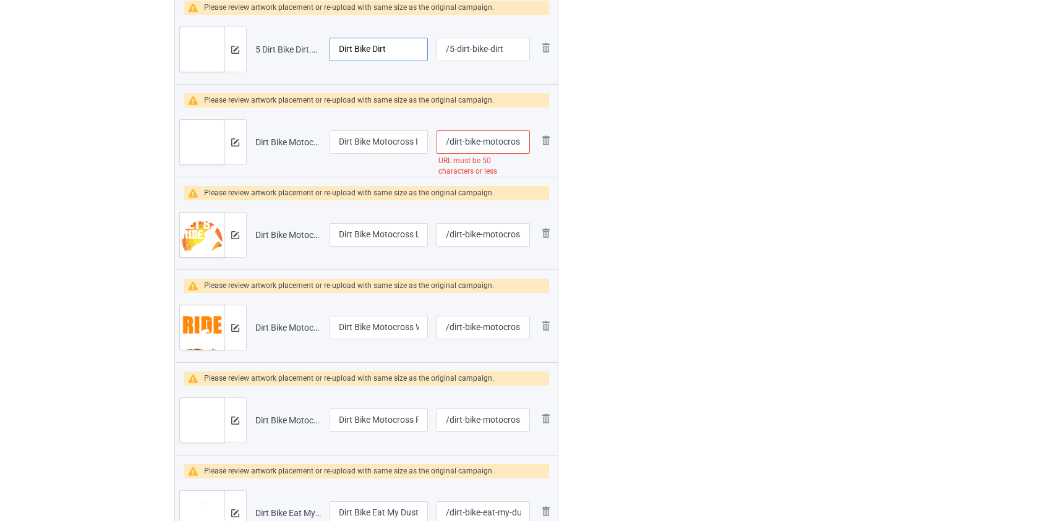
type input "Dirt Bike Dirt"
click at [503, 143] on input "/dirt-bike-motocross-i-ride-so-i-don-t-throat-punch-people" at bounding box center [483, 141] width 93 height 23
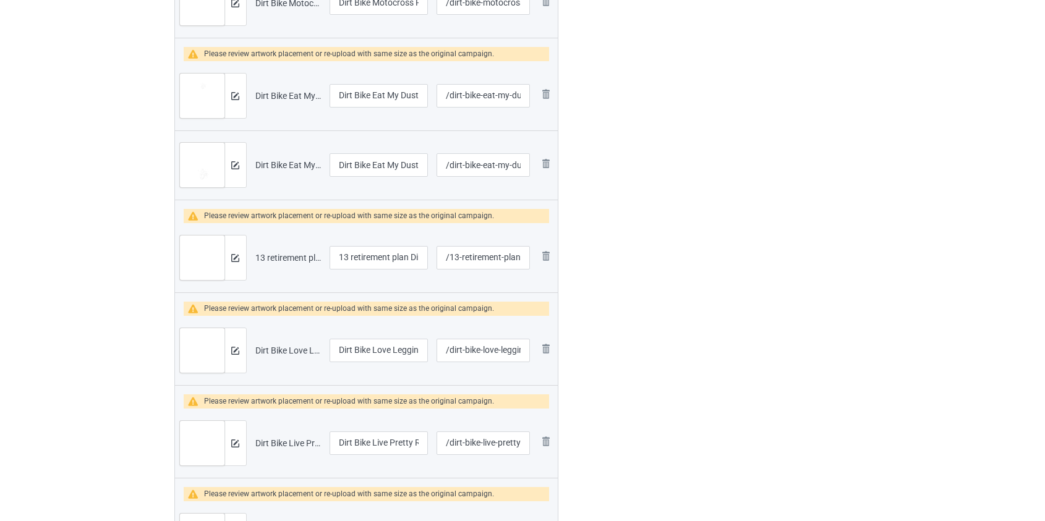
scroll to position [3372, 0]
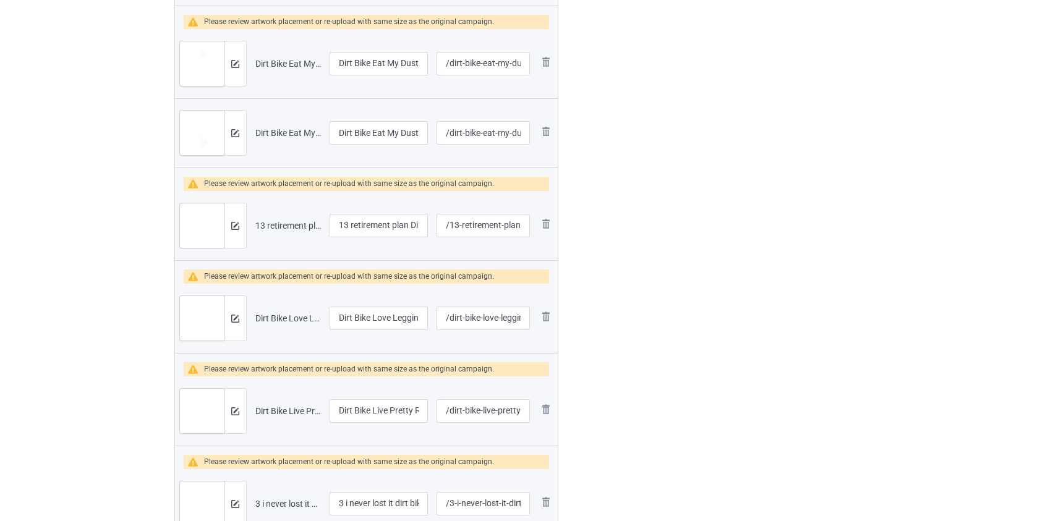
type input "/dirt-bike-i-ride-so-i-don-t-throat-punch-people"
drag, startPoint x: 354, startPoint y: 223, endPoint x: 216, endPoint y: 234, distance: 137.7
click at [216, 234] on tr "Preview and edit artwork 13 retirement plan Dirt Bike.png 13 retirement plan Di…" at bounding box center [366, 225] width 383 height 69
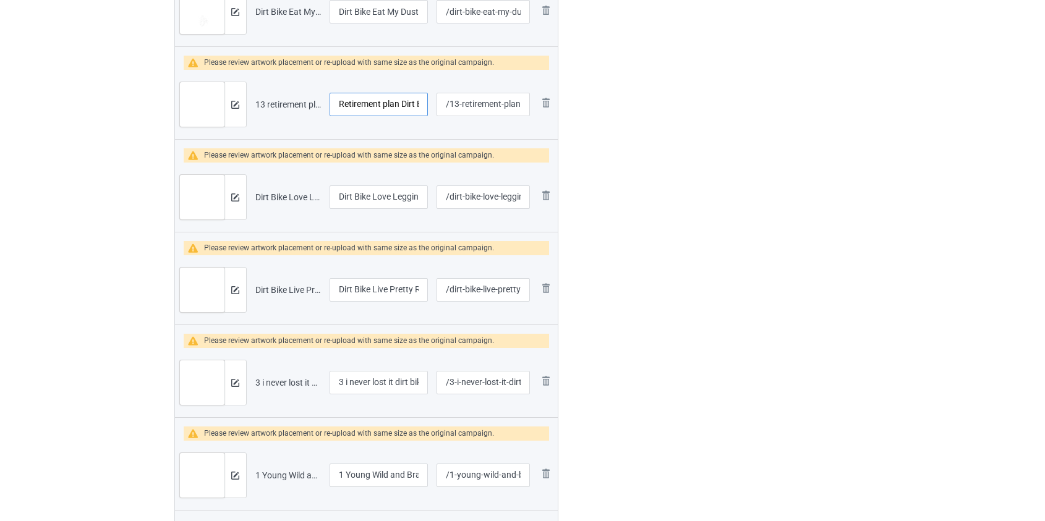
scroll to position [3541, 0]
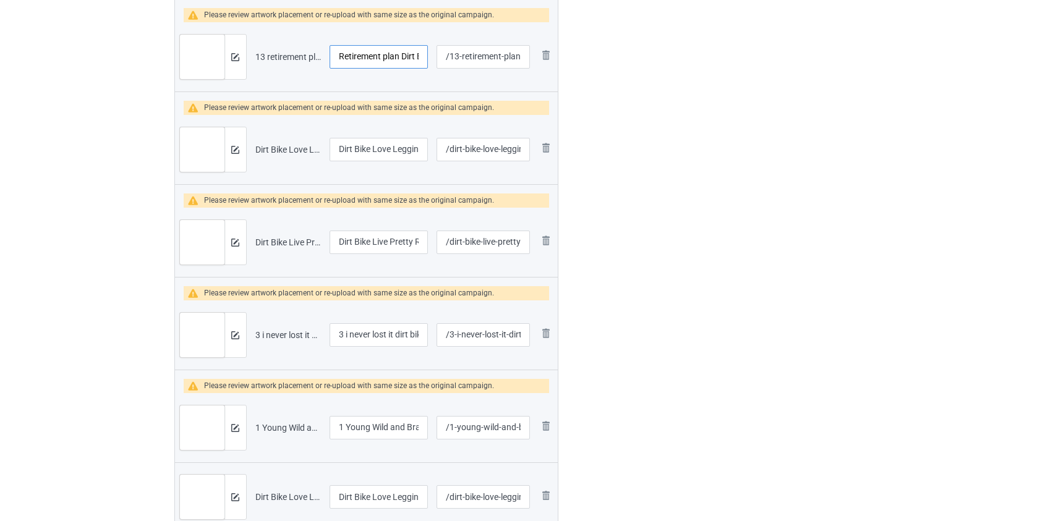
type input "Retirement plan Dirt Bike"
drag, startPoint x: 346, startPoint y: 326, endPoint x: 218, endPoint y: 335, distance: 128.9
click at [218, 335] on tr "Preview and edit artwork 3 i never lost it dirt bike.png 3 i never lost it dirt…" at bounding box center [366, 334] width 383 height 69
type input "I never lost it dirt bike"
drag, startPoint x: 344, startPoint y: 420, endPoint x: 173, endPoint y: 419, distance: 171.3
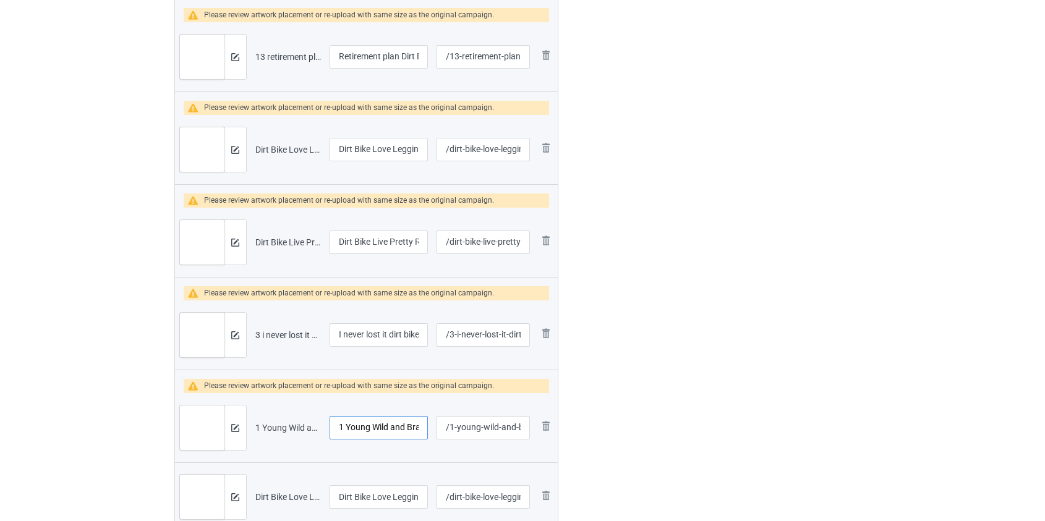
click at [179, 427] on tr "Preview and edit artwork 1 Young Wild and Braaap Dirt Bike Legging.png 1 Young …" at bounding box center [366, 427] width 383 height 69
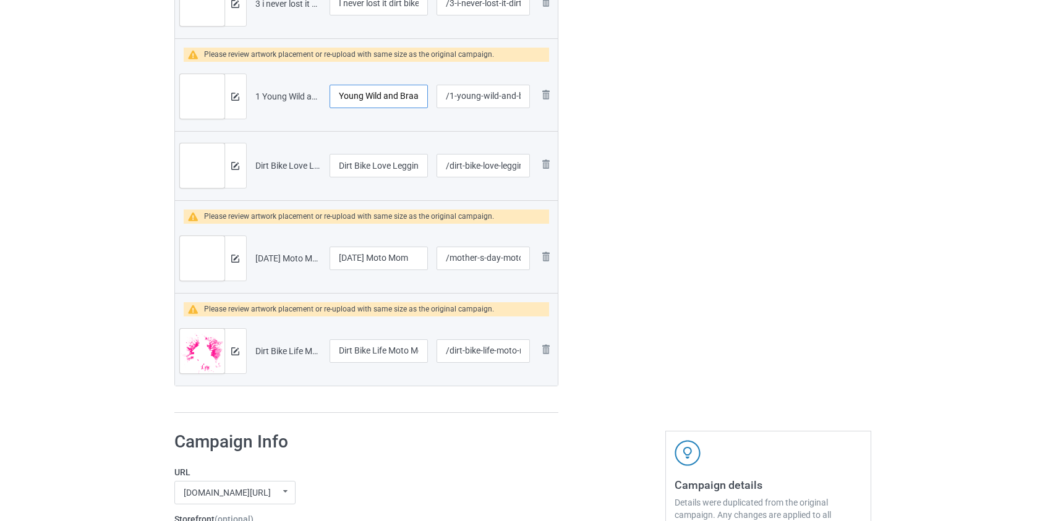
scroll to position [3878, 0]
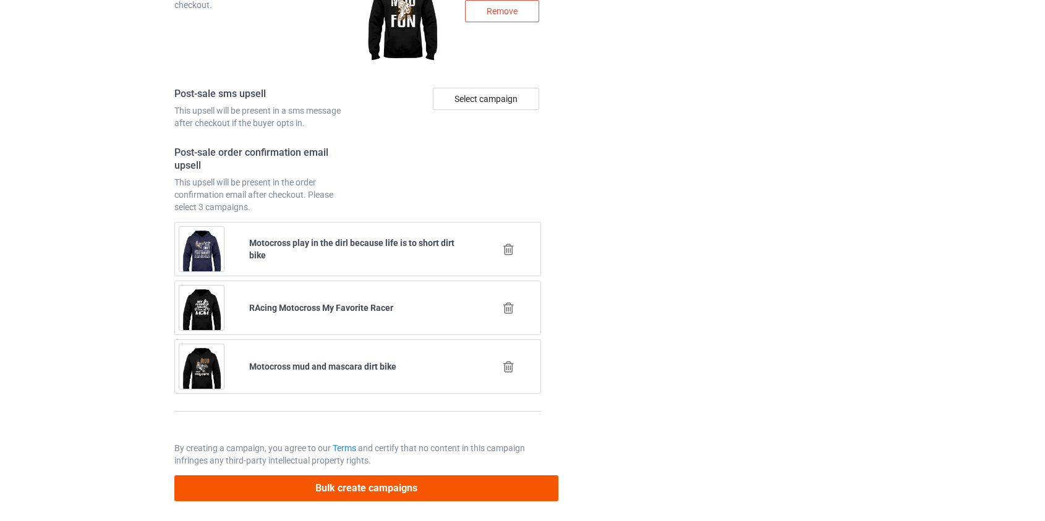
type input "Young Wild and Braaap Dirt Bike Legging"
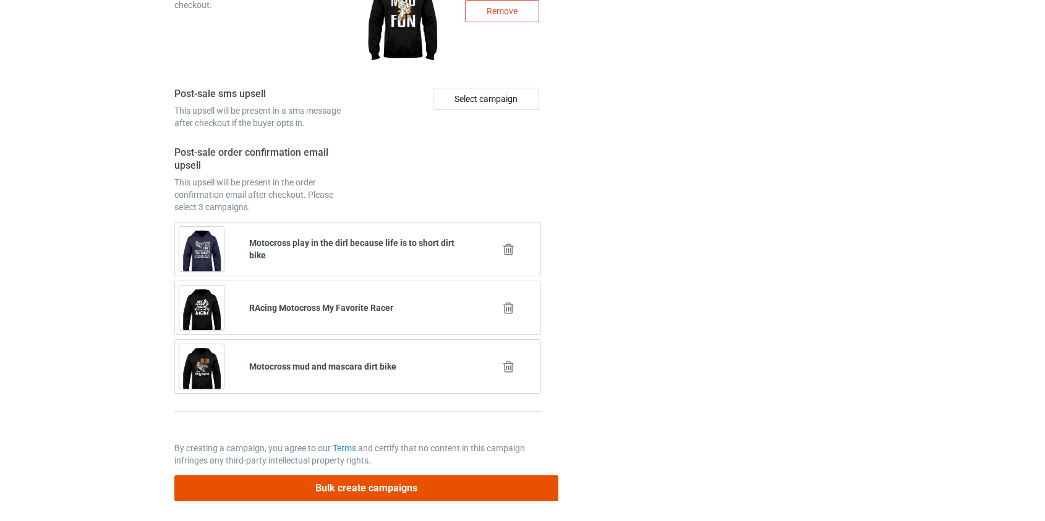
click at [406, 483] on button "Bulk create campaigns" at bounding box center [366, 487] width 385 height 25
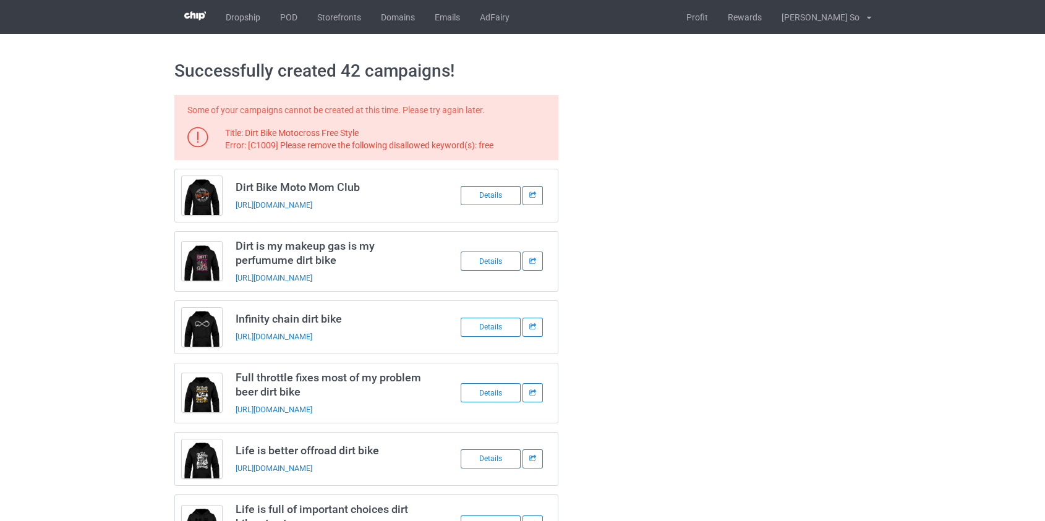
scroll to position [0, 0]
click at [284, 13] on link "POD" at bounding box center [288, 17] width 37 height 34
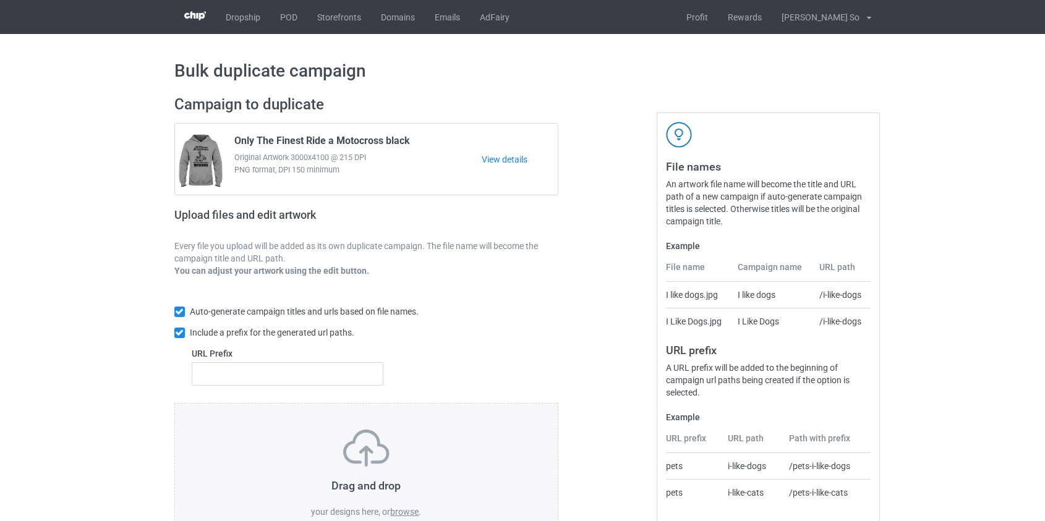
click at [404, 507] on label "browse" at bounding box center [404, 512] width 28 height 10
click at [0, 0] on input "browse" at bounding box center [0, 0] width 0 height 0
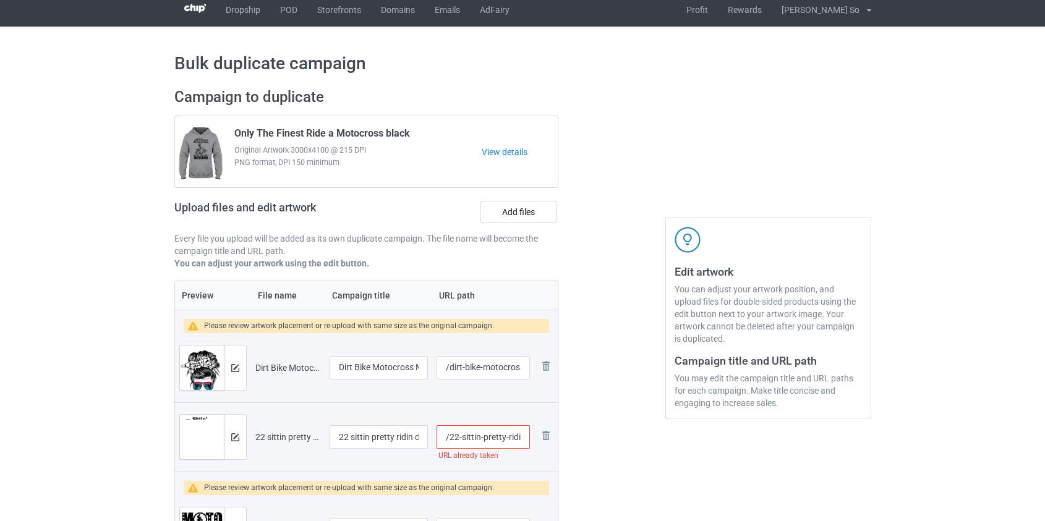
scroll to position [112, 0]
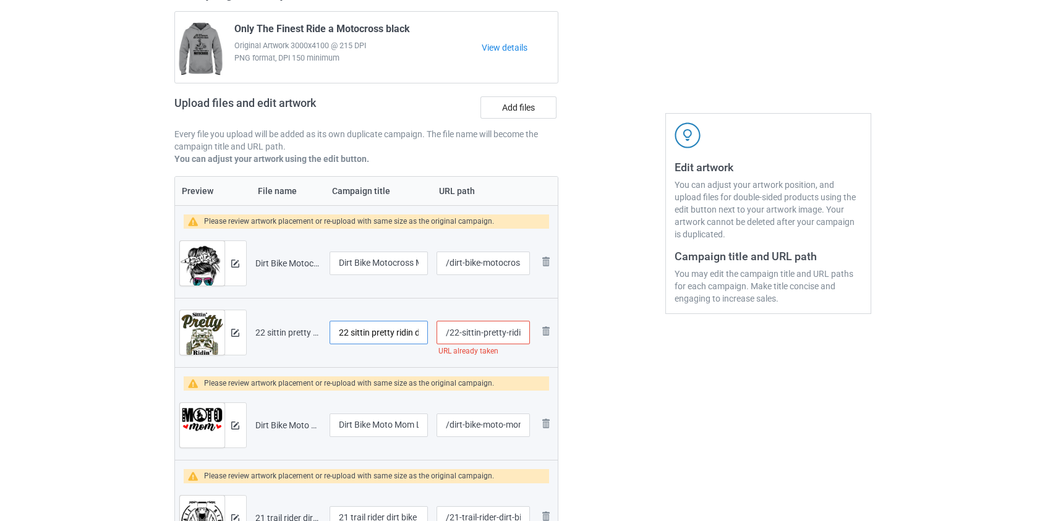
drag, startPoint x: 354, startPoint y: 330, endPoint x: 242, endPoint y: 333, distance: 111.9
click at [243, 333] on tr "Preview and edit artwork 22 sittin pretty ridin dirty utv.png 22 sittin pretty …" at bounding box center [366, 332] width 383 height 69
type input "Sittin pretty ridin dirty utv"
click at [454, 331] on input "/22-sittin-pretty-ridin-dirty-utv" at bounding box center [483, 332] width 93 height 23
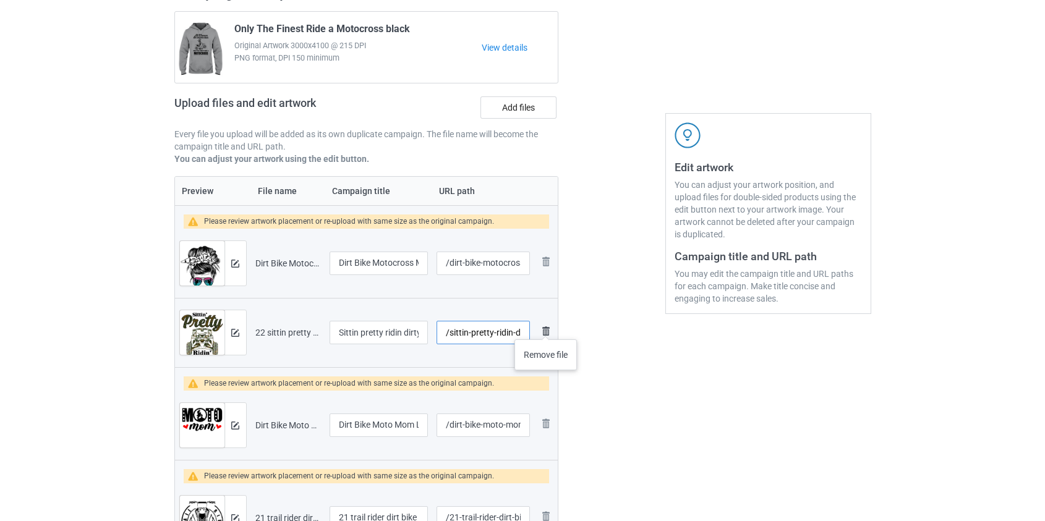
type input "/sittin-pretty-ridin-dirty-utv"
click at [546, 327] on img at bounding box center [546, 331] width 15 height 15
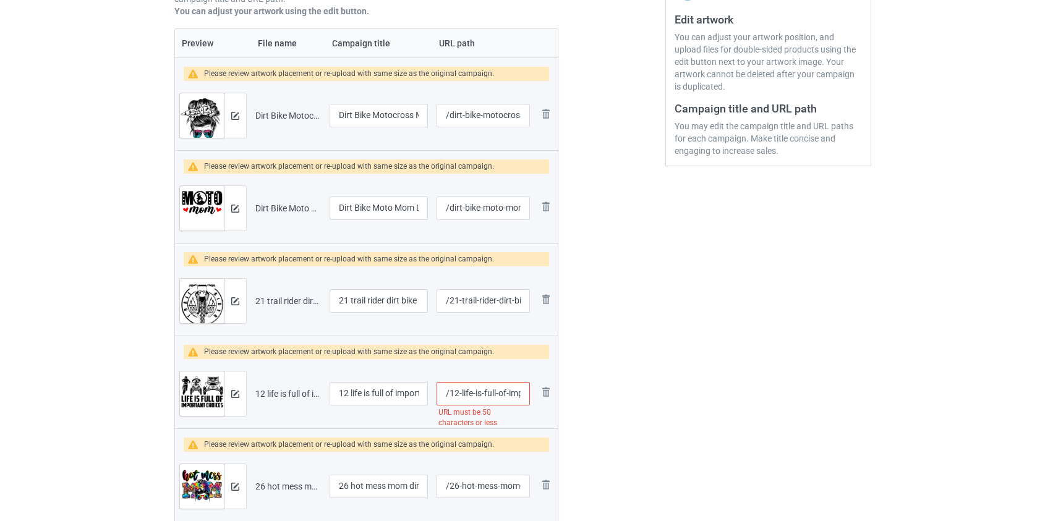
scroll to position [337, 0]
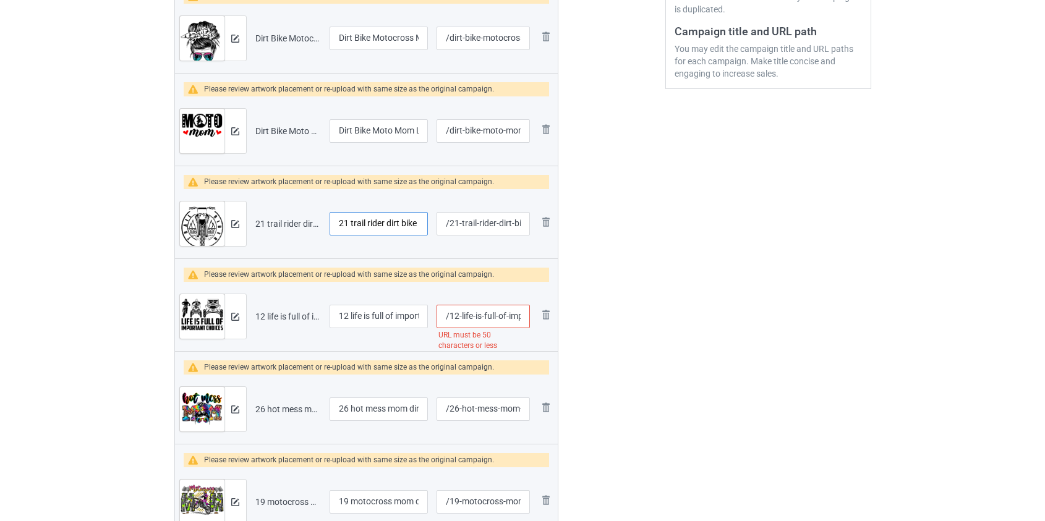
drag, startPoint x: 350, startPoint y: 222, endPoint x: 268, endPoint y: 229, distance: 81.9
click at [268, 229] on tr "Preview and edit artwork 21 trail rider dirt bike.png 21 trail rider dirt bike …" at bounding box center [366, 223] width 383 height 69
type input "Trail rider dirt bike"
drag, startPoint x: 348, startPoint y: 315, endPoint x: 185, endPoint y: 336, distance: 164.7
click at [185, 336] on tr "Preview and edit artwork 12 life is full of important choices dirt bike atv utv…" at bounding box center [366, 316] width 383 height 69
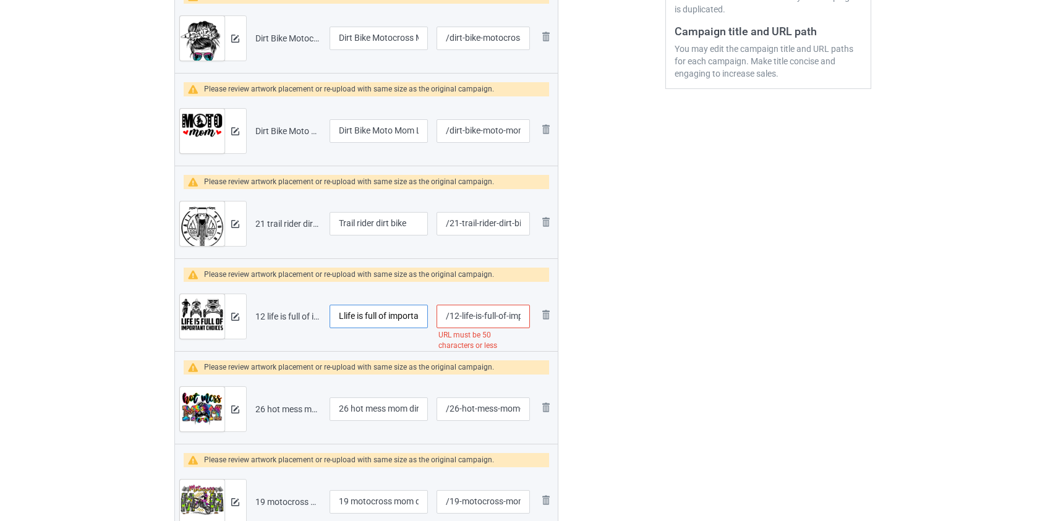
type input "Llife is full of important choices dirt bike atv utv"
click at [466, 317] on input "/12-life-is-full-of-important-choices-dirt-bike-atv-utv" at bounding box center [483, 316] width 93 height 23
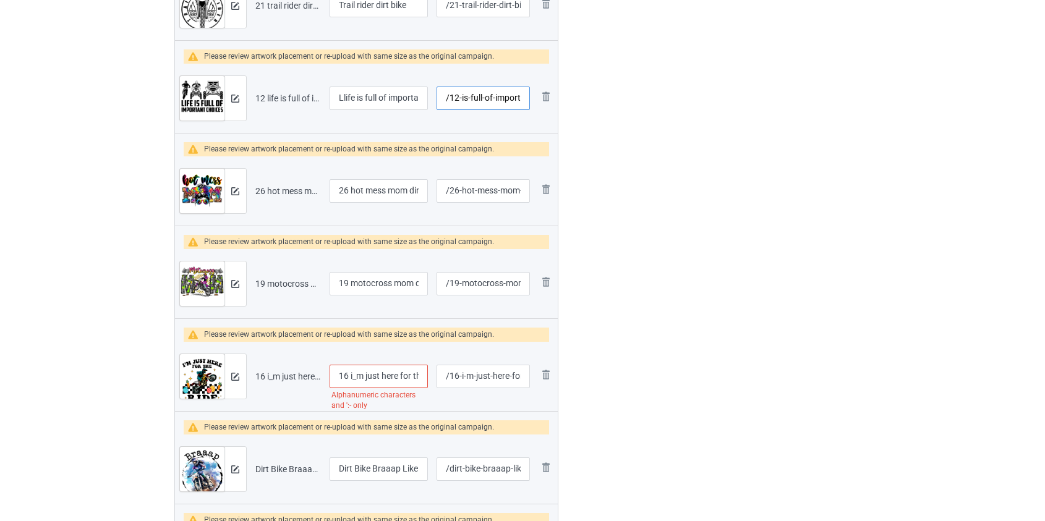
scroll to position [562, 0]
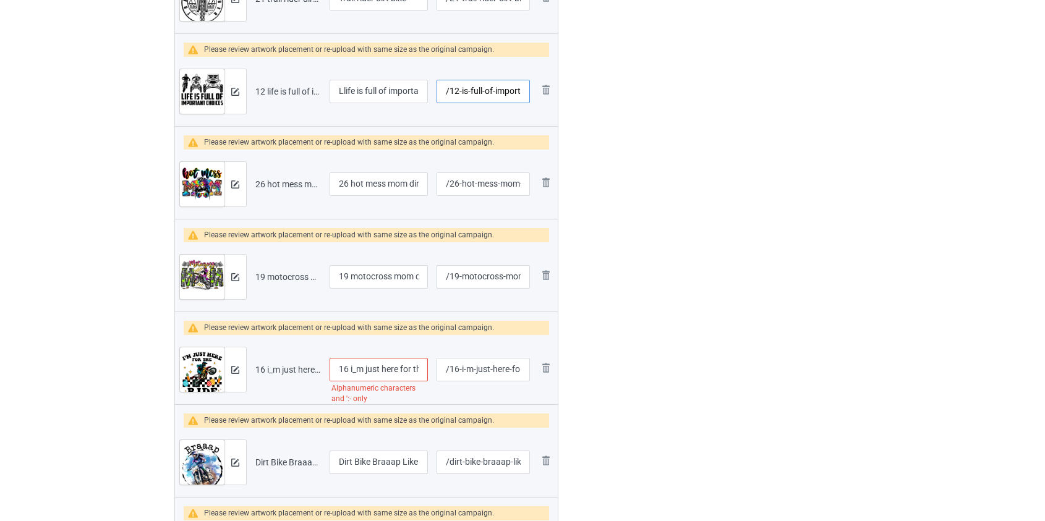
type input "/12-is-full-of-important-choices-dirt-bike-atv-utv"
drag, startPoint x: 356, startPoint y: 182, endPoint x: 233, endPoint y: 201, distance: 124.5
click at [233, 201] on tr "Preview and edit artwork 26 hot mess mom dirt bike.png 26 hot mess mom dirt bik…" at bounding box center [366, 184] width 383 height 69
type input "Hot mess mom dirt bike"
drag, startPoint x: 357, startPoint y: 273, endPoint x: 153, endPoint y: 281, distance: 204.8
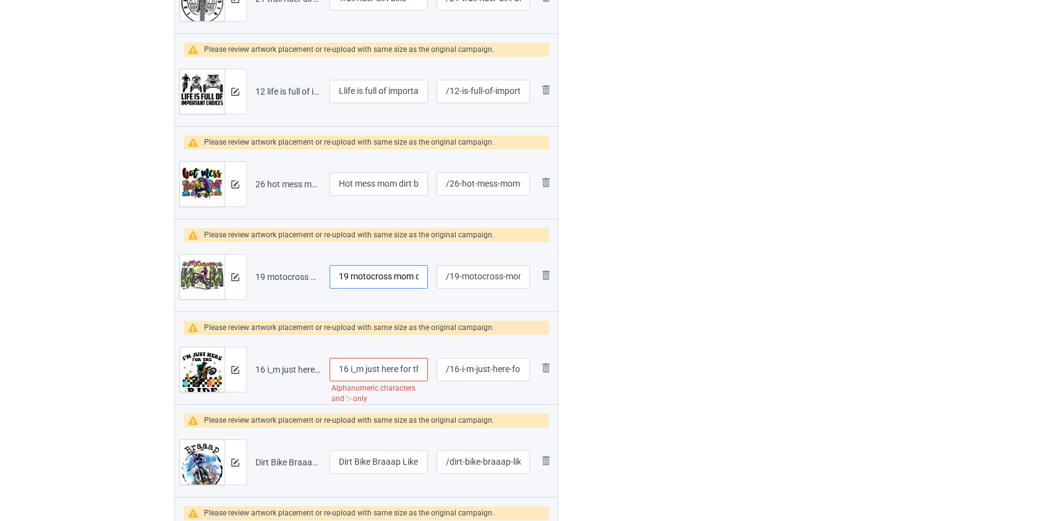
type input "Motocross mom dirt bike"
drag, startPoint x: 347, startPoint y: 370, endPoint x: 199, endPoint y: 369, distance: 147.8
click at [200, 369] on tr "Preview and edit artwork 16 i_m just here for the ride dirt bike.png 16 i_m jus…" at bounding box center [366, 369] width 383 height 69
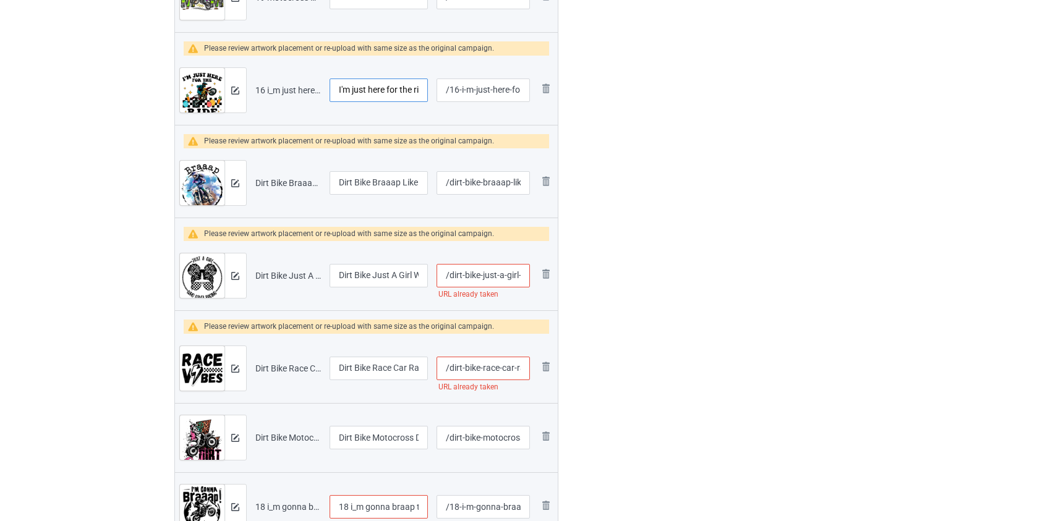
scroll to position [843, 0]
type input "I'm just here for the ride dirt bike"
click at [488, 273] on input "/dirt-bike-just-a-girl-who-loves-racing" at bounding box center [483, 274] width 93 height 23
type input "/dirt-bike-girl-who-loves-racing"
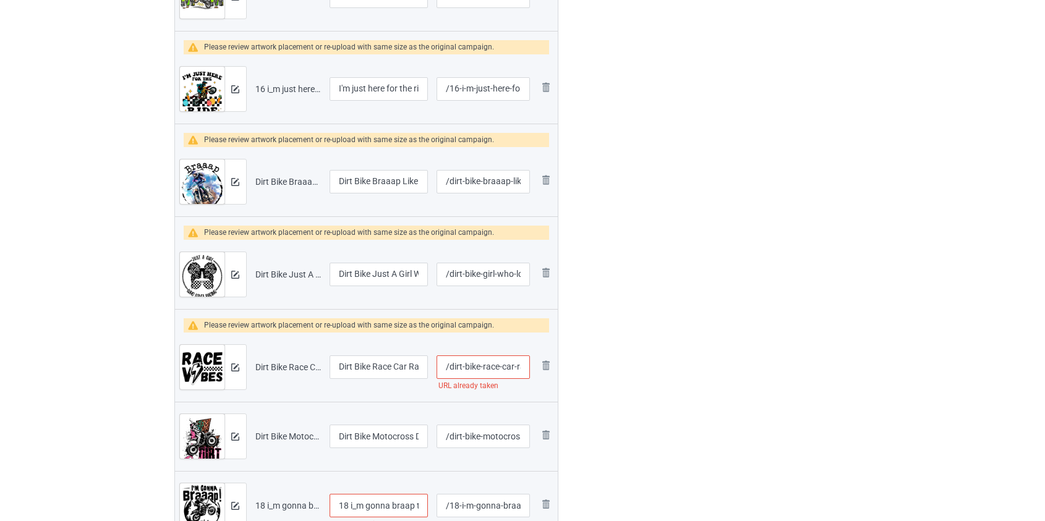
click at [487, 365] on input "/dirt-bike-race-car-race-vibes" at bounding box center [483, 367] width 93 height 23
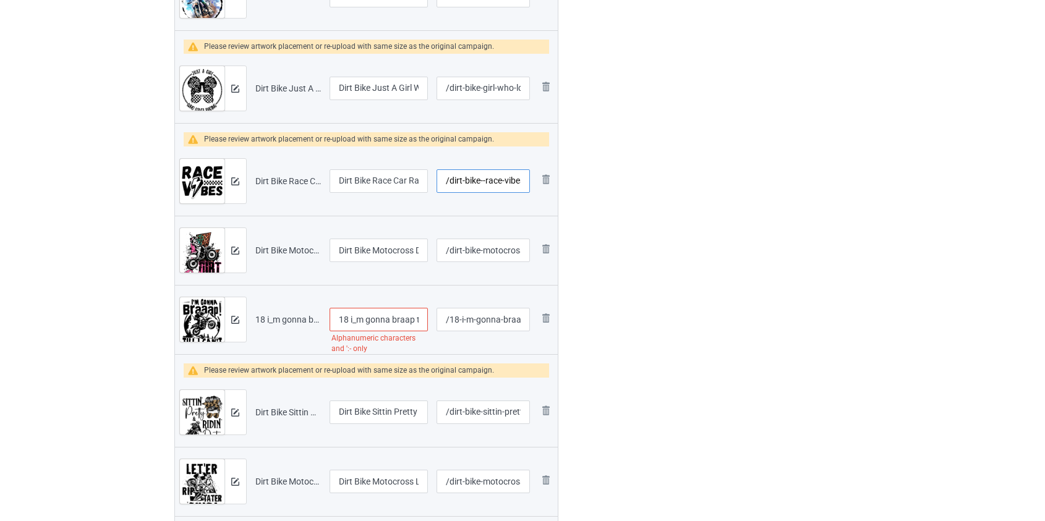
scroll to position [1068, 0]
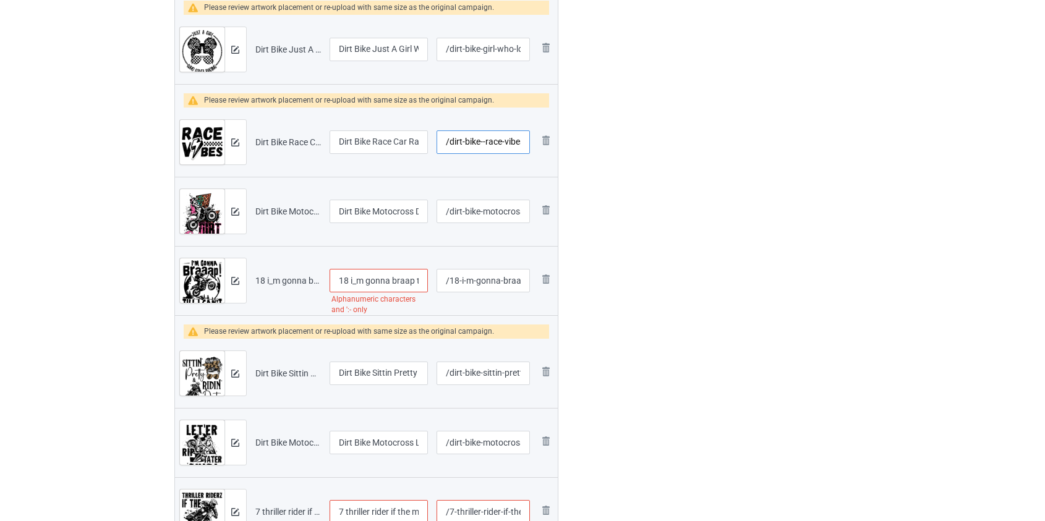
type input "/dirt-bike--race-vibes"
drag, startPoint x: 358, startPoint y: 278, endPoint x: 184, endPoint y: 281, distance: 173.8
click at [184, 281] on tr "Preview and edit artwork 18 i_m gonna braap till i can_t no nore dirt bike.png …" at bounding box center [366, 280] width 383 height 69
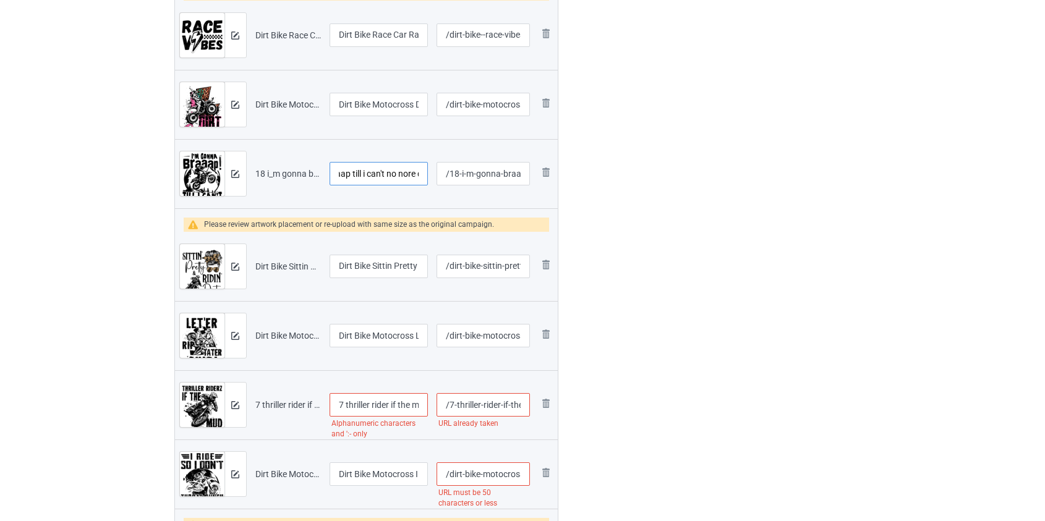
scroll to position [1180, 0]
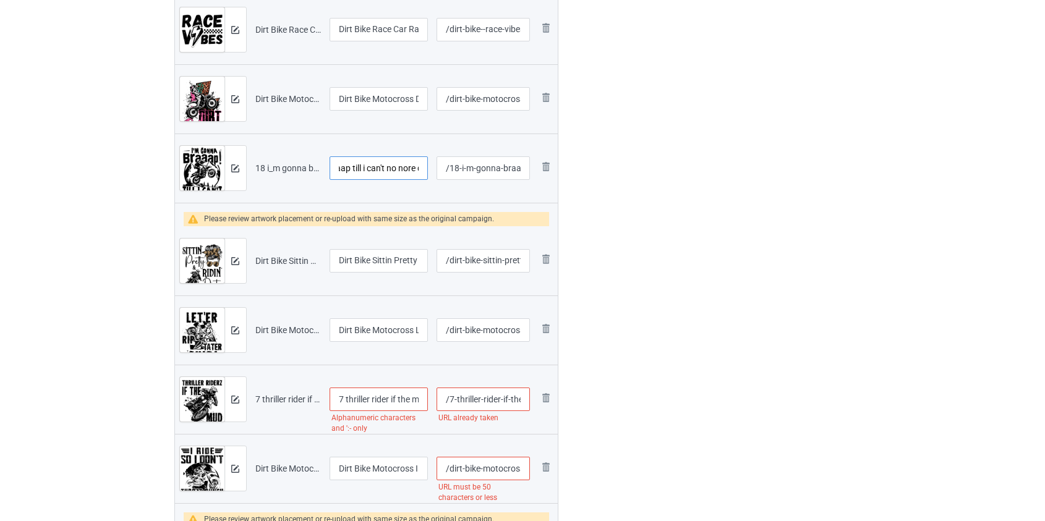
type input "I'm gonna braap till i can't no nore dirt bike"
drag, startPoint x: 346, startPoint y: 396, endPoint x: 285, endPoint y: 397, distance: 61.2
click at [285, 397] on tr "Preview and edit artwork 7 thriller rider if the mud ain_t flying dirt bike.png…" at bounding box center [366, 399] width 383 height 69
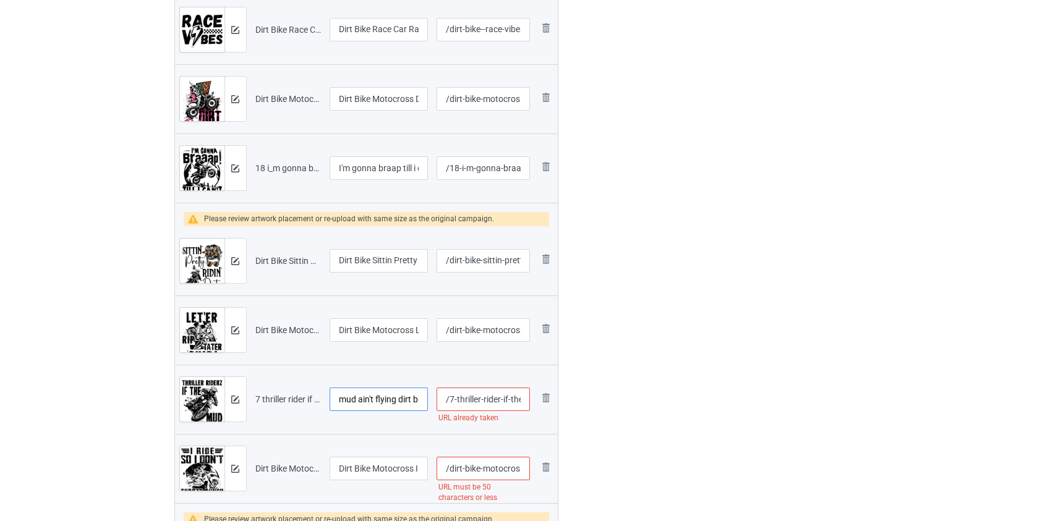
type input "Thriller rider if the mud ain't flying dirt bike"
click at [467, 402] on input "/7-thriller-rider-if-the-mud-ain-t-flying-dirt-bike" at bounding box center [483, 399] width 93 height 23
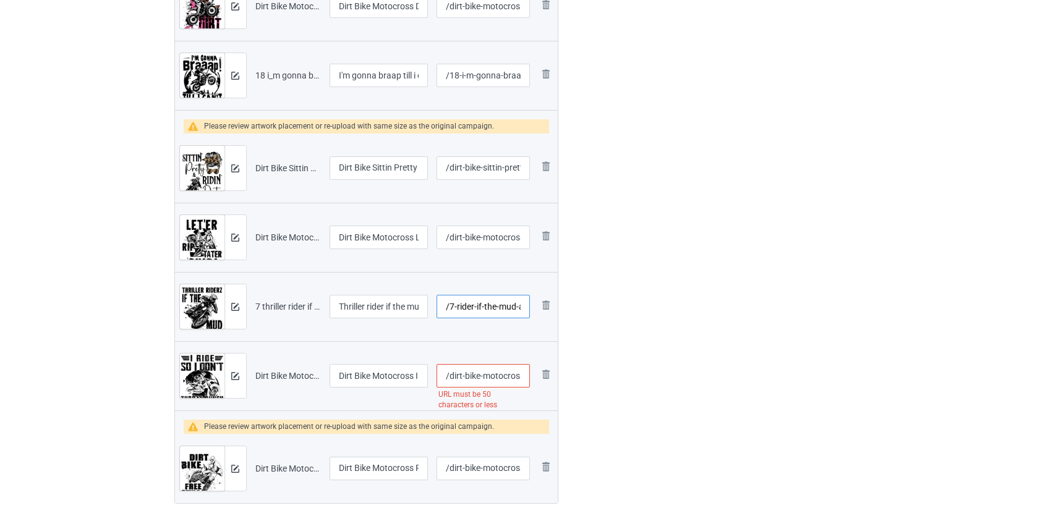
scroll to position [1292, 0]
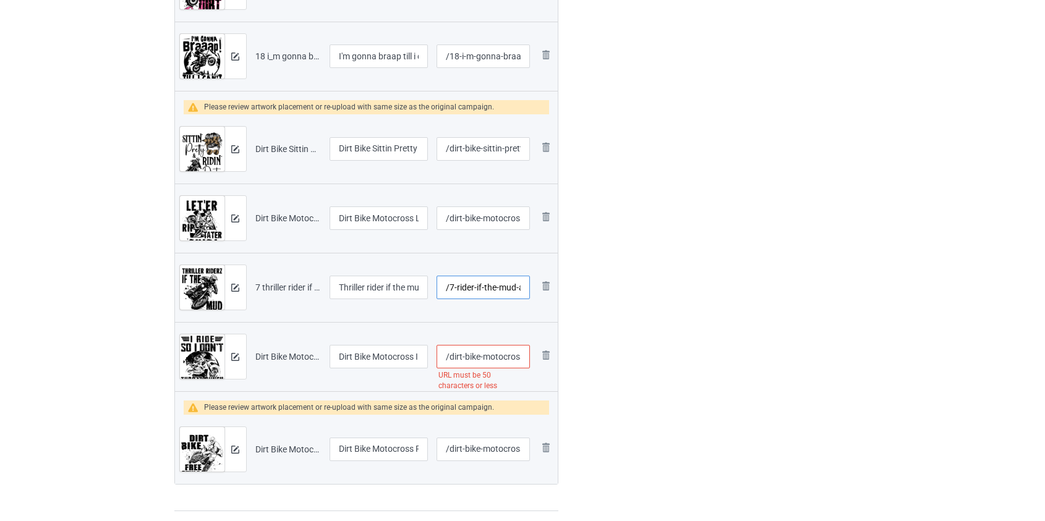
type input "/7-rider-if-the-mud-ain-t-flying-dirt-bike"
click at [500, 357] on input "/dirt-bike-motocross-i-ride-so-i-don-t-throat-punch-people-blk" at bounding box center [483, 356] width 93 height 23
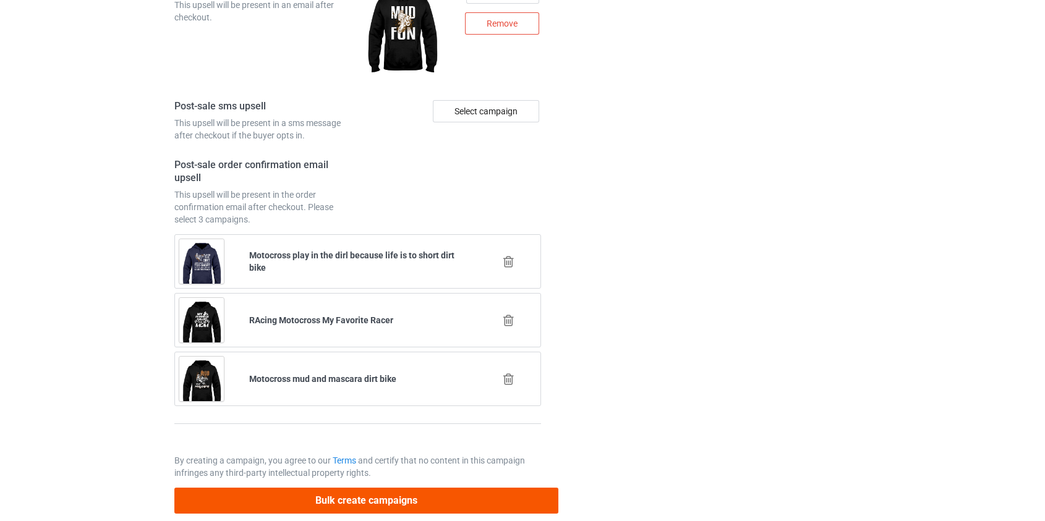
scroll to position [3099, 0]
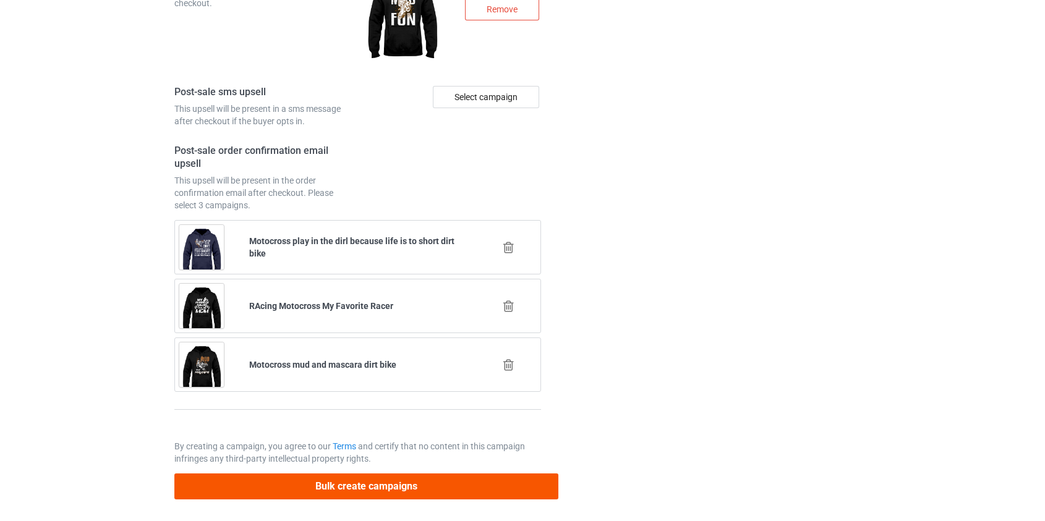
type input "/dirt-bike-ride-so-i-don-t-throat-punch-people-blk"
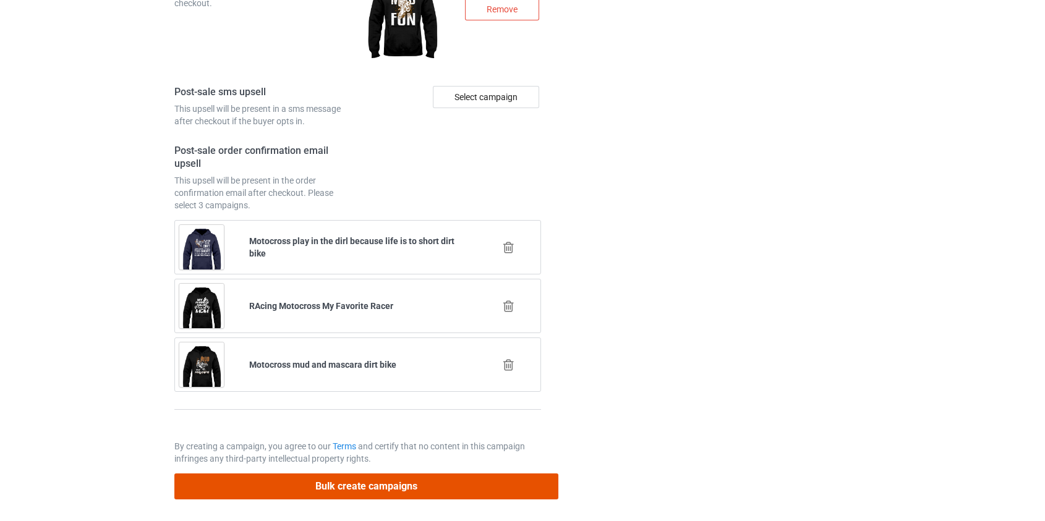
click at [390, 474] on button "Bulk create campaigns" at bounding box center [366, 486] width 385 height 25
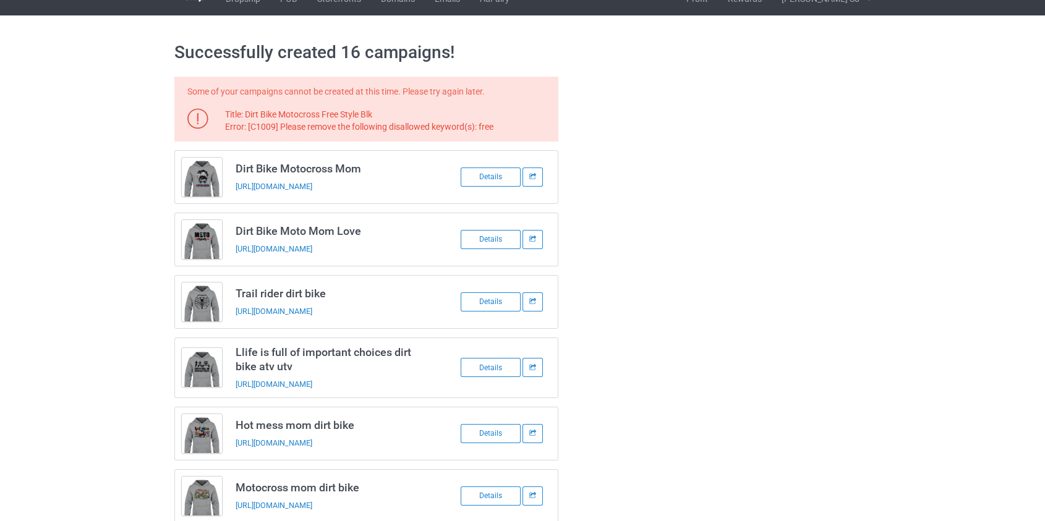
scroll to position [0, 0]
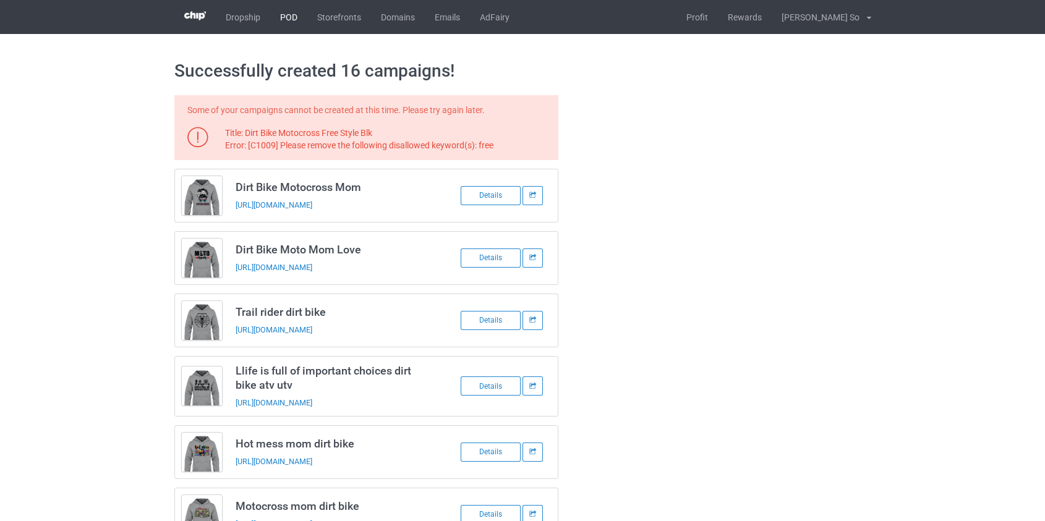
click at [278, 18] on link "POD" at bounding box center [288, 17] width 37 height 34
